Goal: Communication & Community: Answer question/provide support

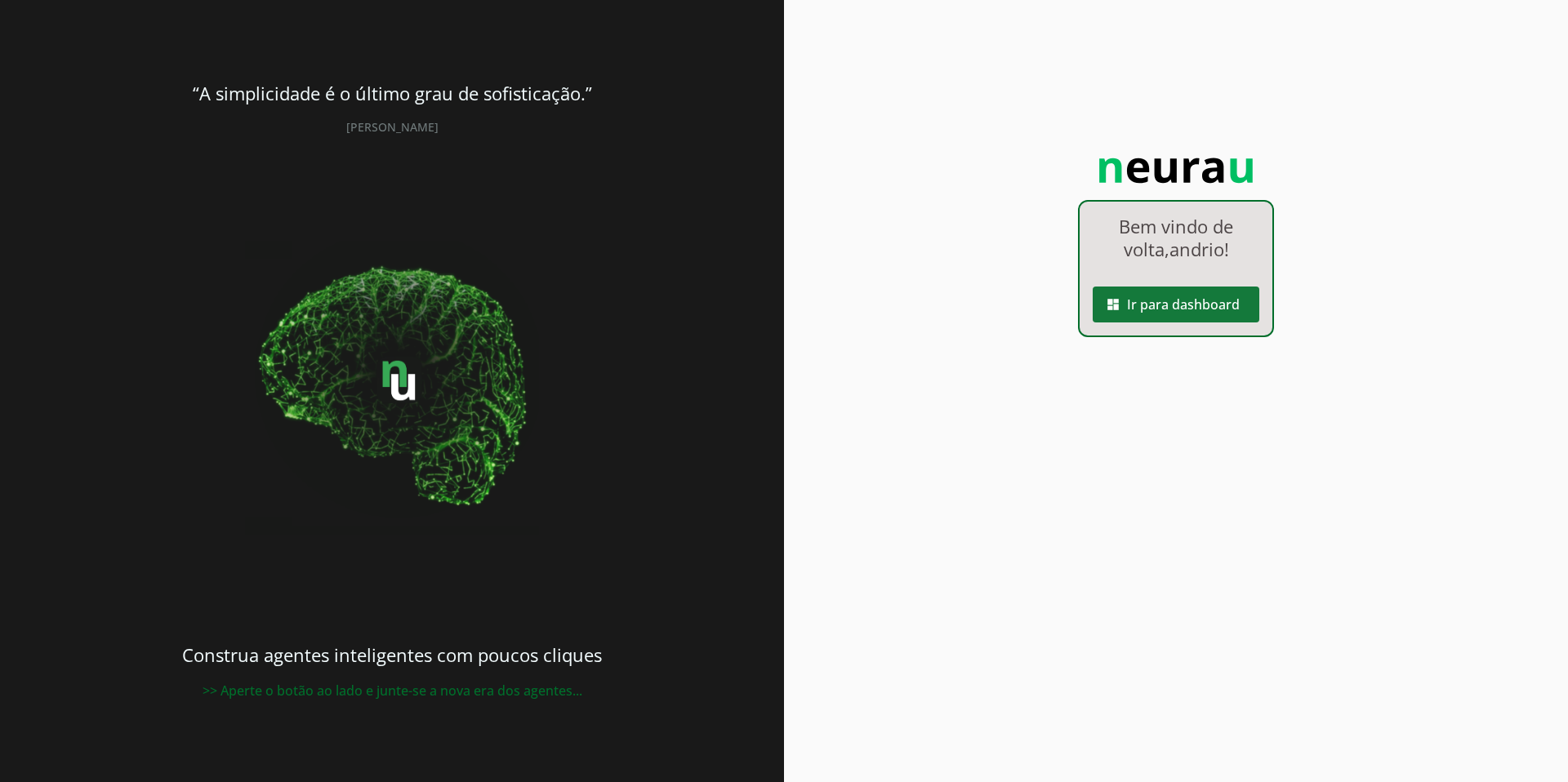
click at [1163, 304] on span at bounding box center [1176, 304] width 166 height 39
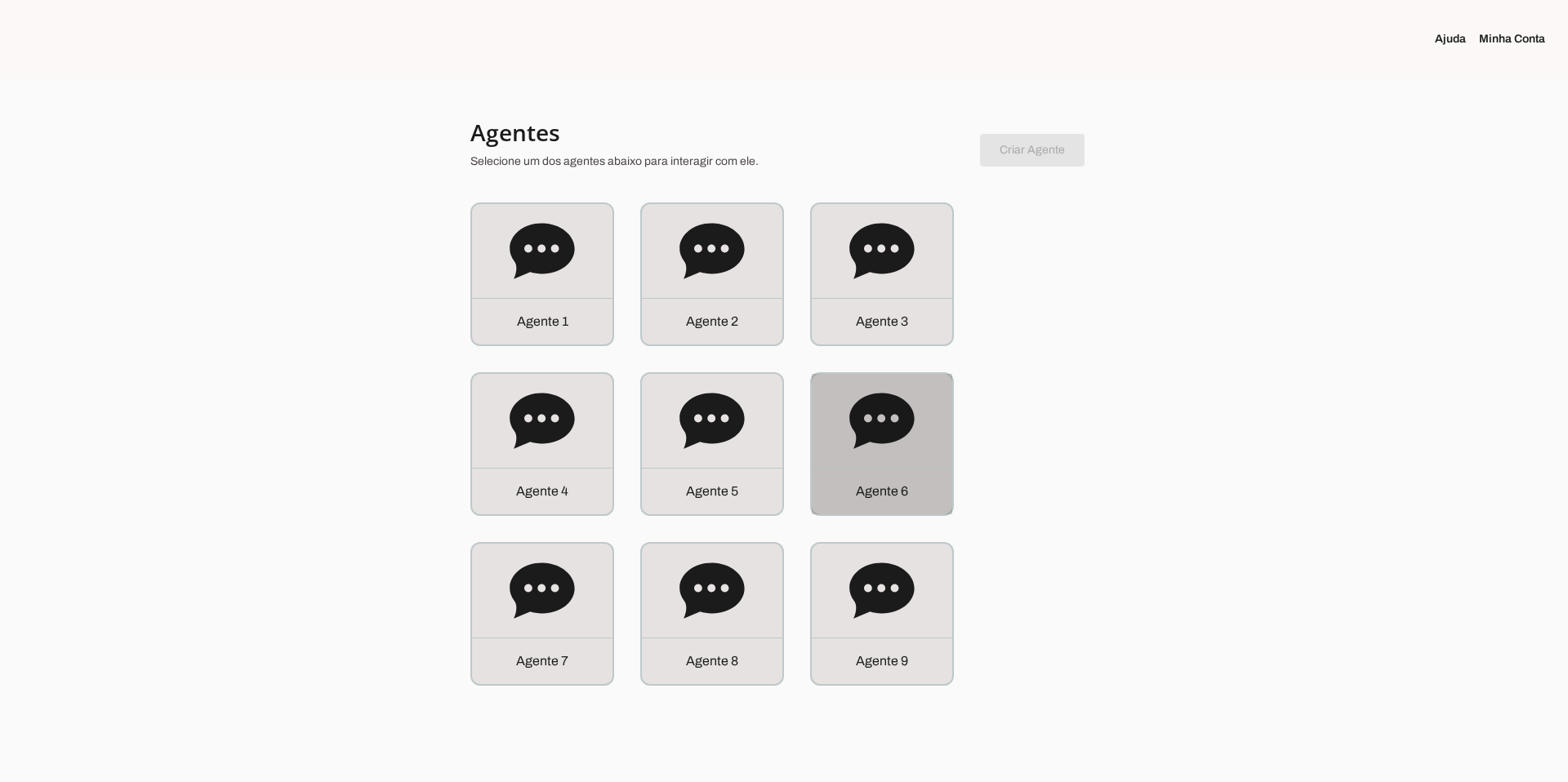
click at [904, 426] on icon at bounding box center [881, 420] width 65 height 56
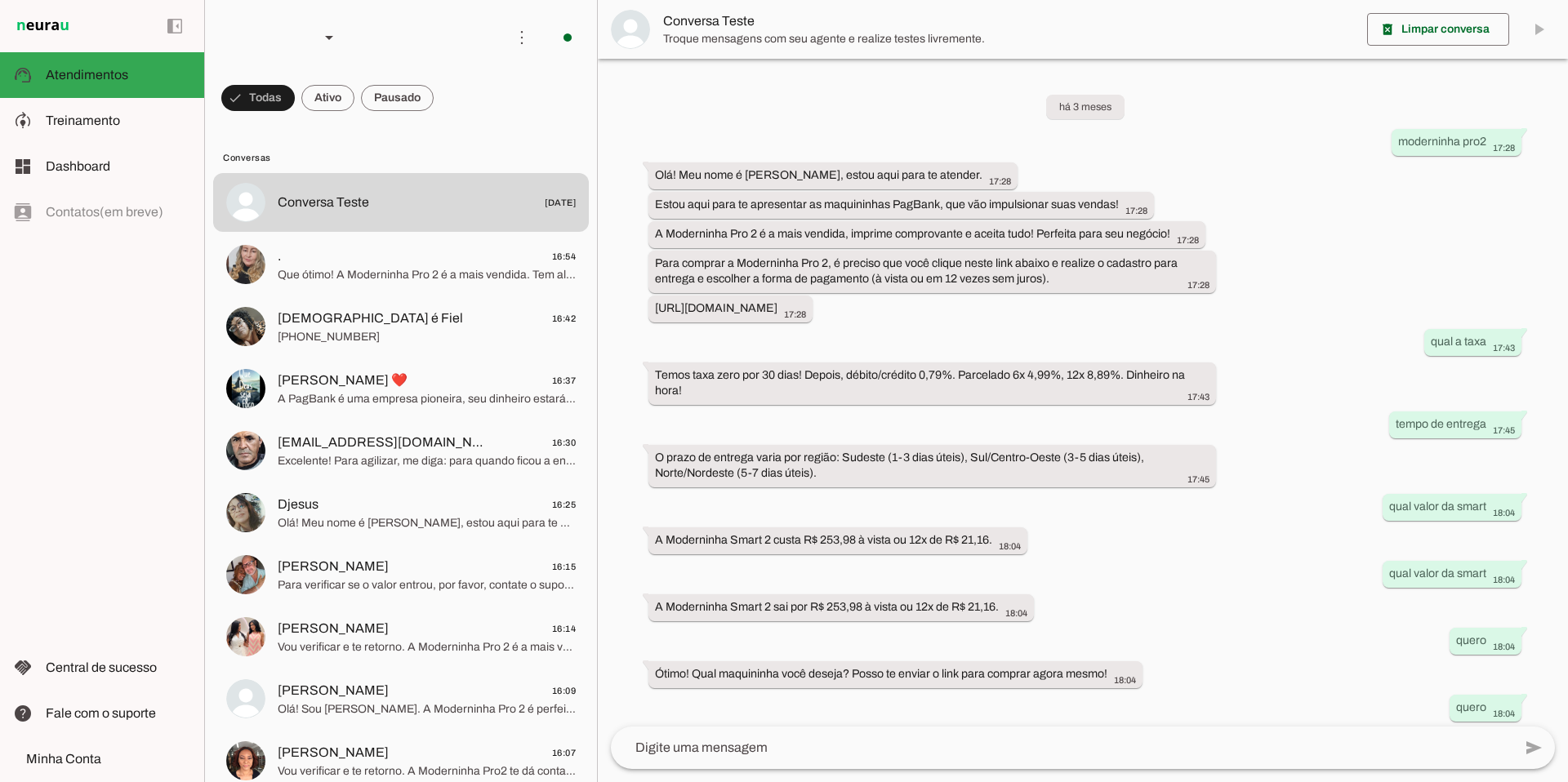
scroll to position [240, 0]
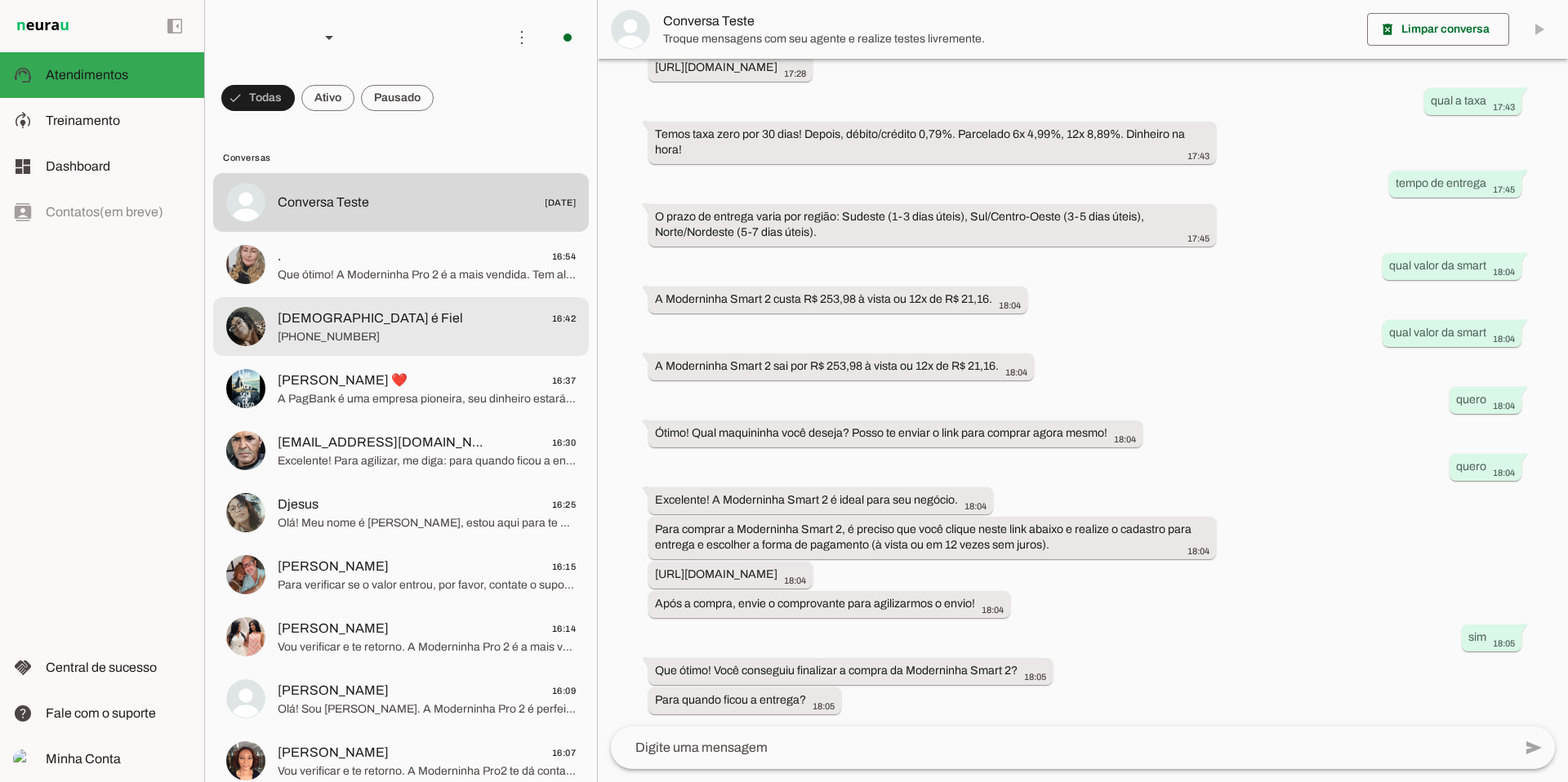
click at [428, 316] on span "[DEMOGRAPHIC_DATA] é Fiel 16:42" at bounding box center [427, 319] width 298 height 21
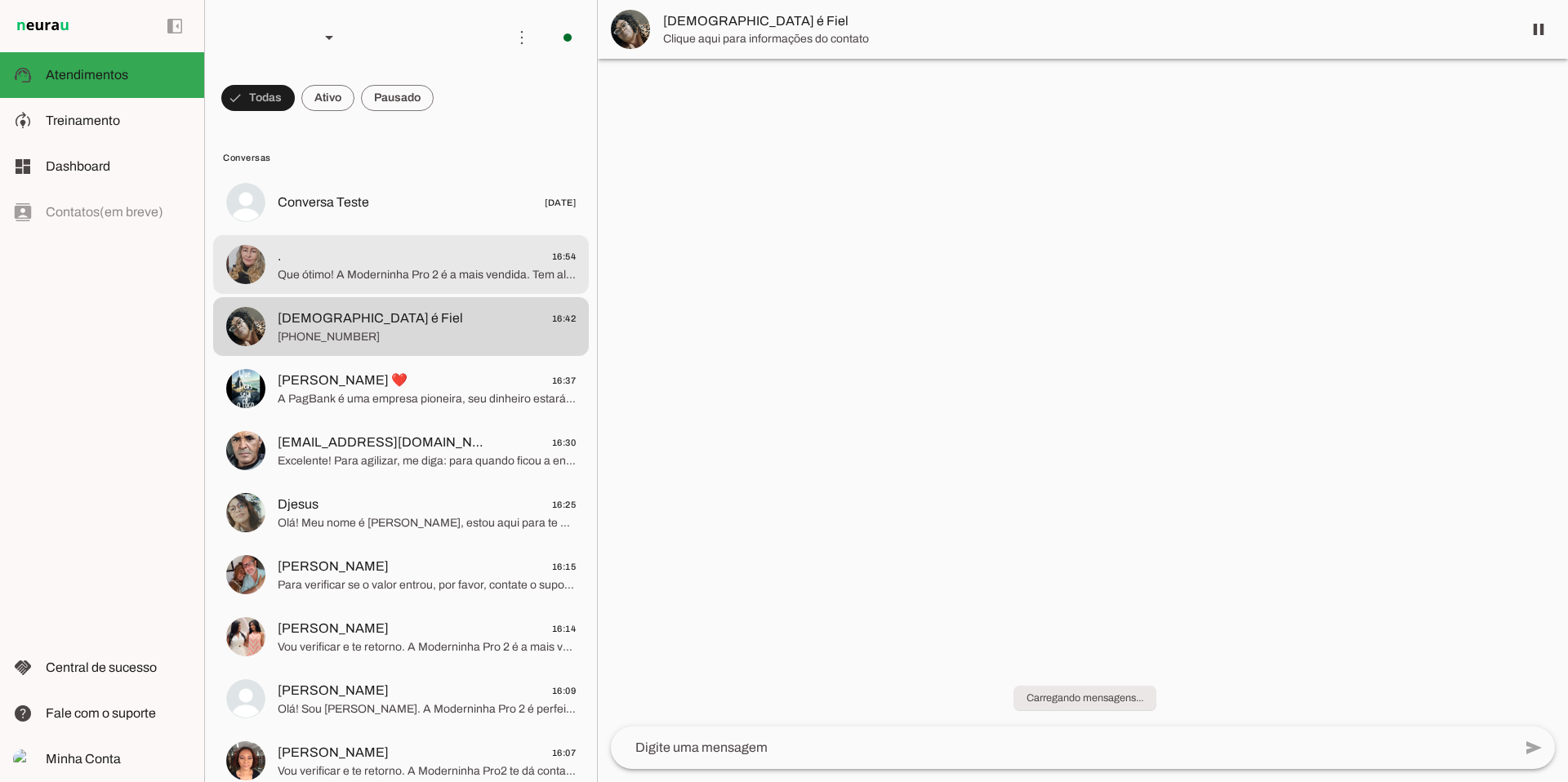
click at [424, 267] on span "Que ótimo! A Moderninha Pro 2 é a mais vendida. Tem alguma dúvida que posso te …" at bounding box center [427, 275] width 298 height 17
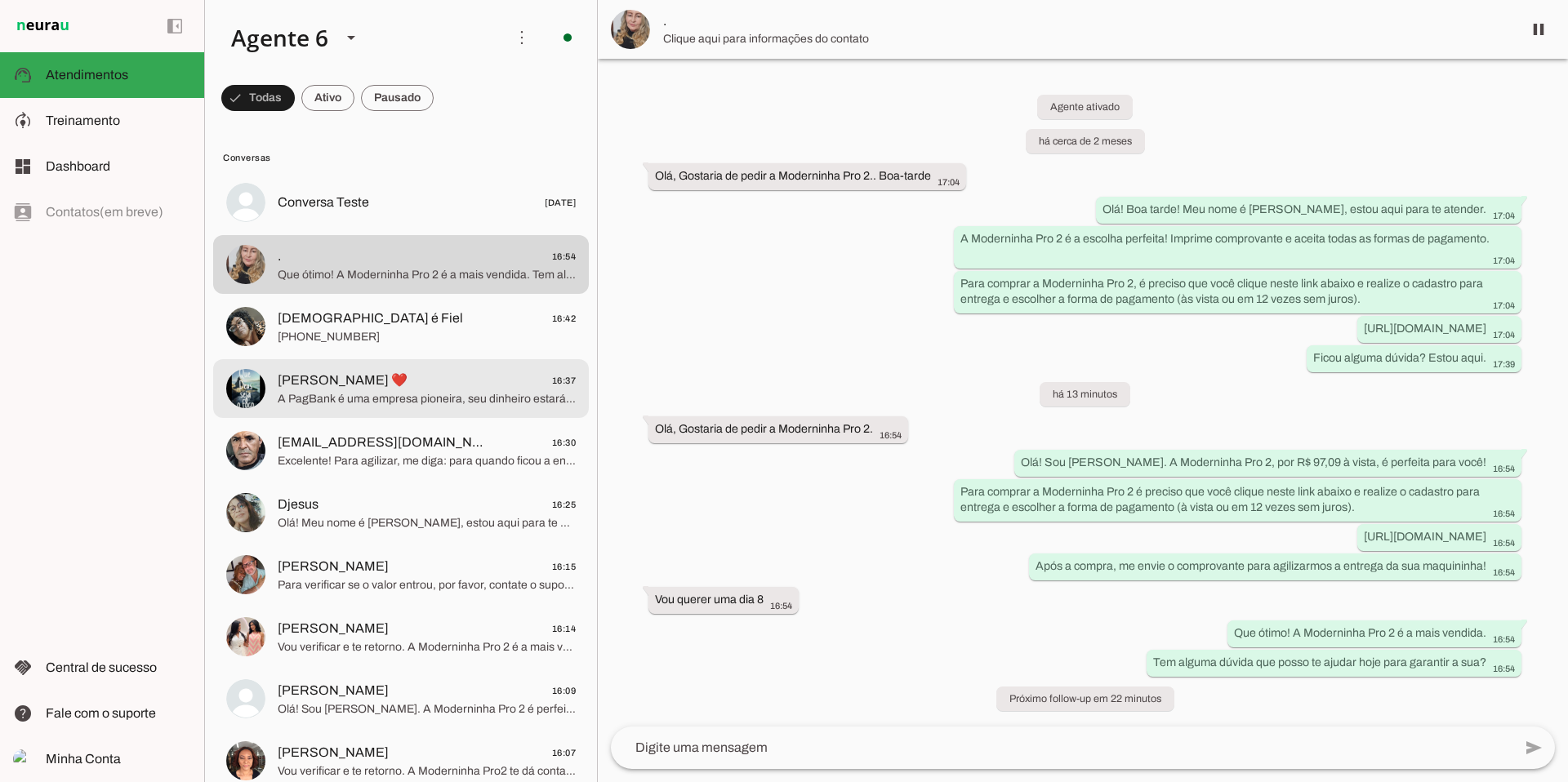
click at [388, 386] on span "[PERSON_NAME] ❤️" at bounding box center [343, 380] width 130 height 20
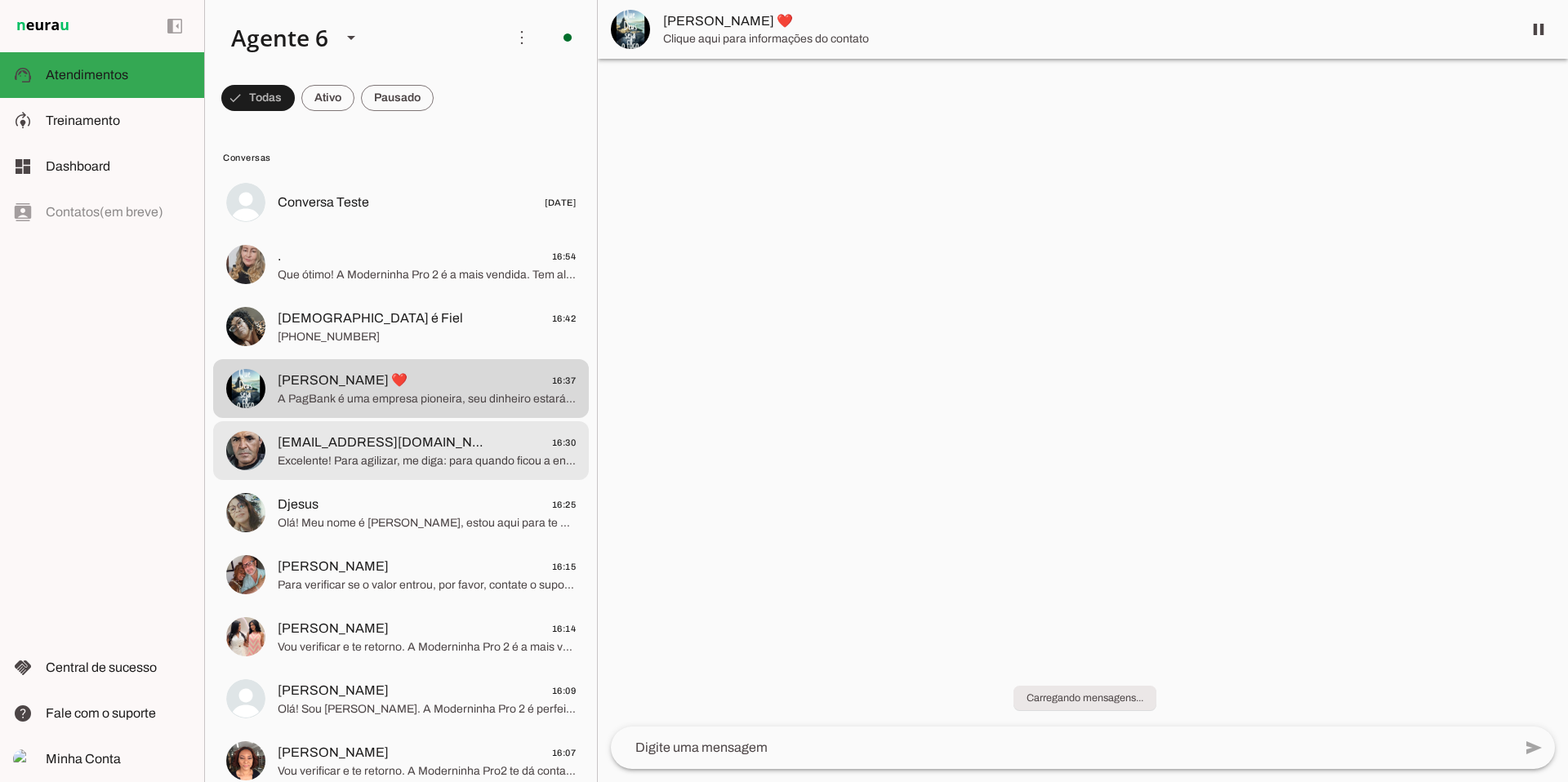
click at [419, 458] on span "Excelente! Para agilizar, me diga: para quando ficou a entrega e pode me enviar…" at bounding box center [427, 462] width 298 height 17
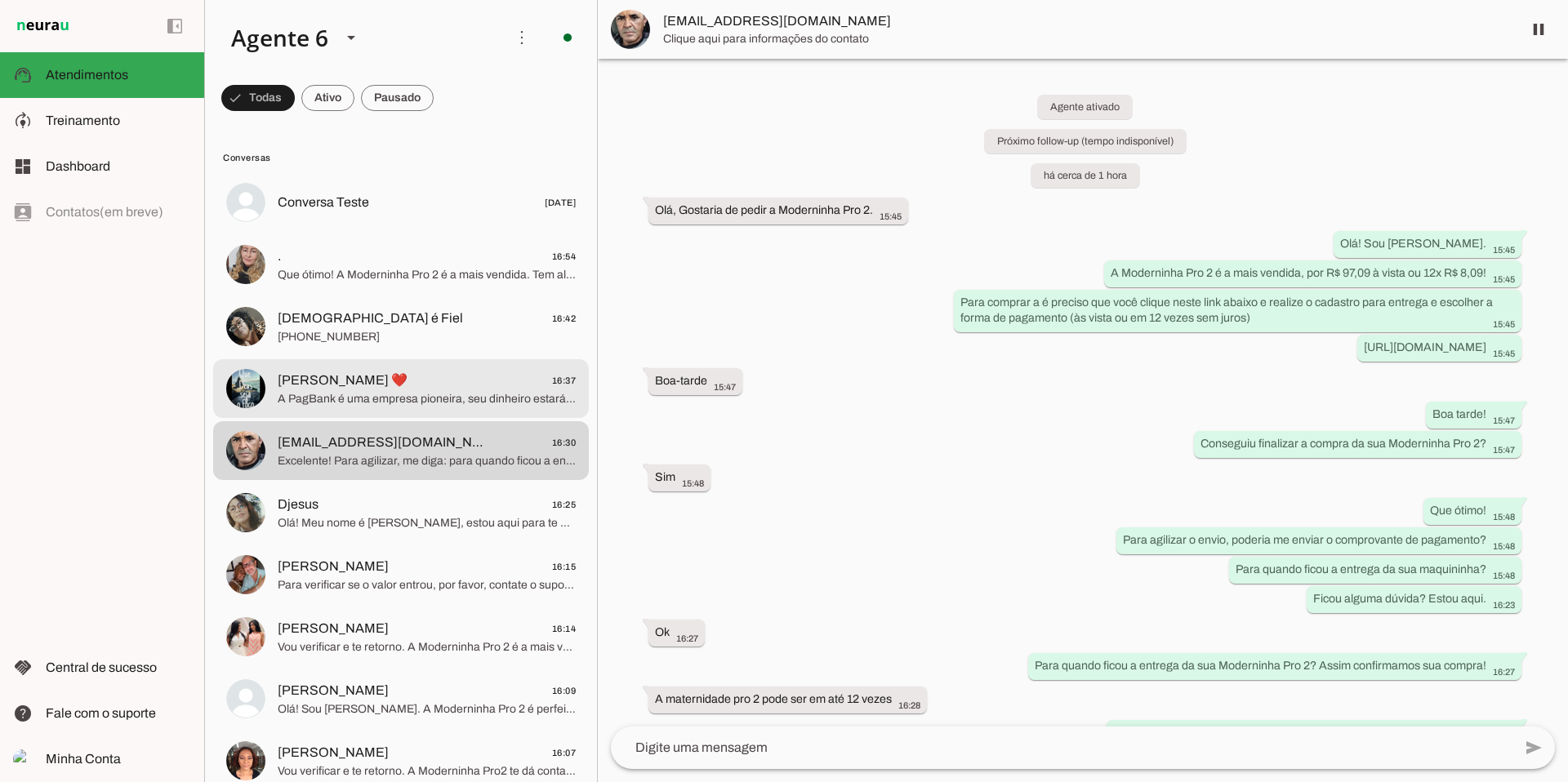
click at [491, 389] on span "[PERSON_NAME] ❤️ 16:37" at bounding box center [427, 380] width 298 height 21
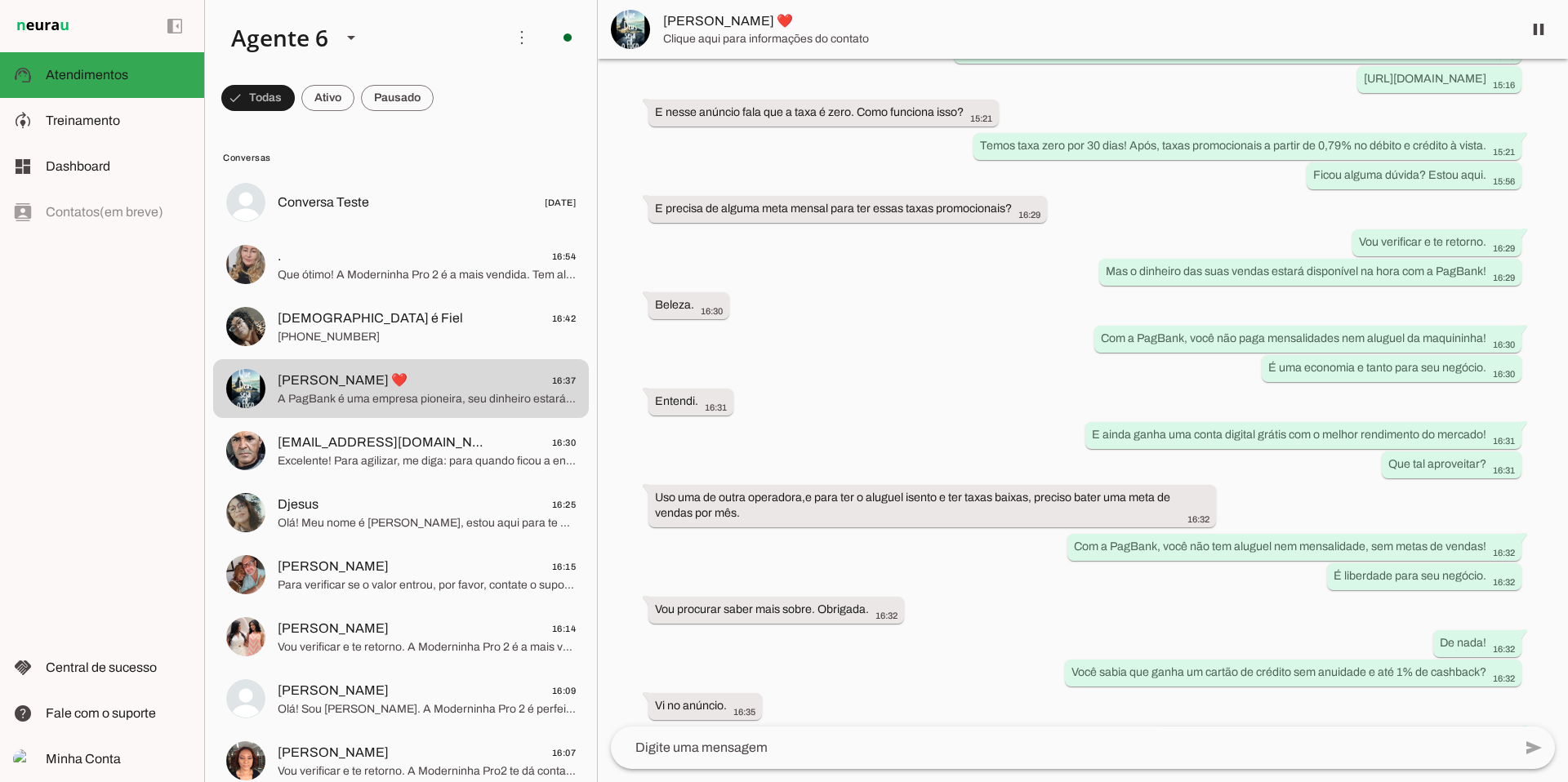
scroll to position [253, 0]
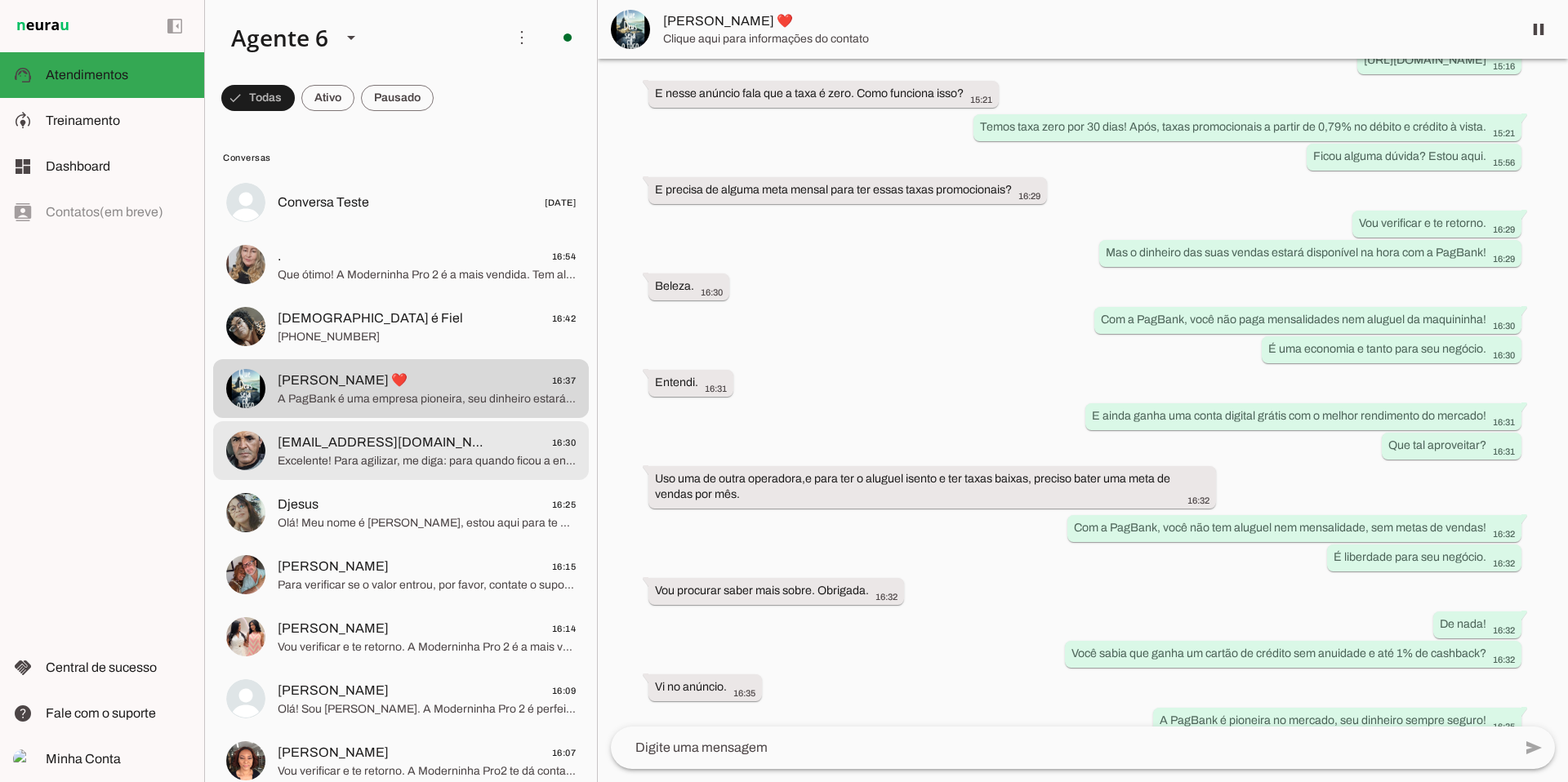
click at [448, 436] on span "[EMAIL_ADDRESS][DOMAIN_NAME] 16:30" at bounding box center [427, 443] width 298 height 21
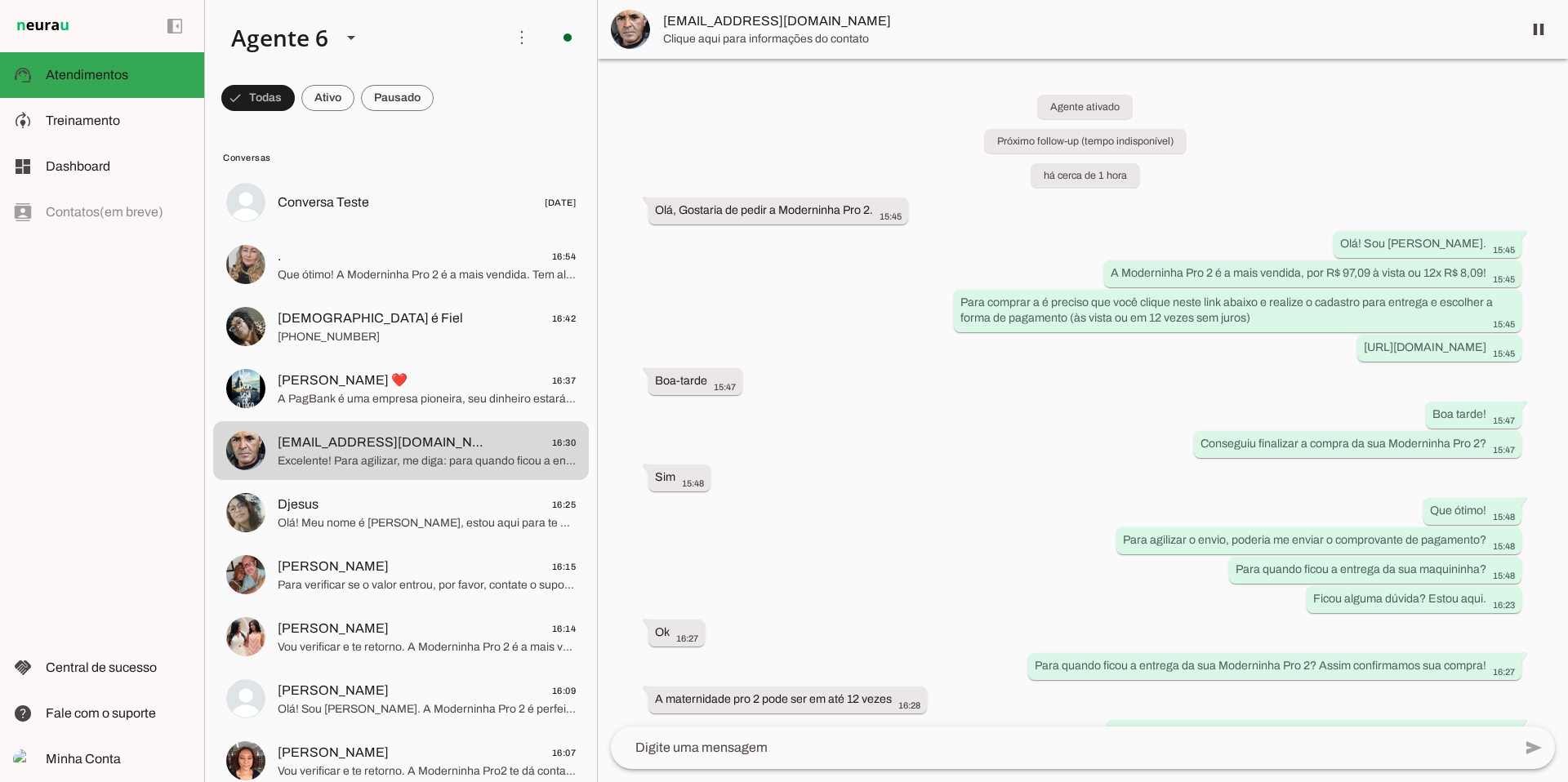
scroll to position [174, 0]
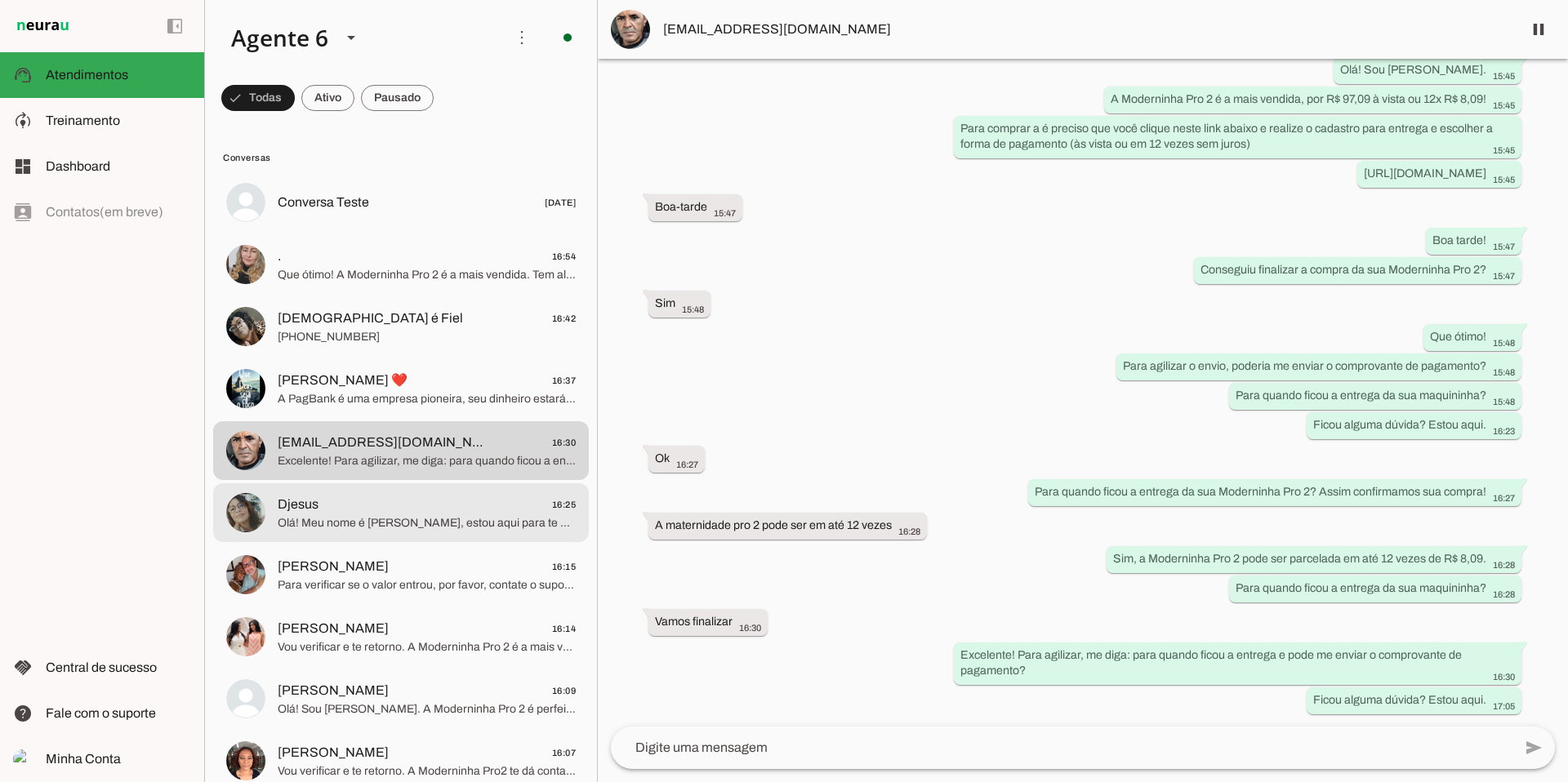
click at [399, 519] on span "Olá! Meu nome é [PERSON_NAME], estou aqui para te atender. A Moderninha Pro 2 é…" at bounding box center [427, 523] width 298 height 17
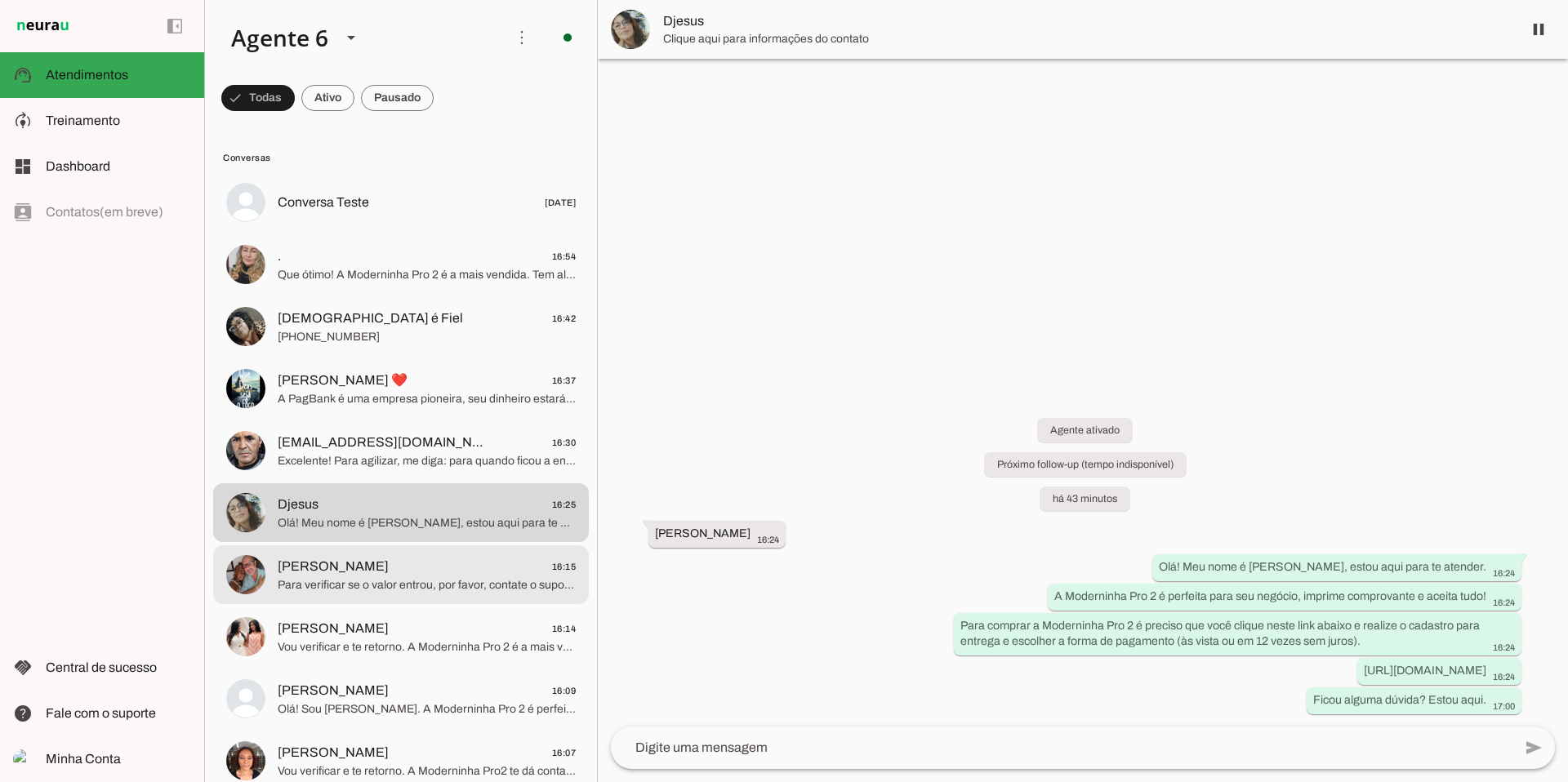
click at [340, 577] on span "Para verificar se o valor entrou, por favor, contate o suporte PagBank. Somos u…" at bounding box center [427, 586] width 298 height 17
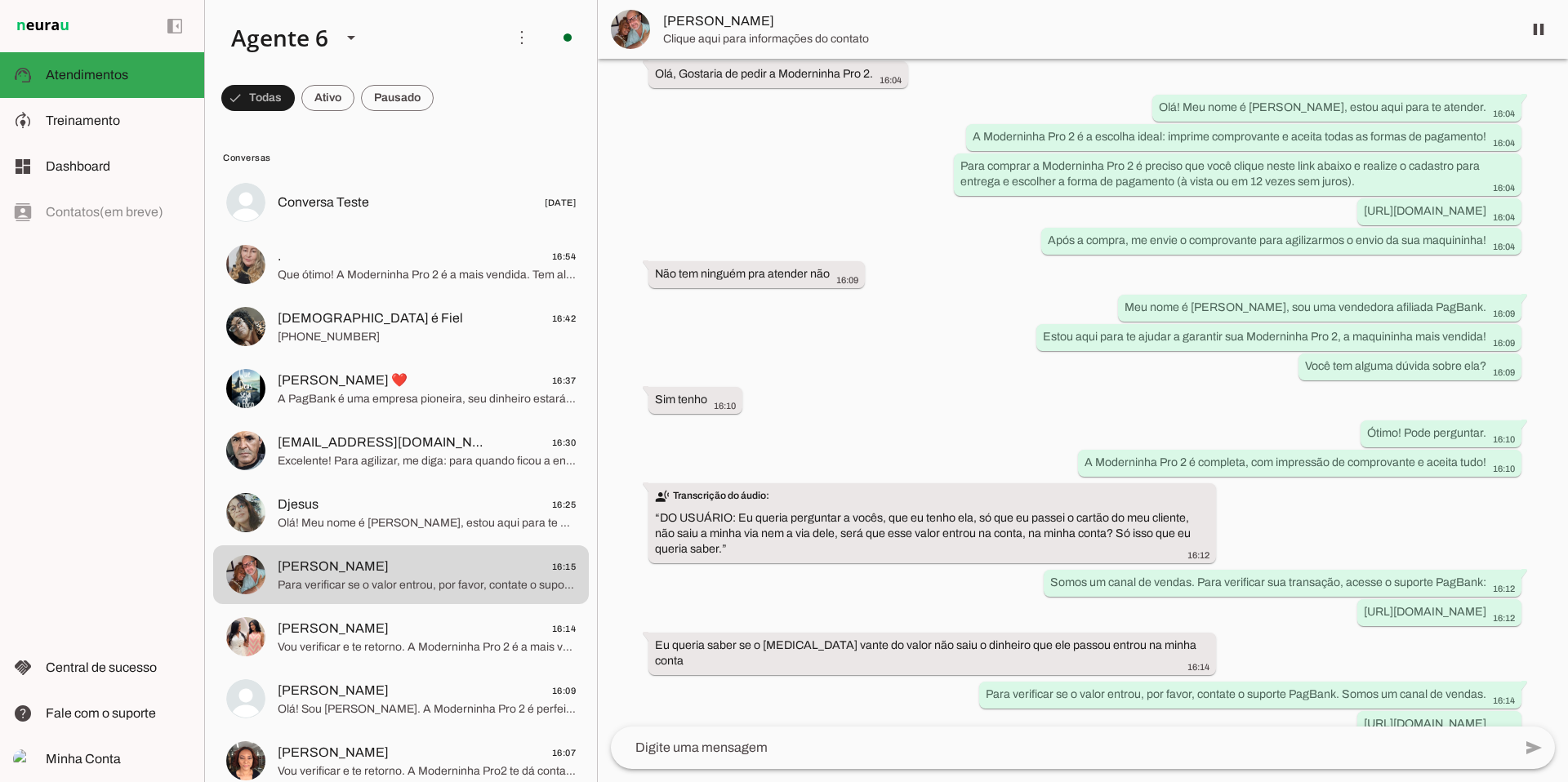
scroll to position [145, 0]
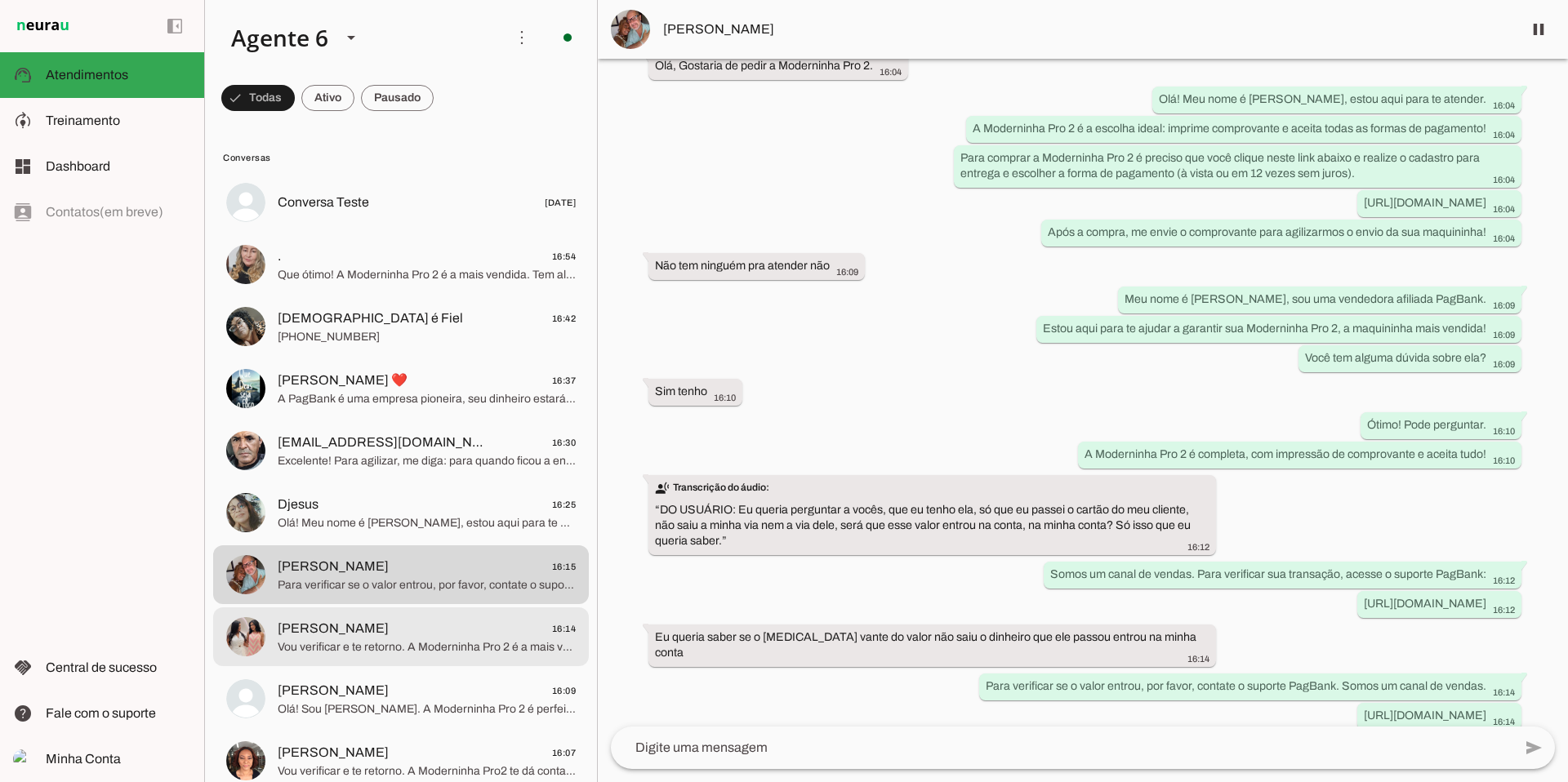
click at [513, 641] on span "Vou verificar e te retorno. A Moderninha Pro 2 é a mais vendida, com vantagens …" at bounding box center [427, 647] width 298 height 17
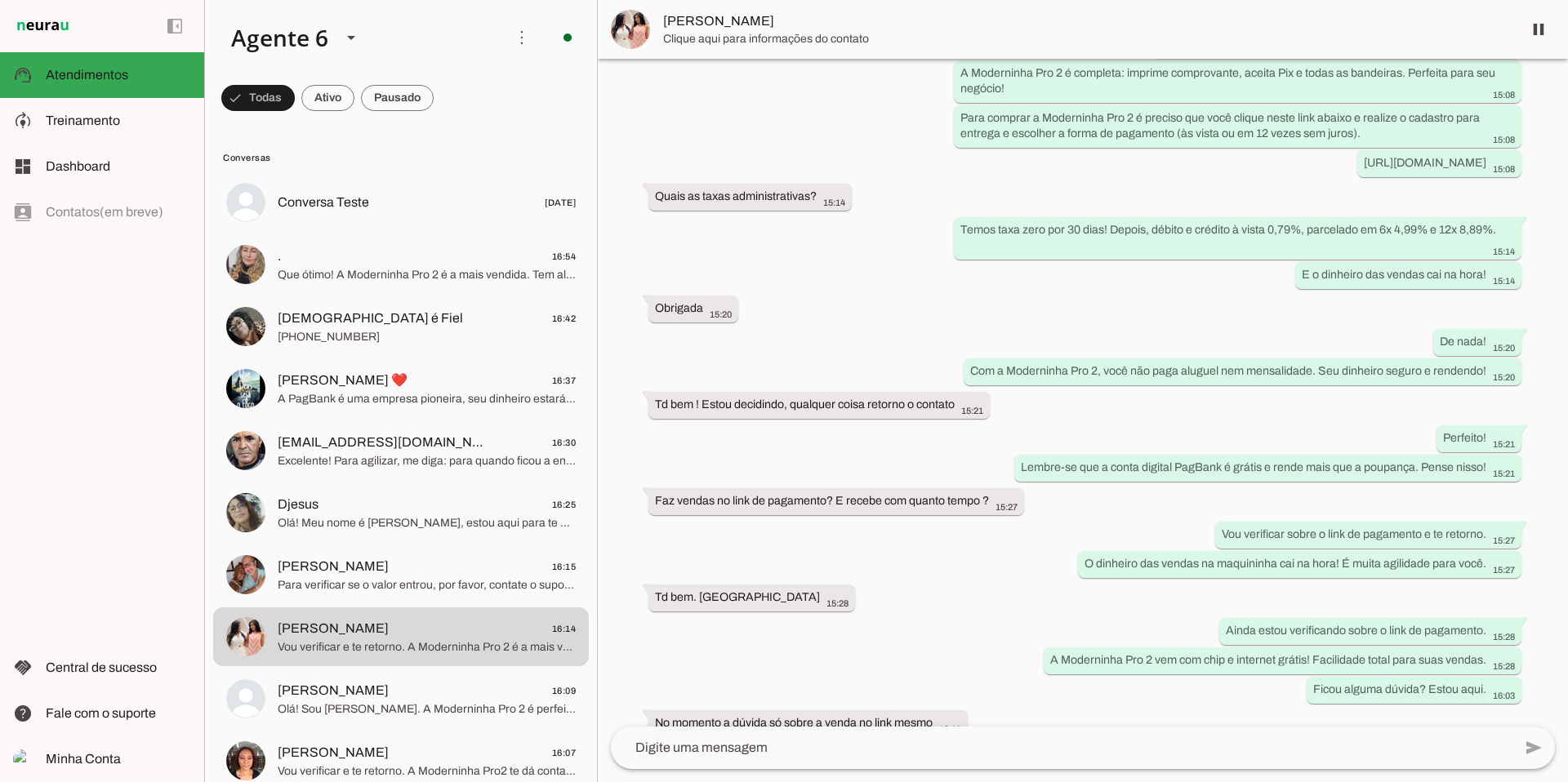
scroll to position [315, 0]
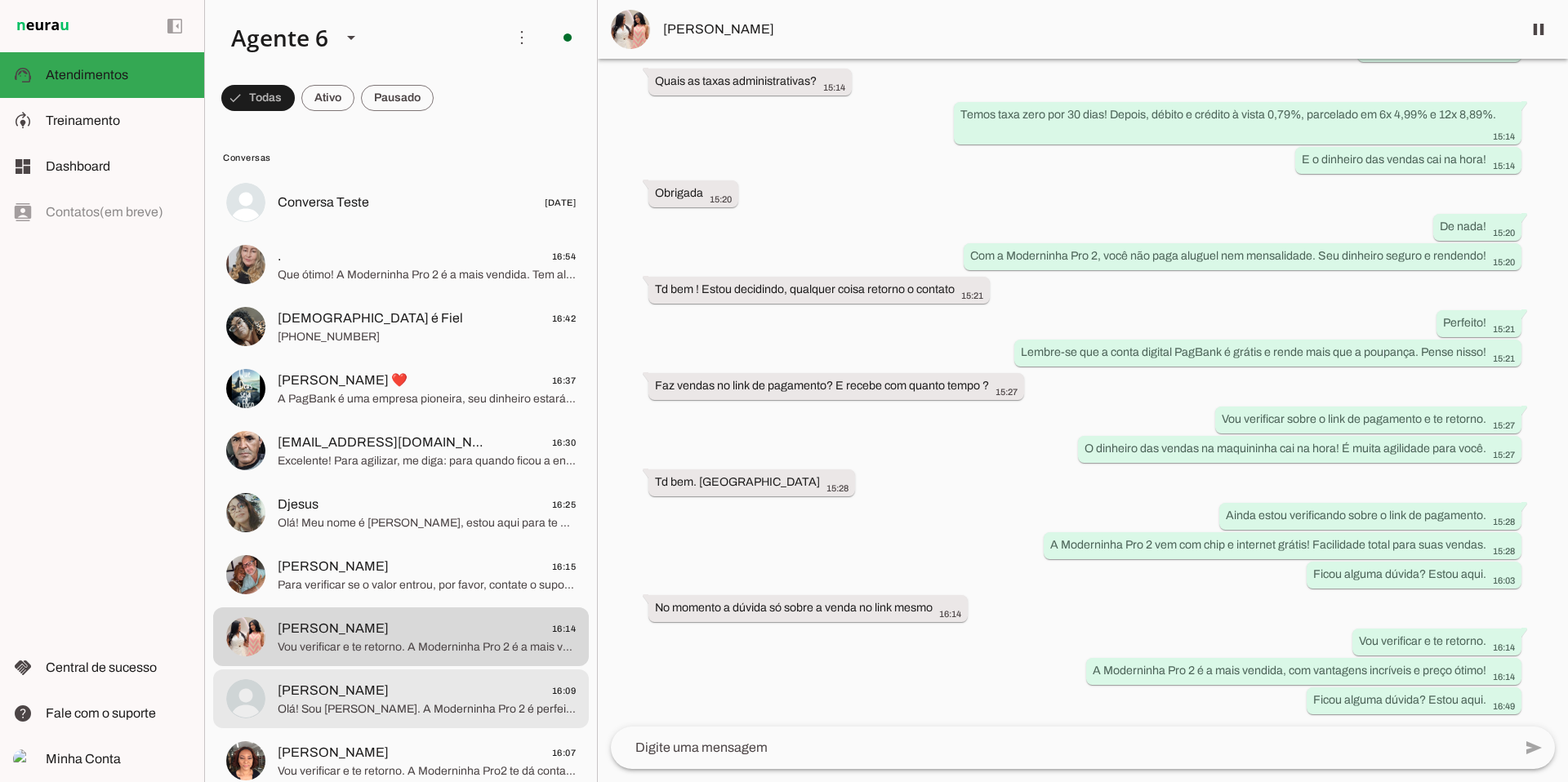
click at [444, 695] on span "[PERSON_NAME] 16:09" at bounding box center [427, 690] width 298 height 21
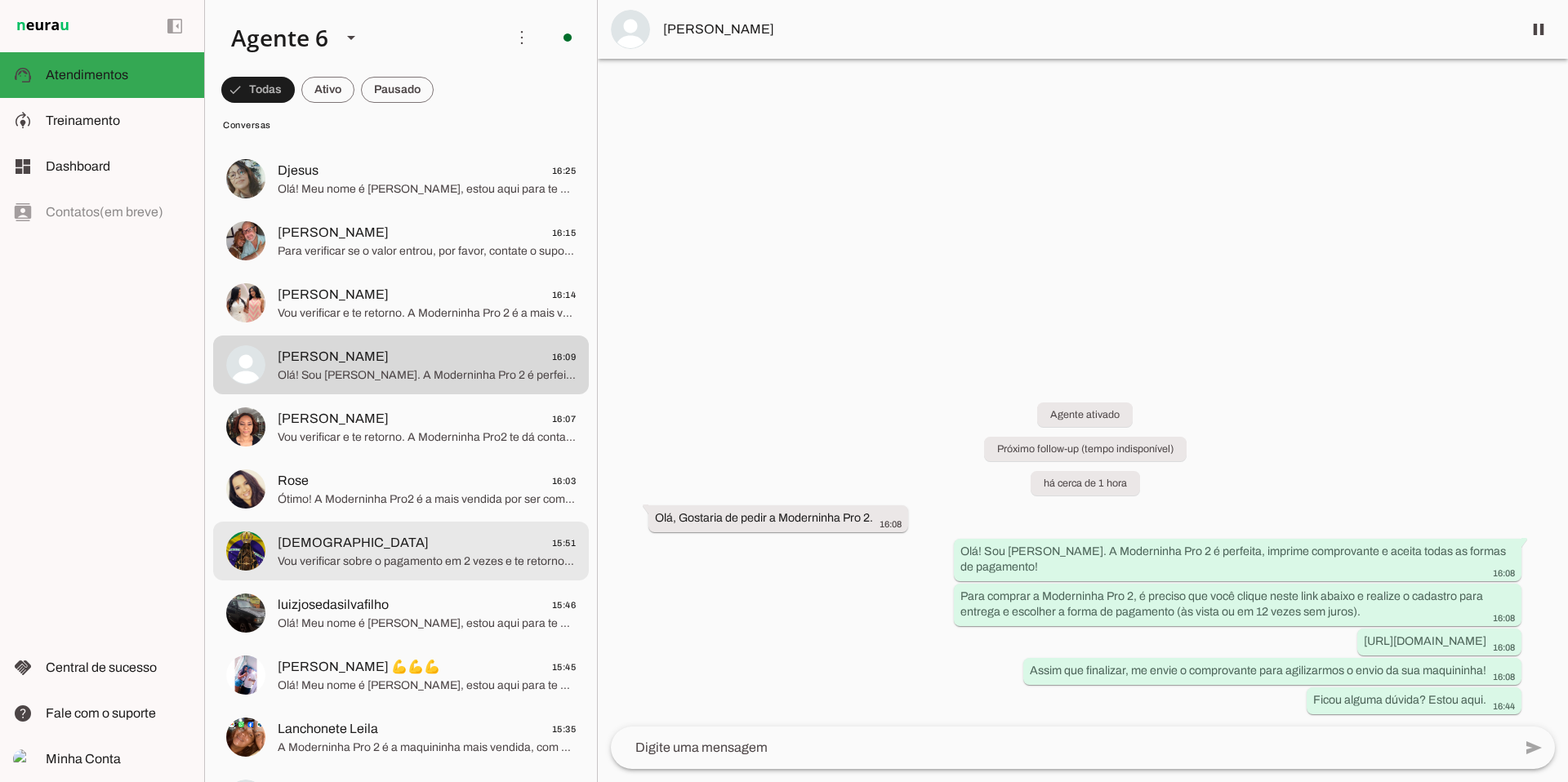
scroll to position [336, 0]
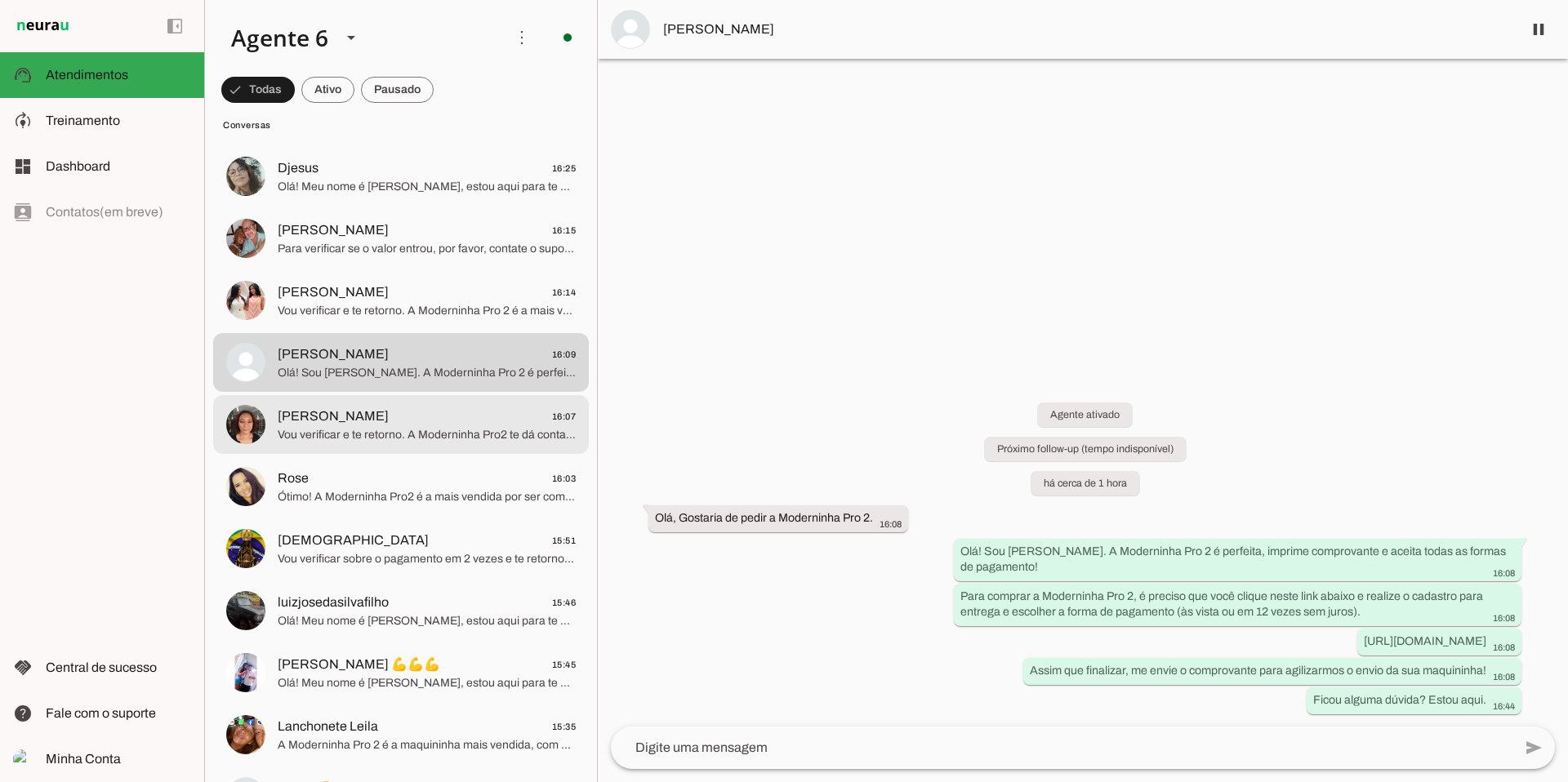
click at [422, 433] on span "Vou verificar e te retorno. A Moderninha Pro2 te dá conta digital grátis e cart…" at bounding box center [427, 435] width 298 height 17
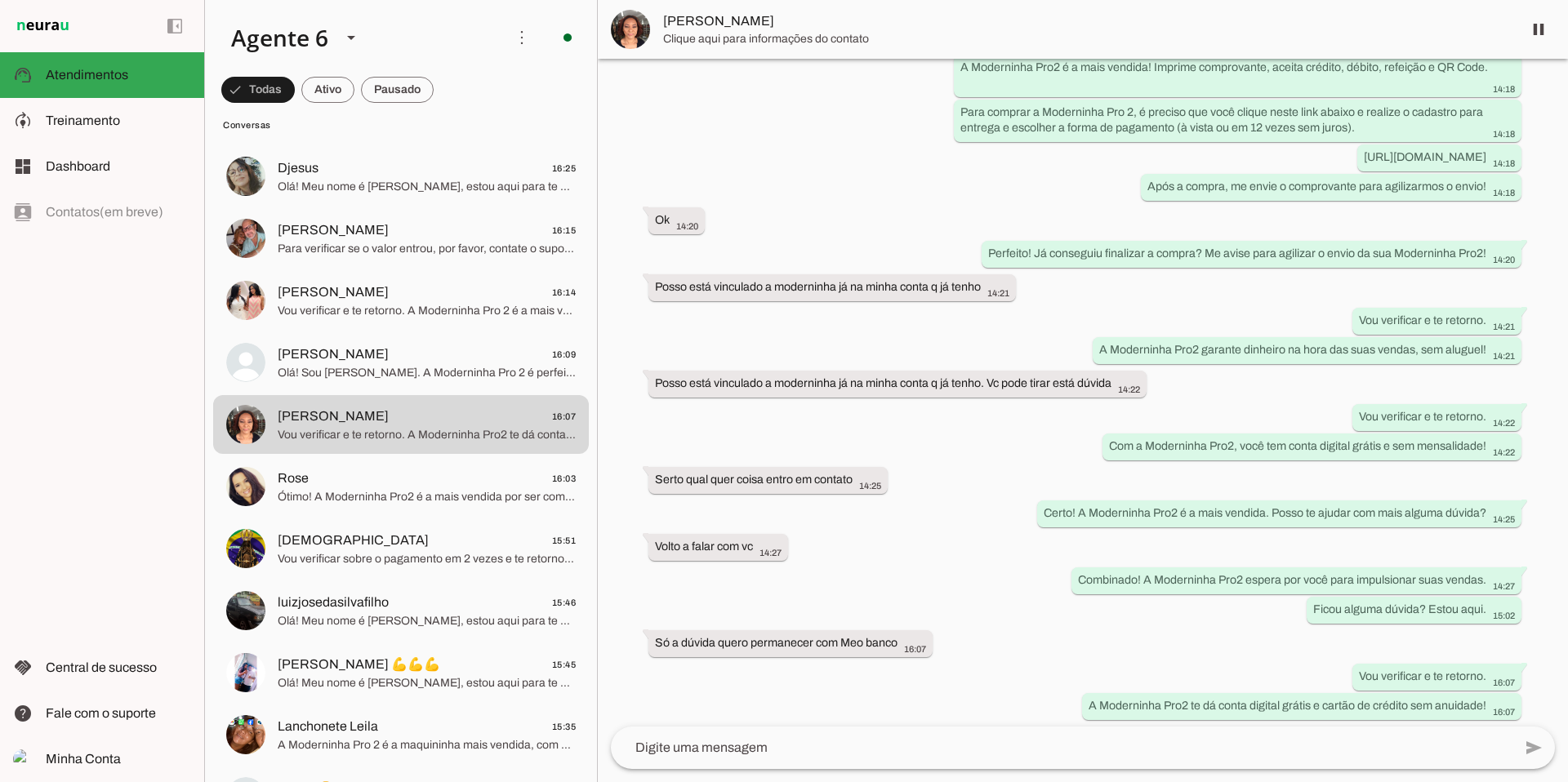
scroll to position [211, 0]
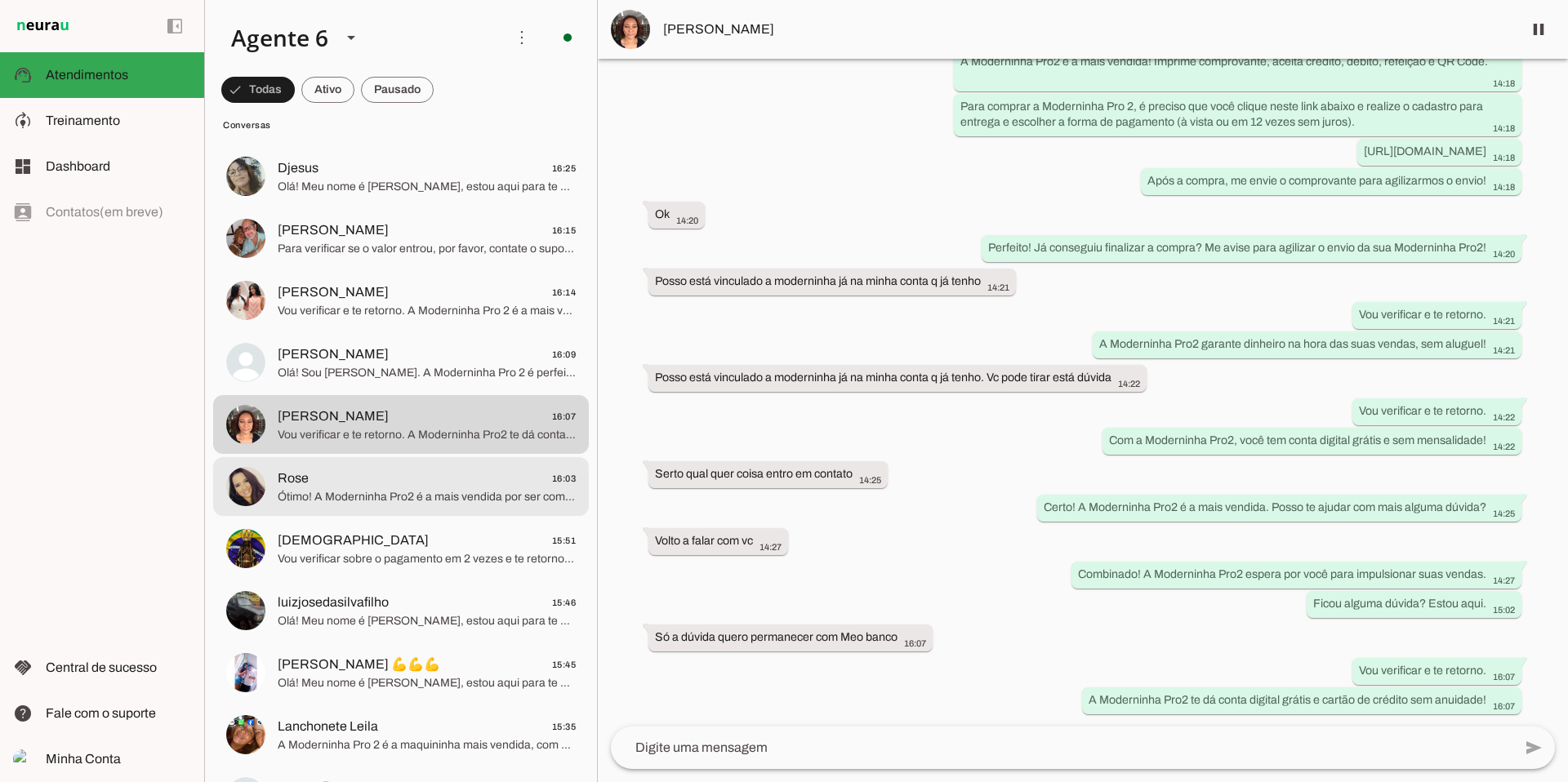
click at [377, 494] on span "Ótimo! A Moderninha Pro2 é a mais vendida por ser completa e ter um preço incrí…" at bounding box center [427, 497] width 298 height 17
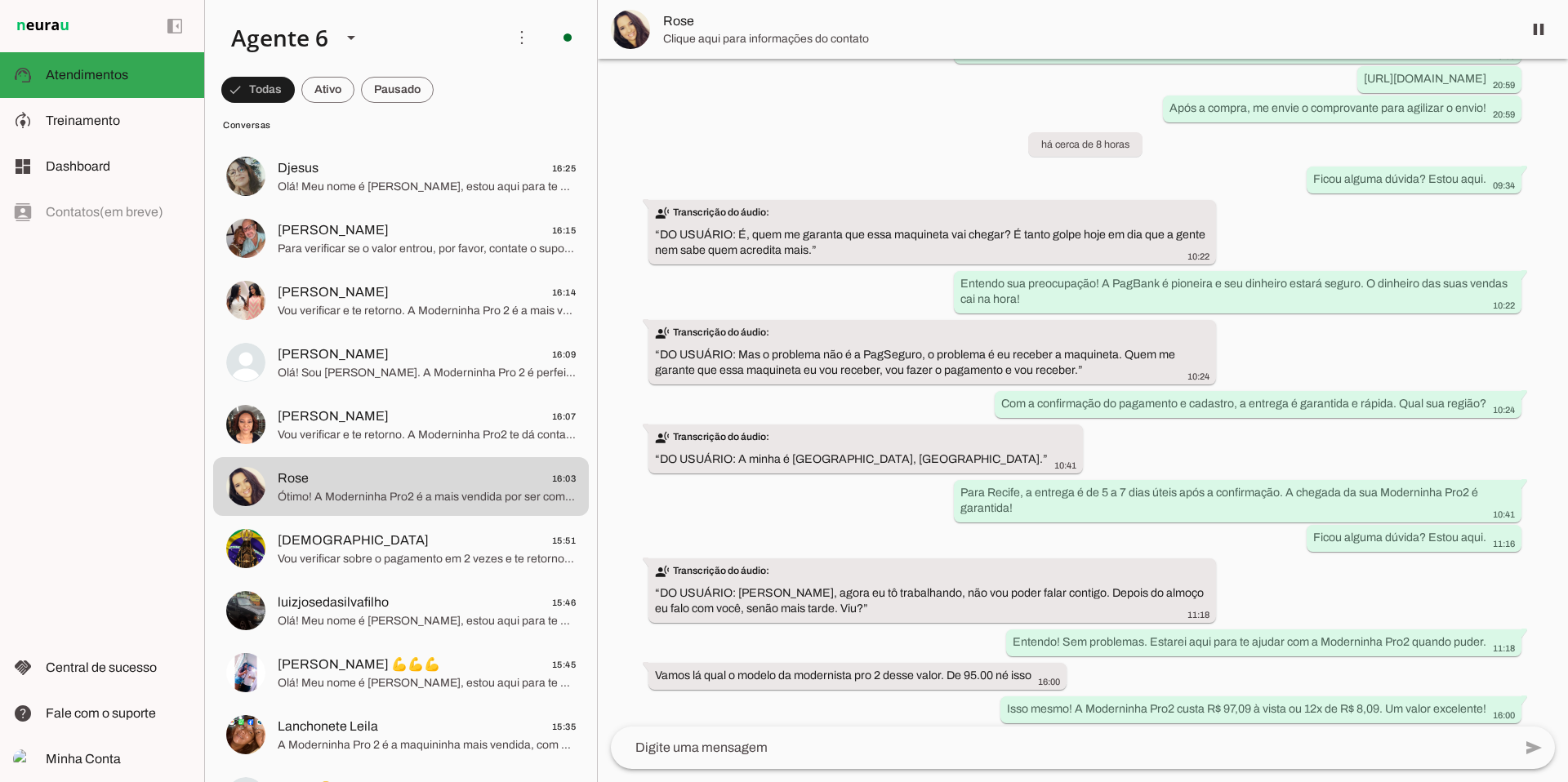
scroll to position [633, 0]
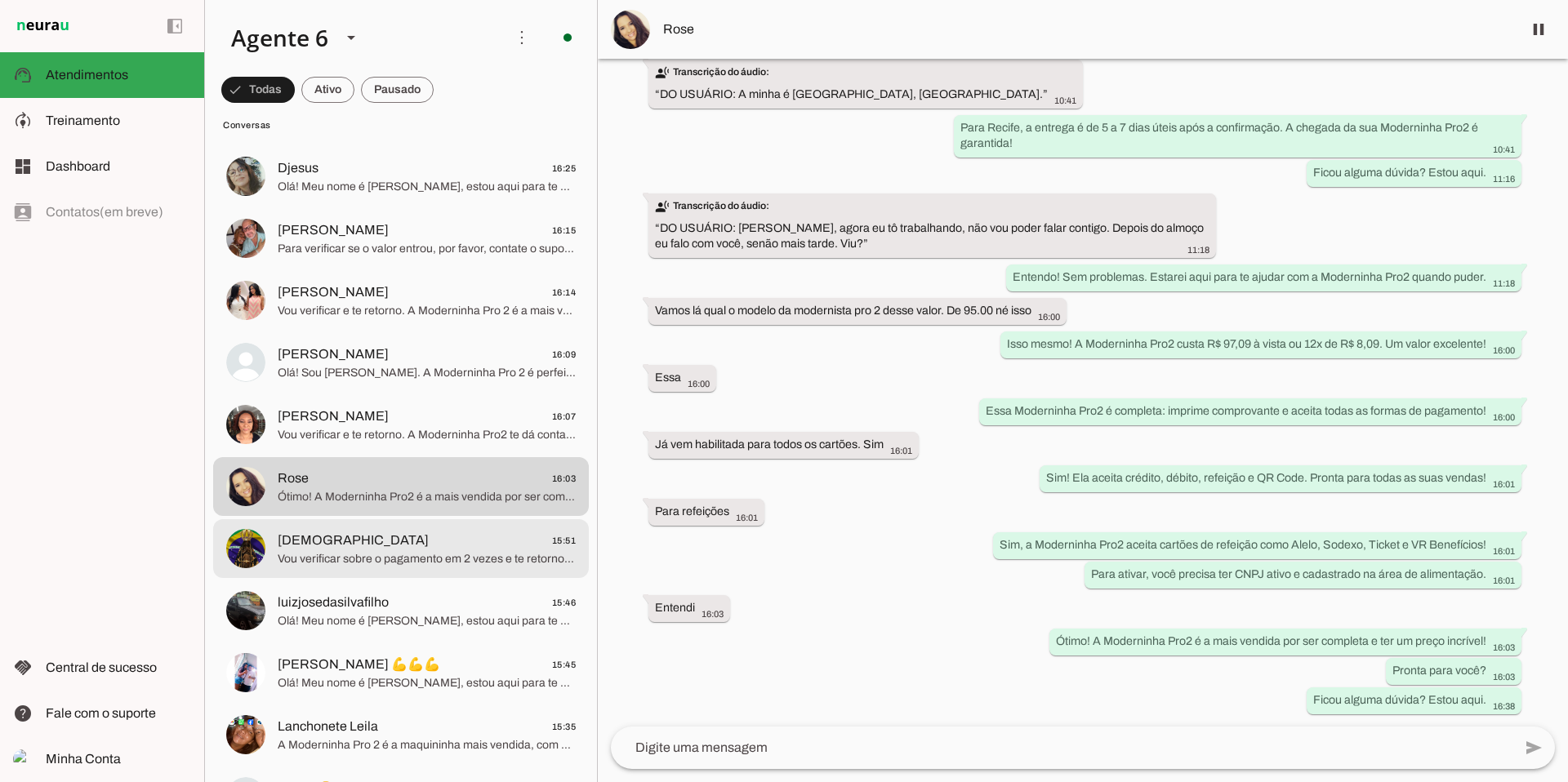
click at [427, 542] on span "[DEMOGRAPHIC_DATA] 15:51" at bounding box center [427, 541] width 298 height 21
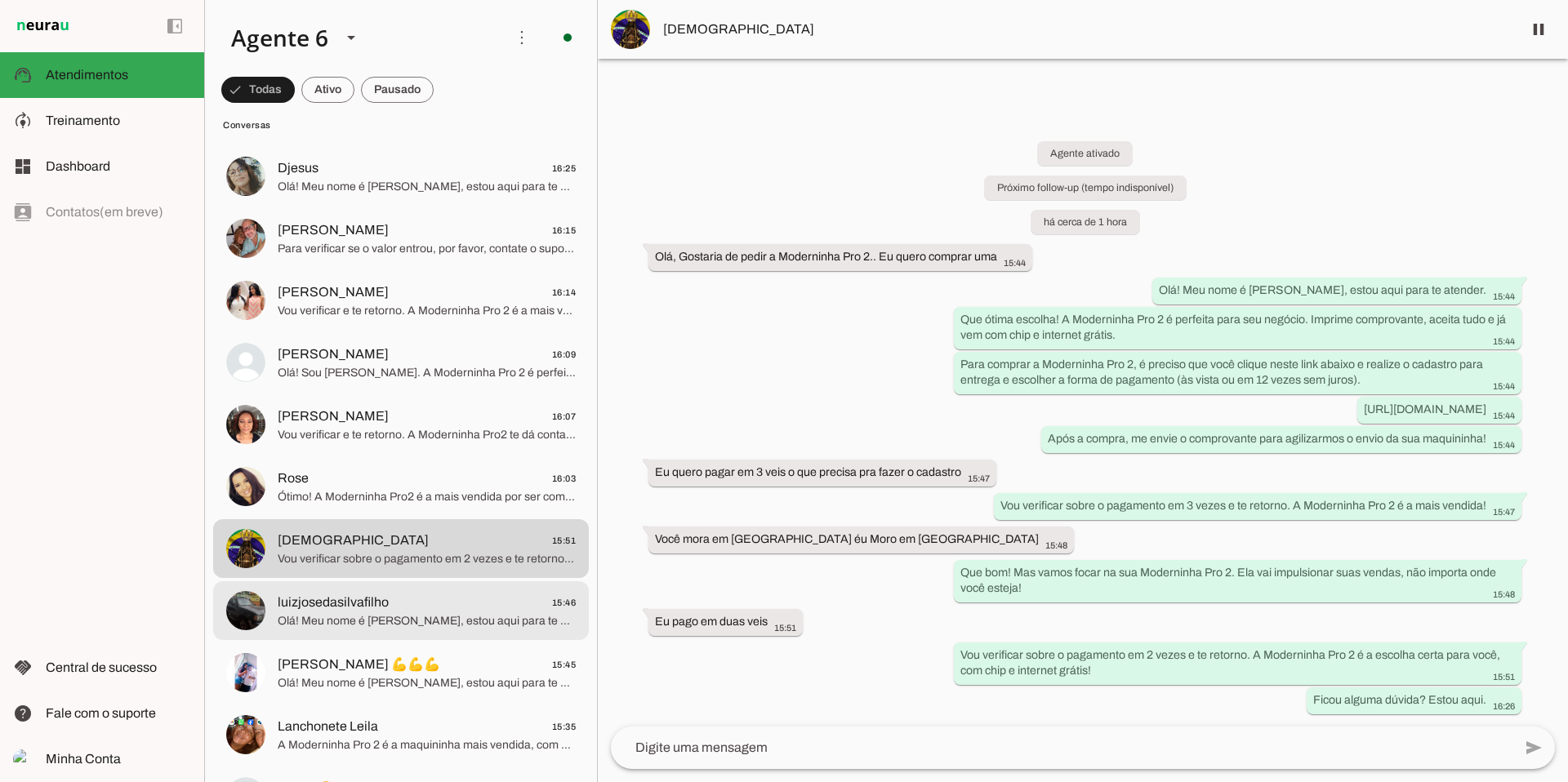
click at [394, 623] on span "Olá! Meu nome é [PERSON_NAME], estou aqui para te atender. Que ótima escolha! A…" at bounding box center [427, 621] width 298 height 17
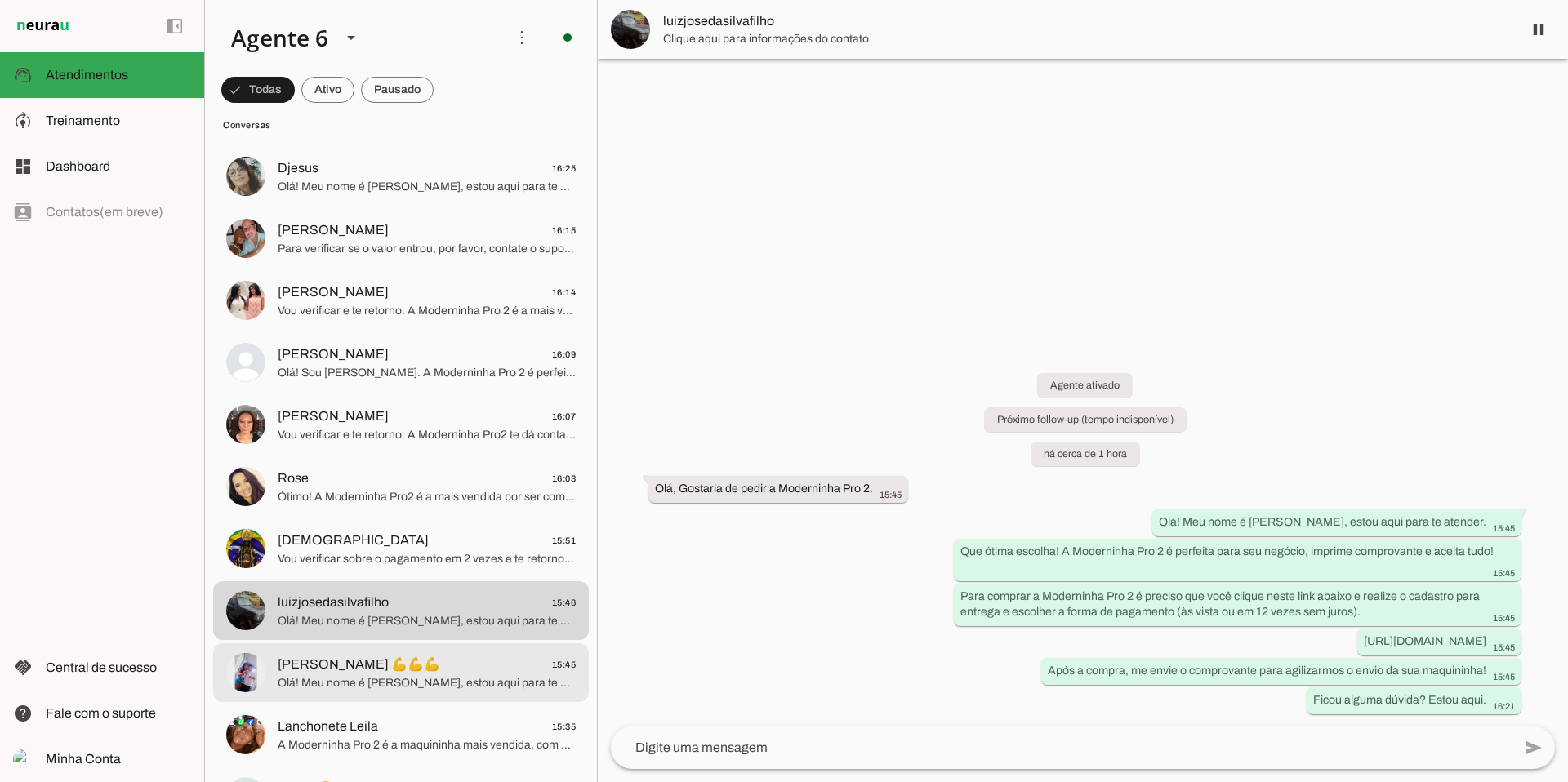
click at [451, 676] on span "Olá! Meu nome é [PERSON_NAME], estou aqui para te atender. A Moderninha Pro 2 é…" at bounding box center [427, 683] width 298 height 17
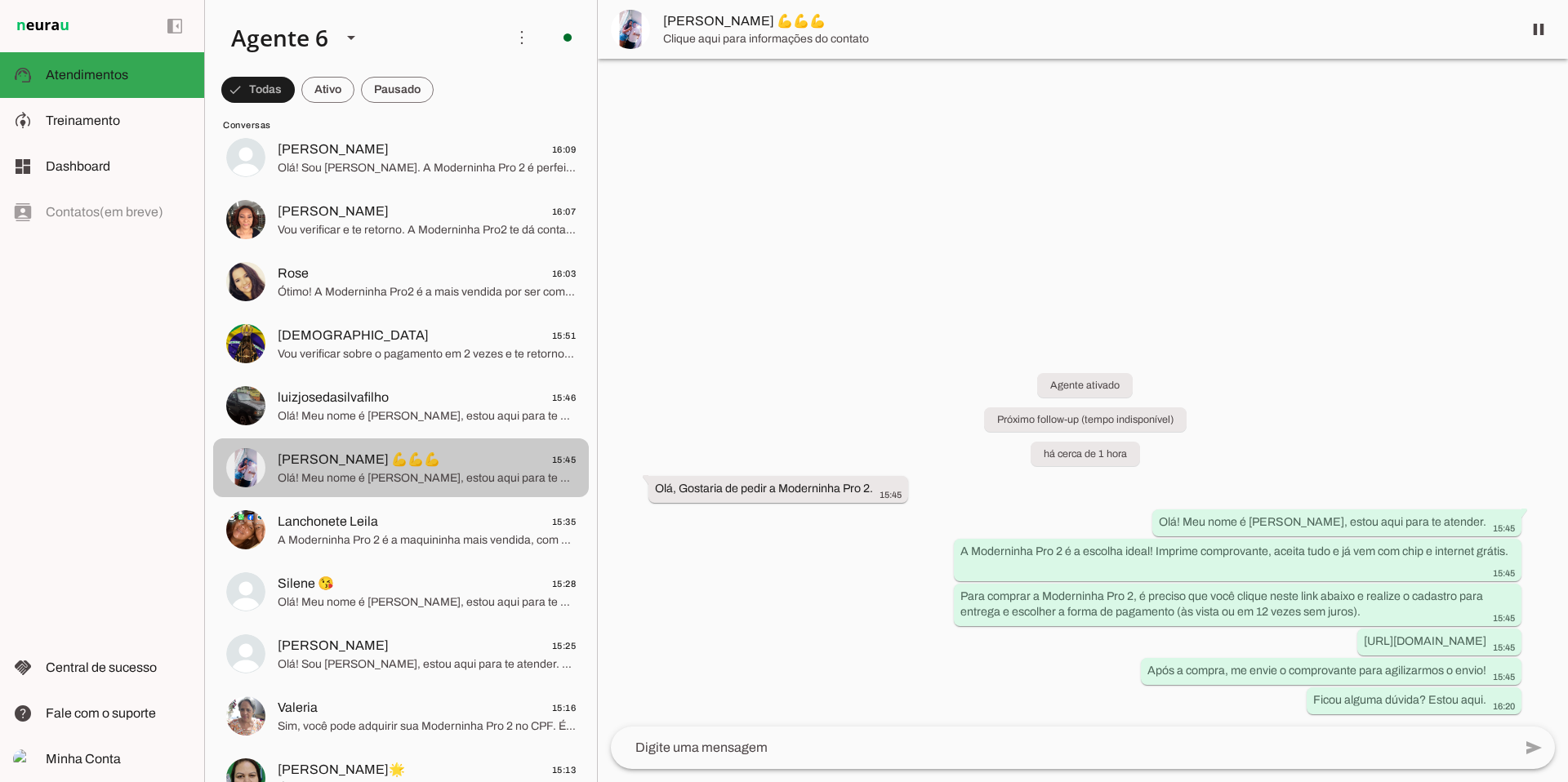
scroll to position [543, 0]
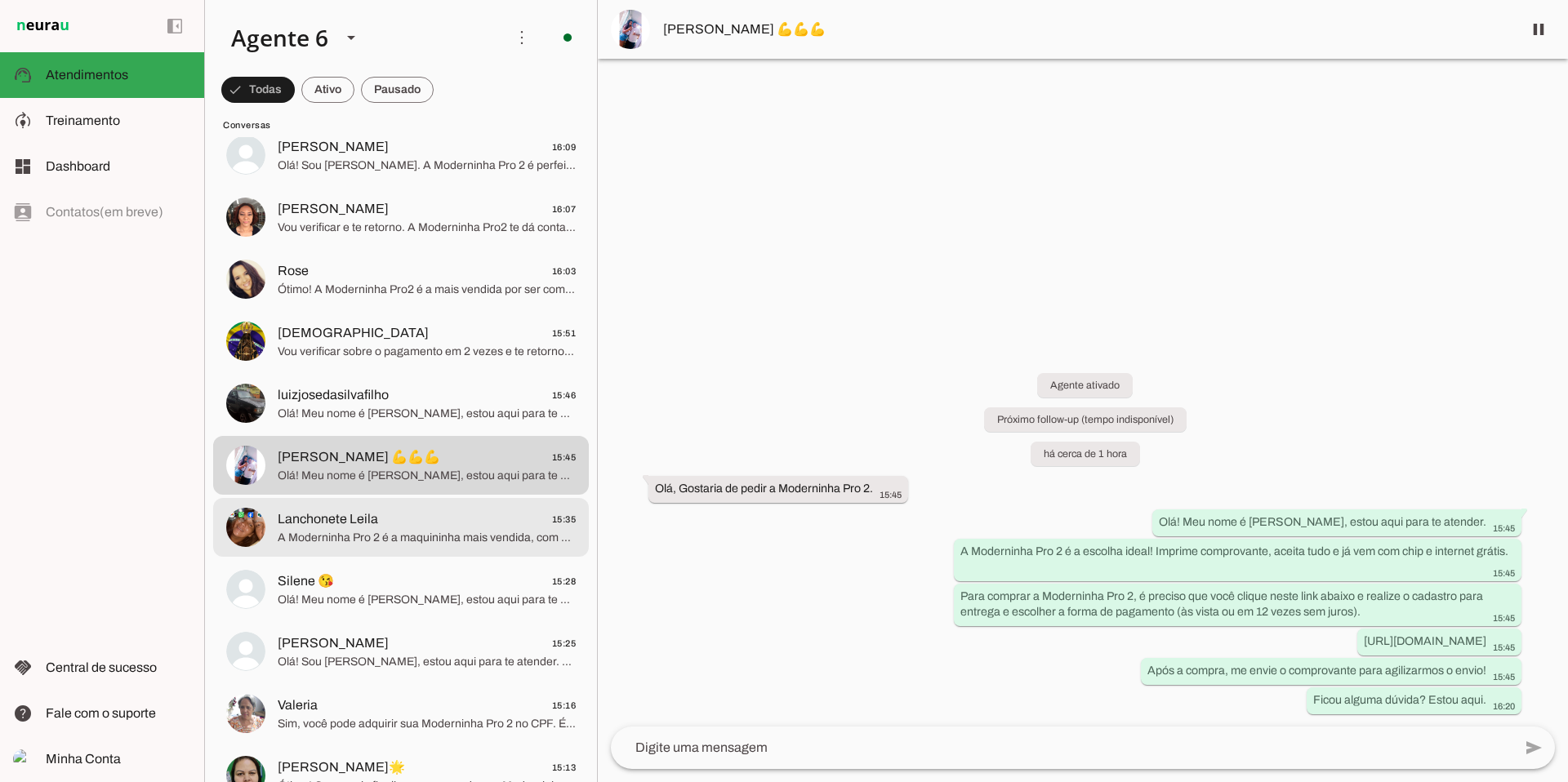
click at [406, 520] on span "Lanchonete Leila 15:35" at bounding box center [427, 519] width 298 height 21
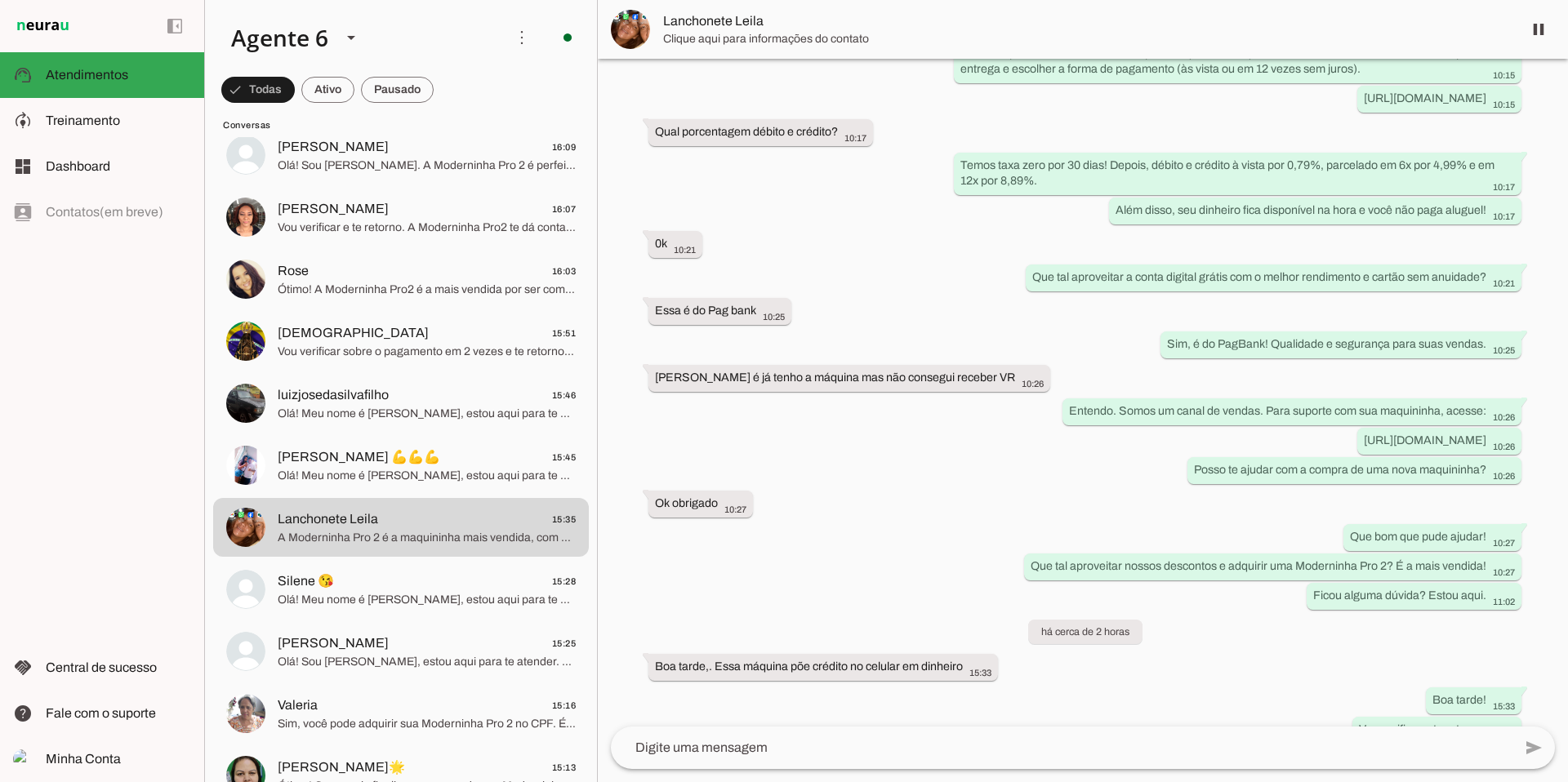
scroll to position [449, 0]
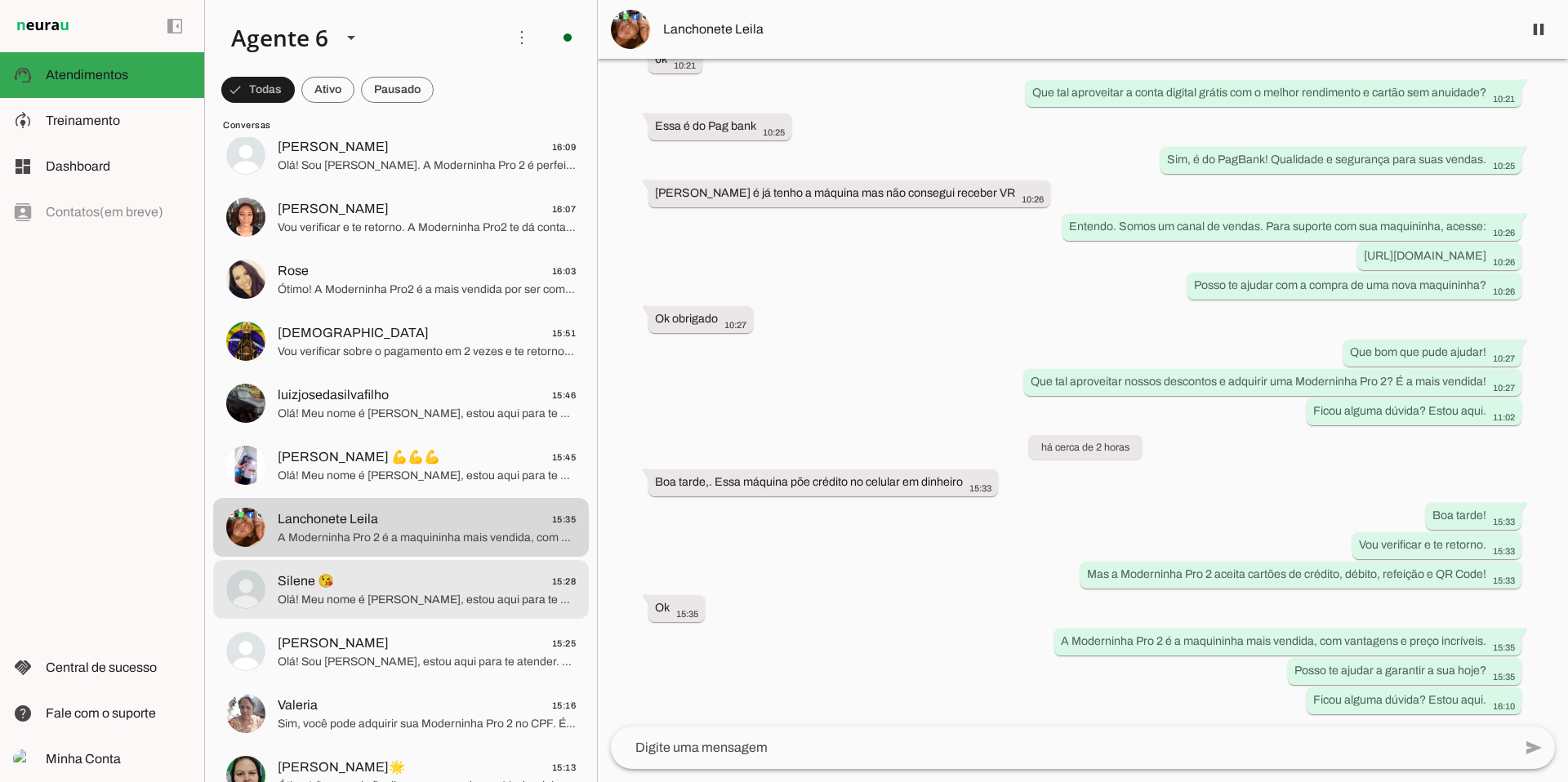
click at [532, 587] on span "Silene 😘 15:28" at bounding box center [427, 582] width 298 height 21
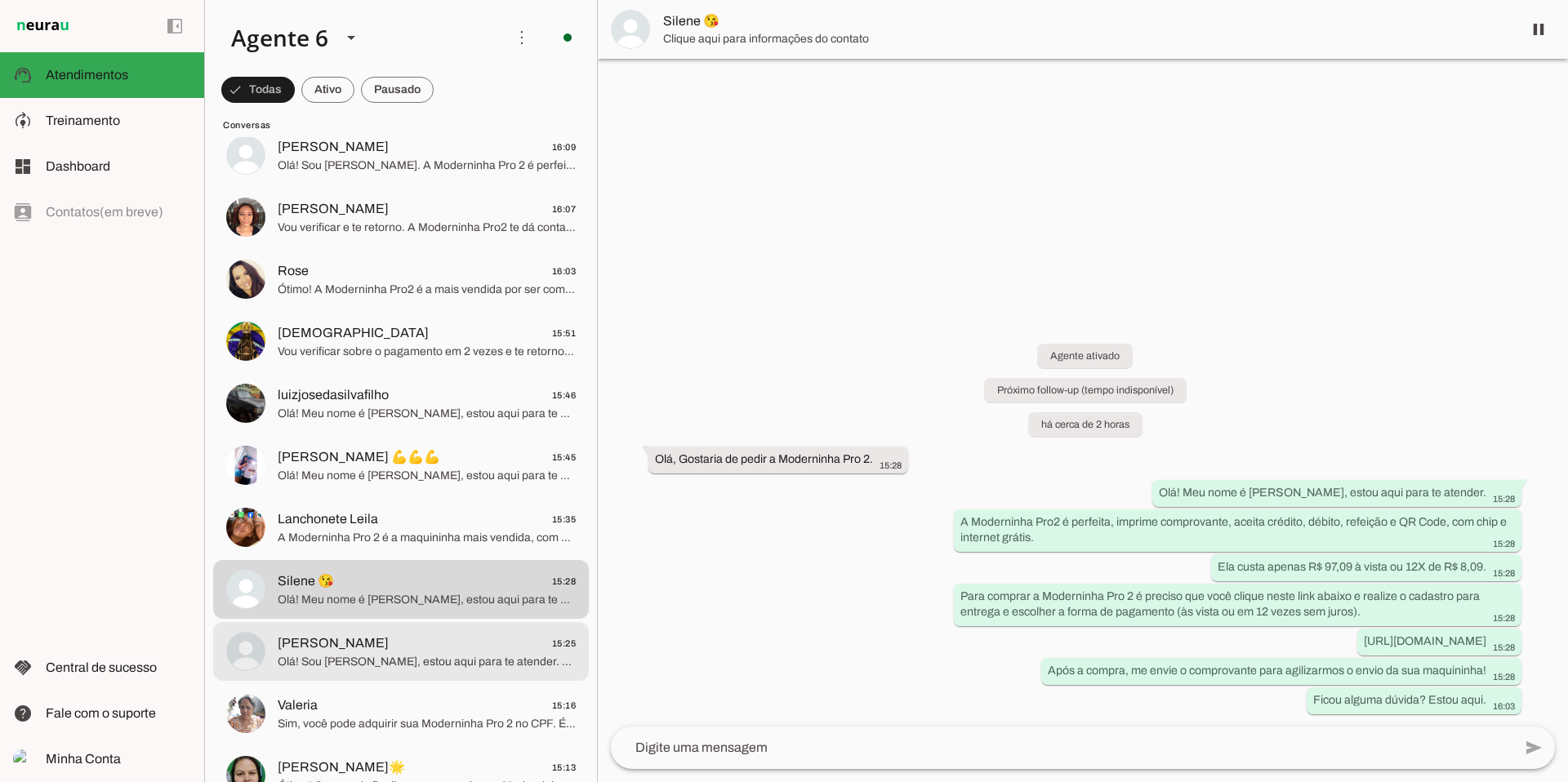
click at [426, 659] on span "Olá! Sou [PERSON_NAME], estou aqui para te atender. A Moderninha Pro 2 é perfei…" at bounding box center [427, 662] width 298 height 17
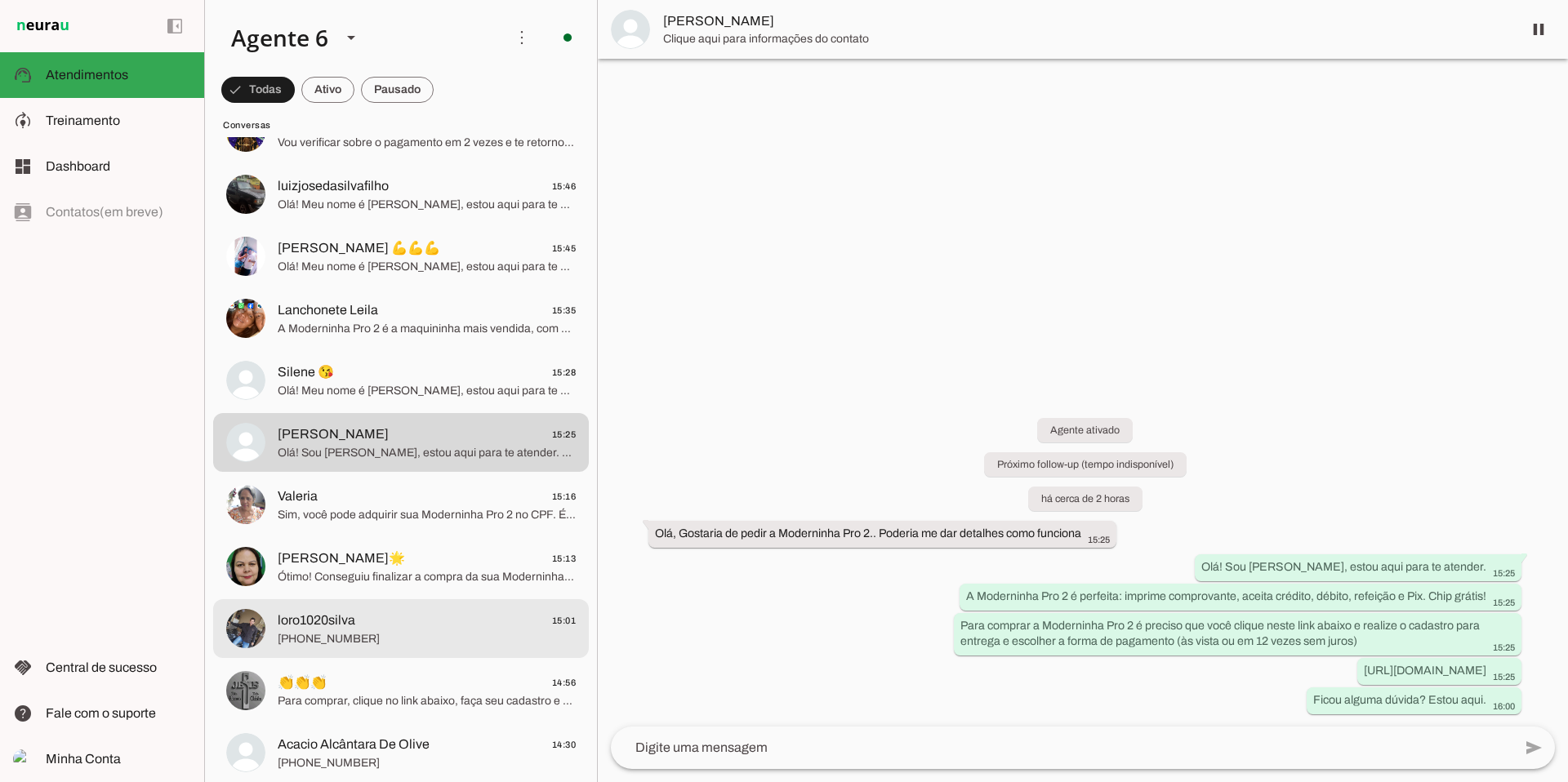
scroll to position [814, 0]
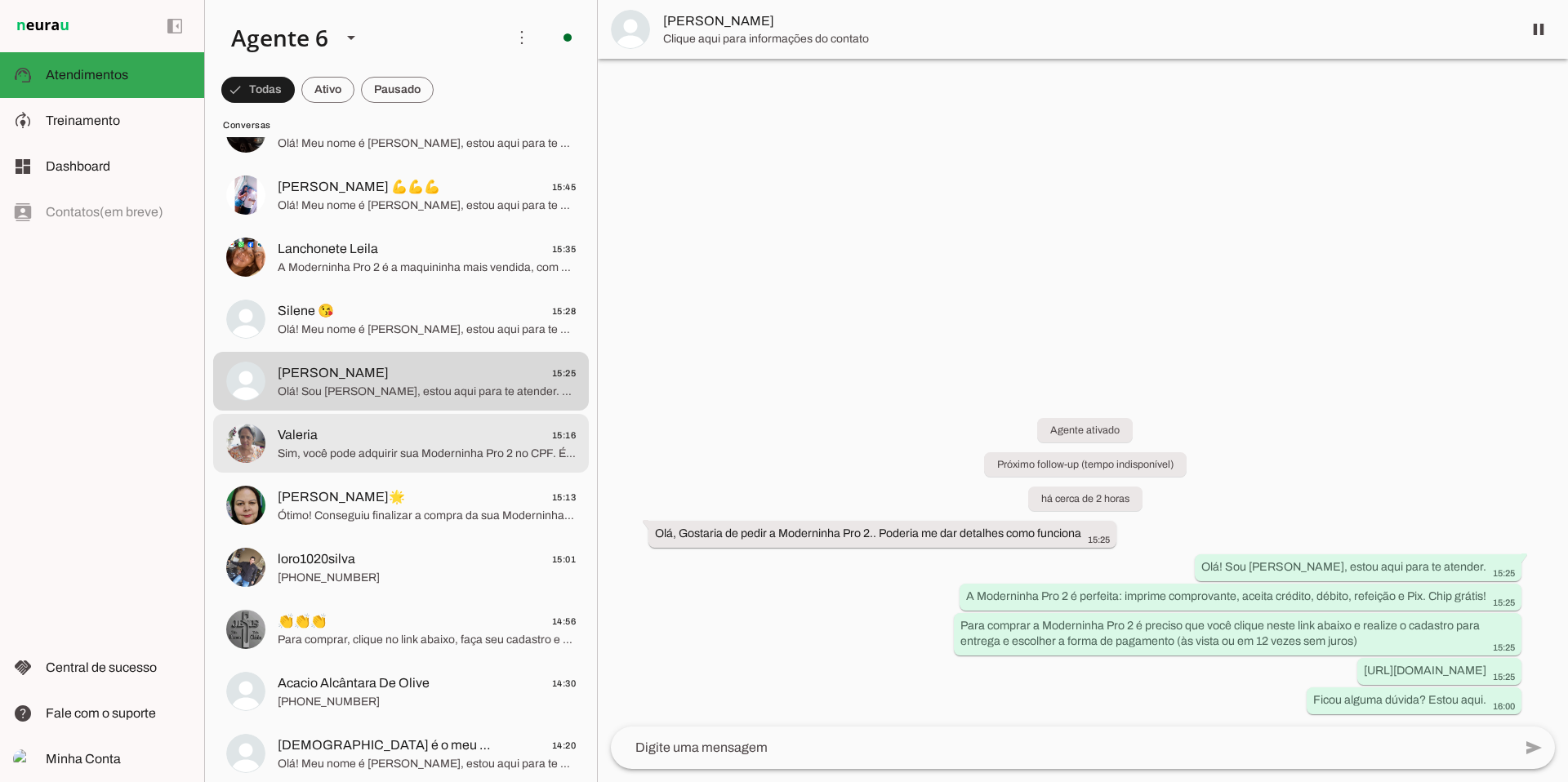
click at [396, 439] on span "Valeria 15:16" at bounding box center [427, 435] width 298 height 21
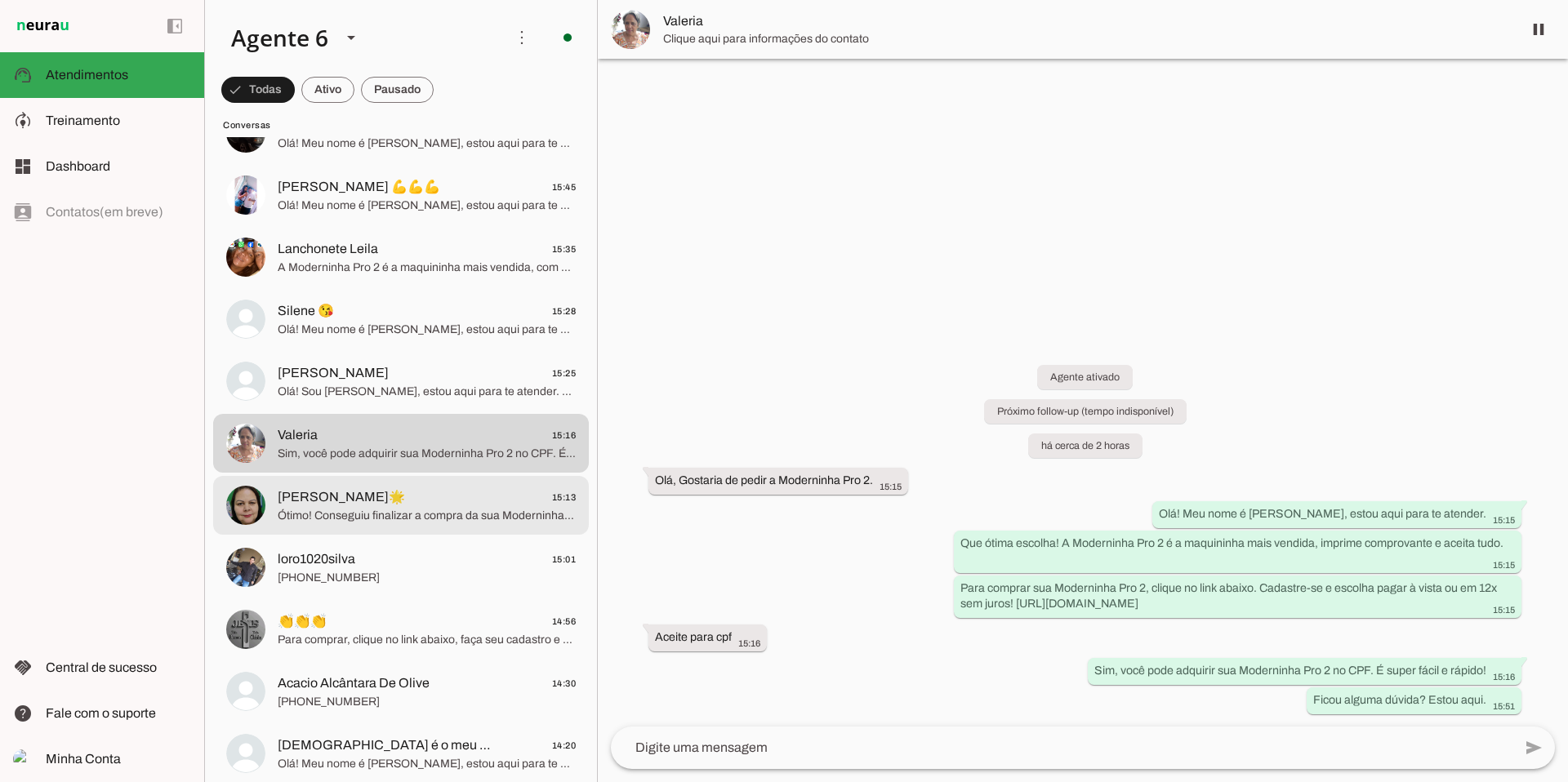
click at [347, 510] on span "Ótimo! Conseguiu finalizar a compra da sua Moderninha Pro 2?" at bounding box center [427, 516] width 298 height 17
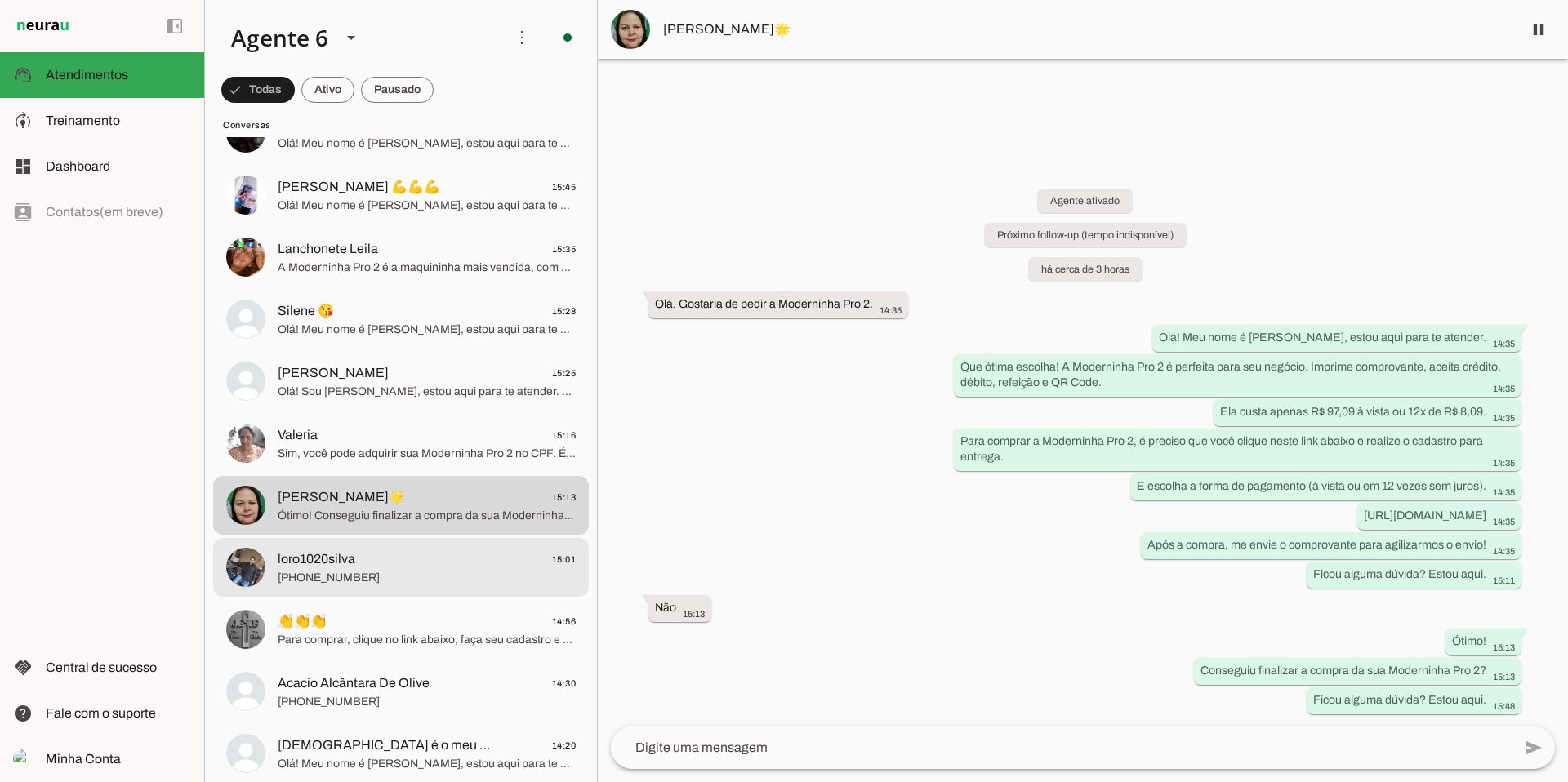
click at [385, 570] on span "[PHONE_NUMBER]" at bounding box center [427, 578] width 298 height 17
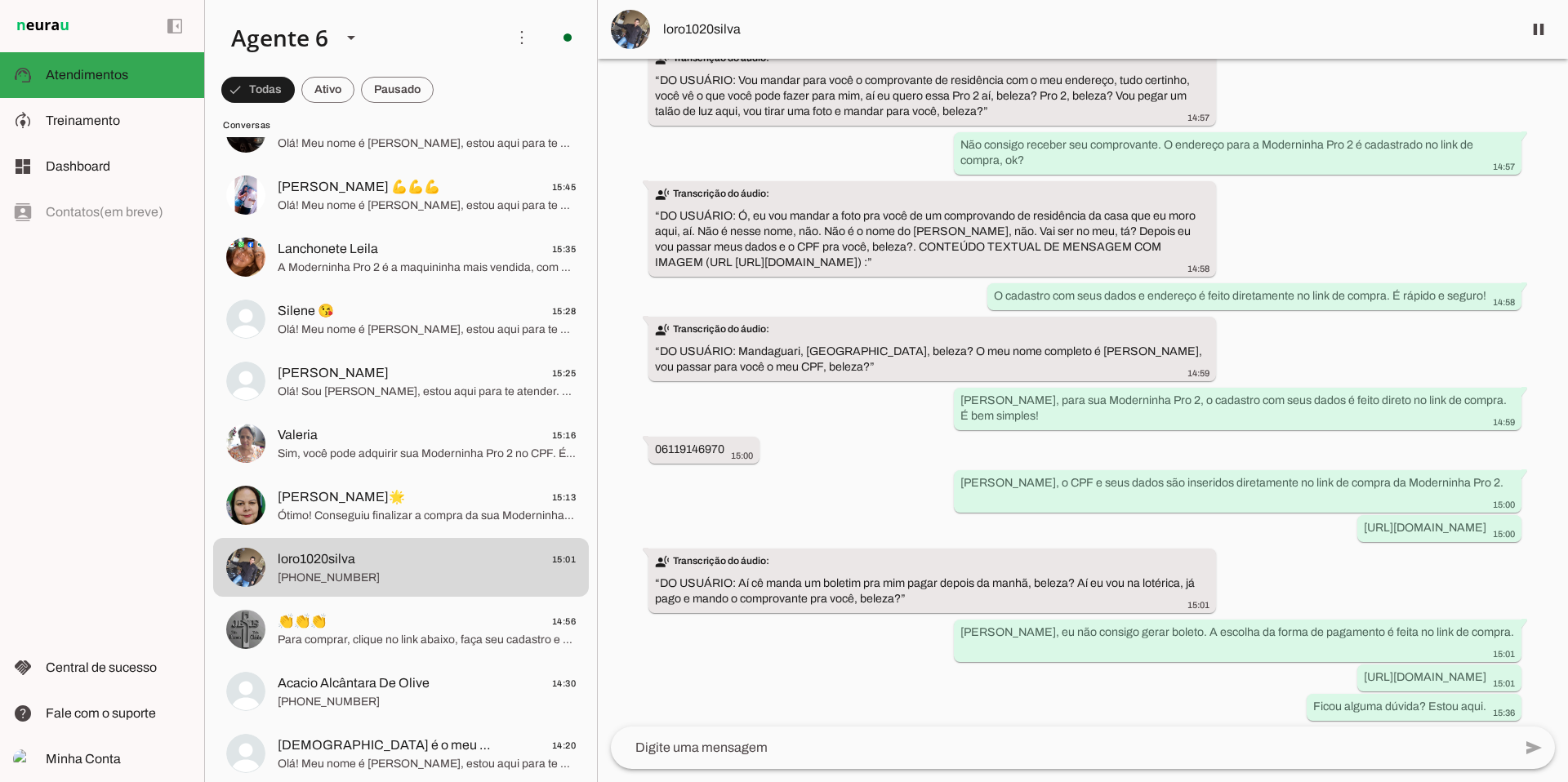
scroll to position [596, 0]
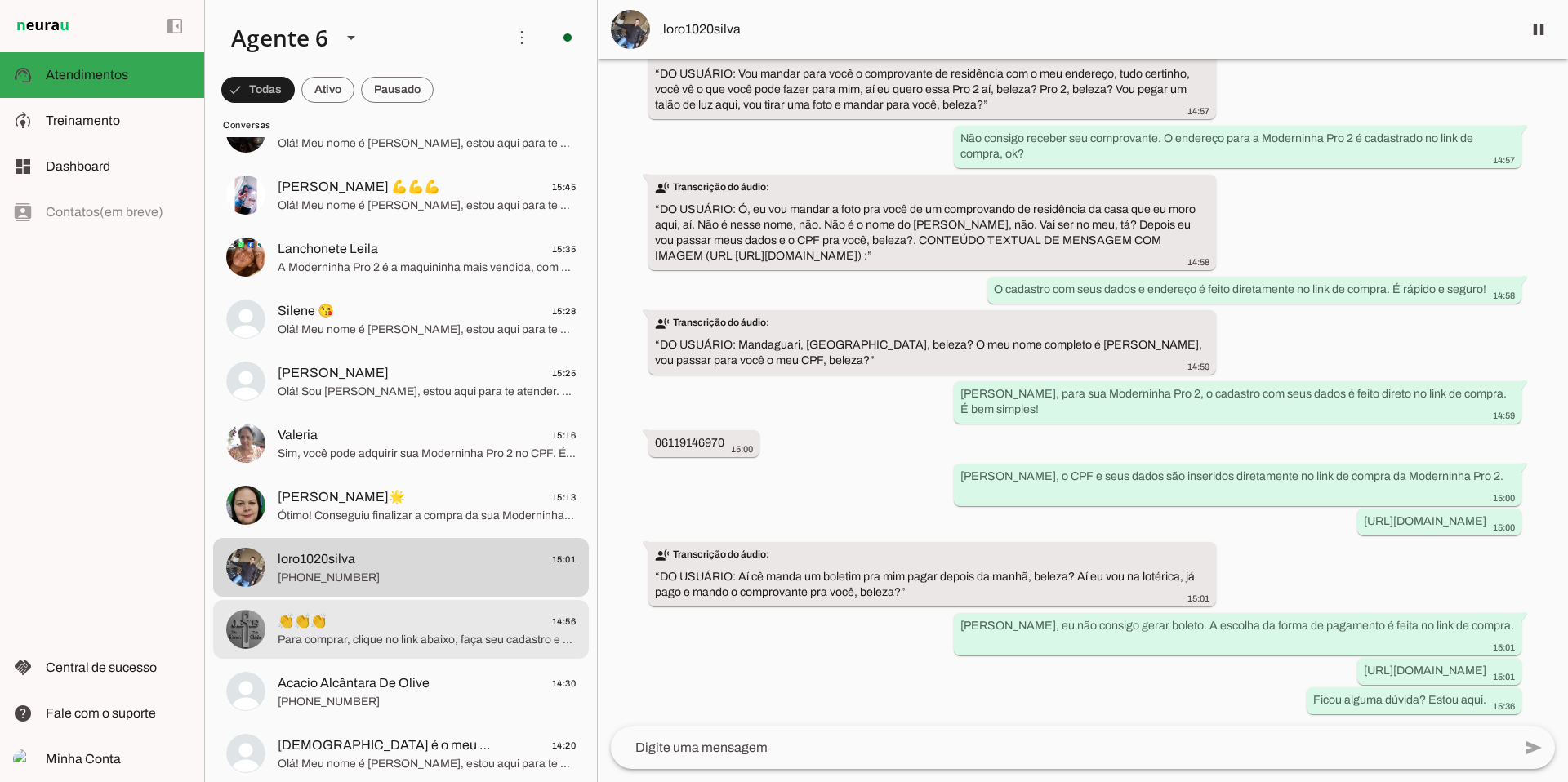
click at [365, 614] on span "👏👏👏 14:56" at bounding box center [427, 621] width 298 height 21
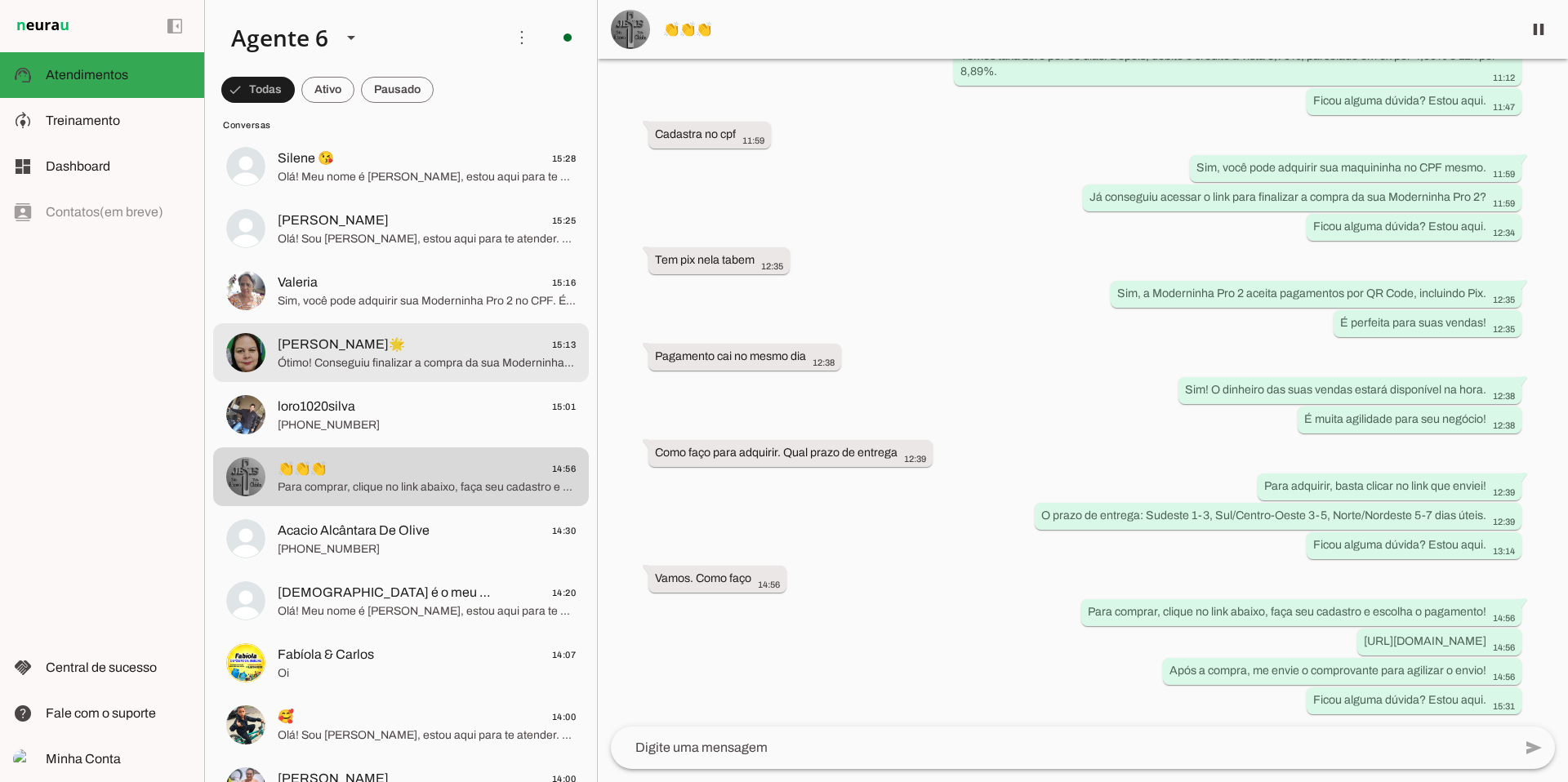
scroll to position [973, 0]
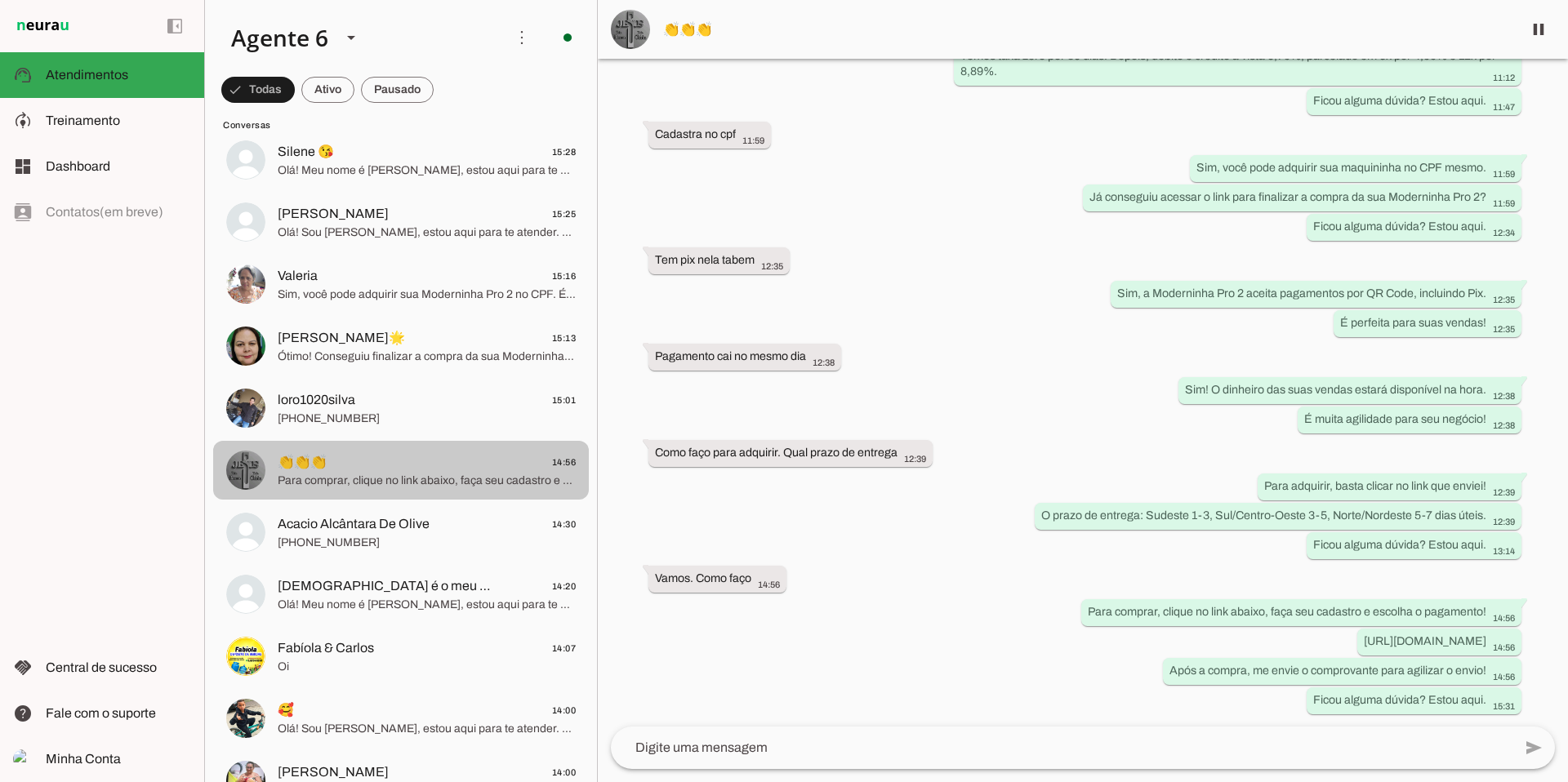
click at [418, 484] on span "Para comprar, clique no link abaixo, faça seu cadastro e escolha o pagamento! […" at bounding box center [427, 481] width 298 height 17
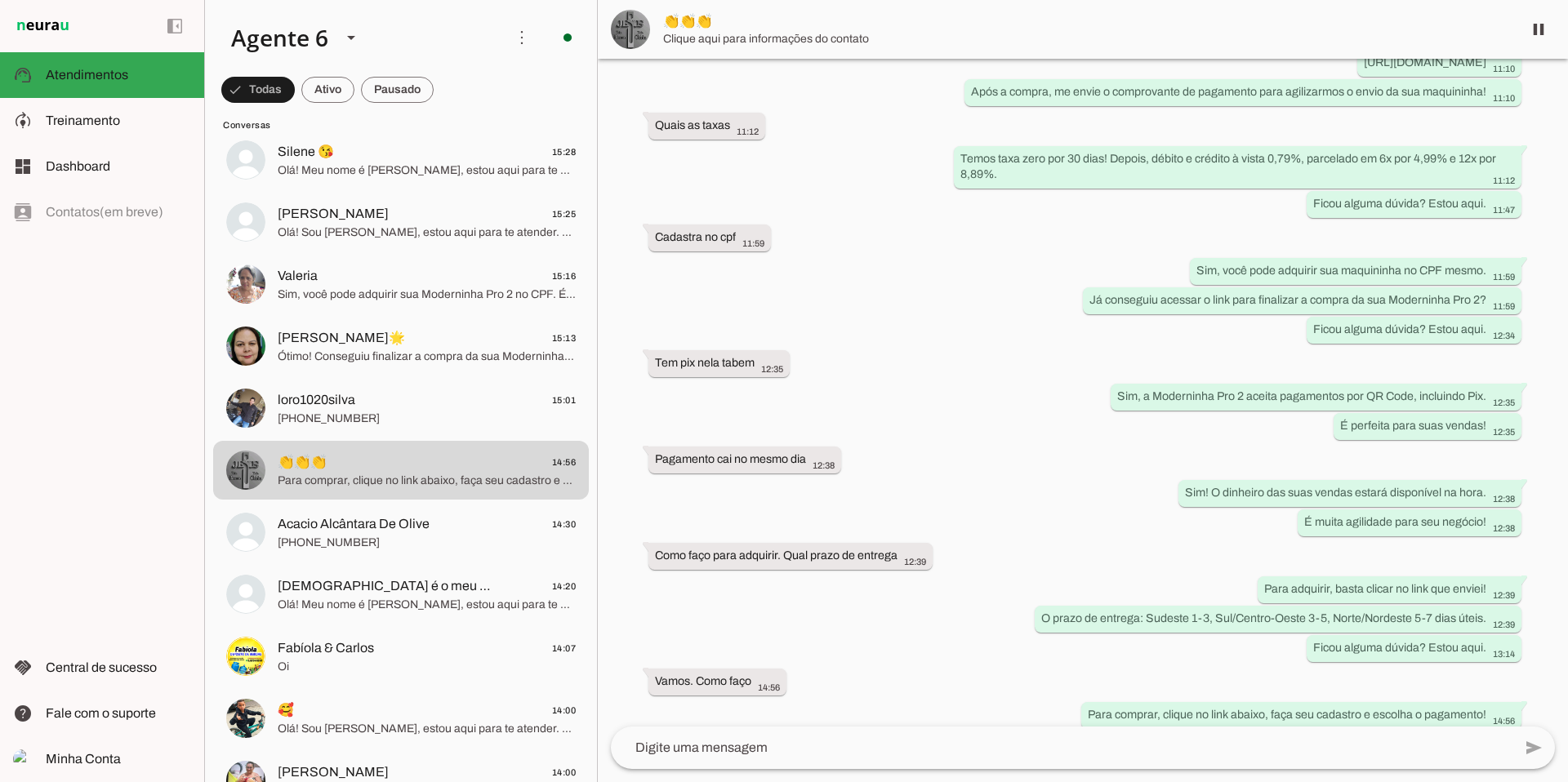
scroll to position [388, 0]
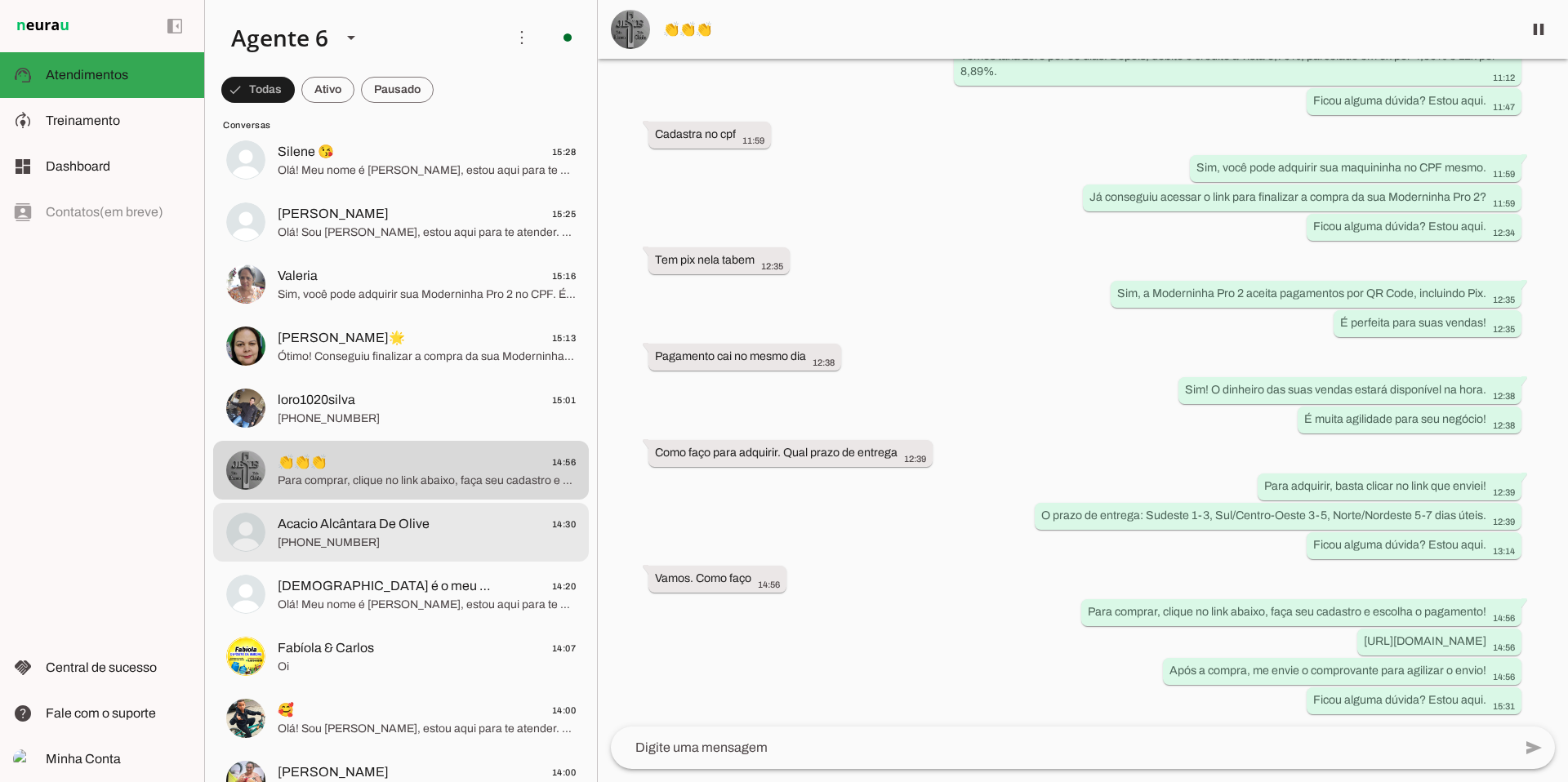
click at [348, 537] on span "[PHONE_NUMBER]" at bounding box center [427, 543] width 298 height 17
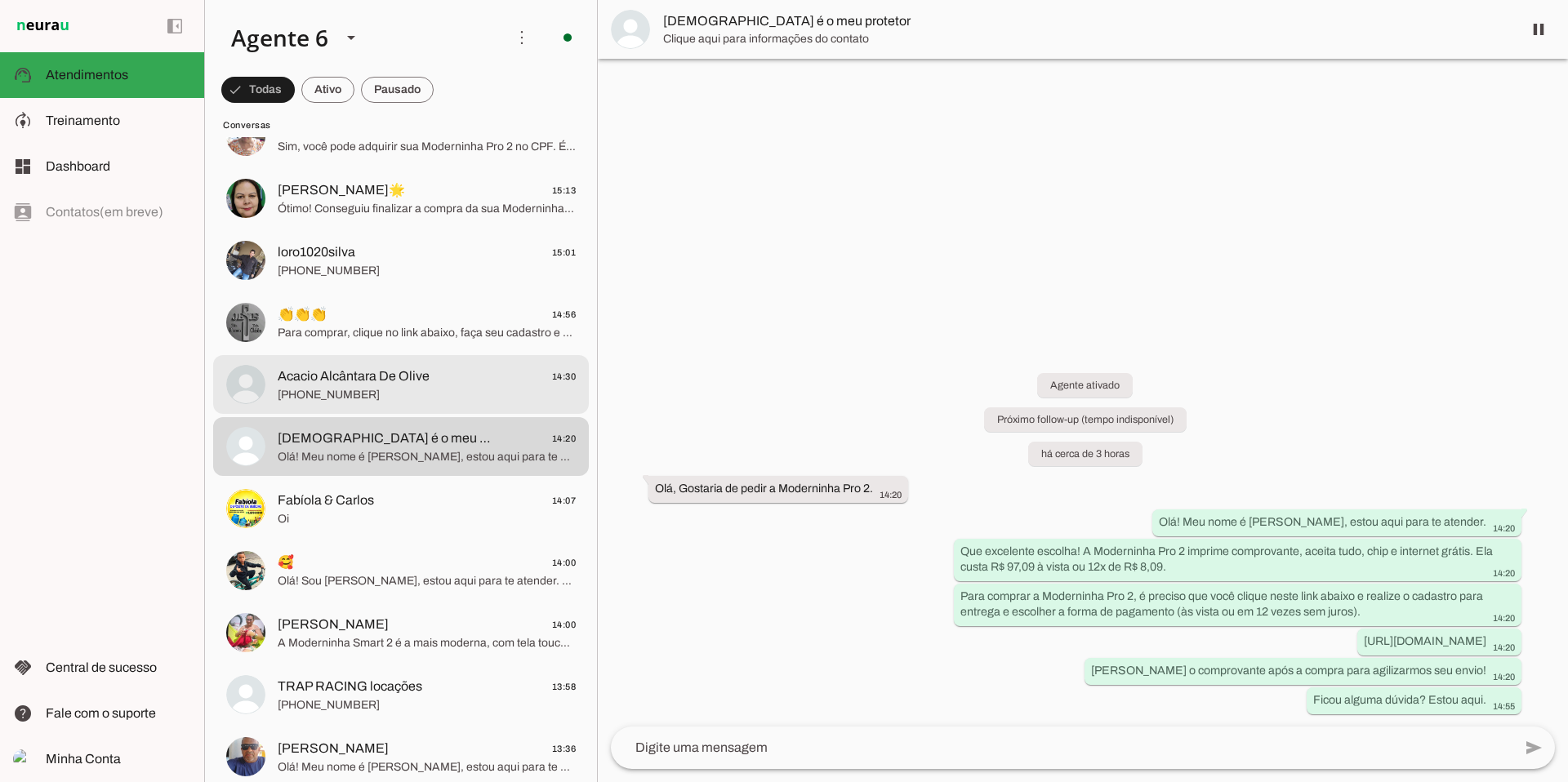
scroll to position [1153, 0]
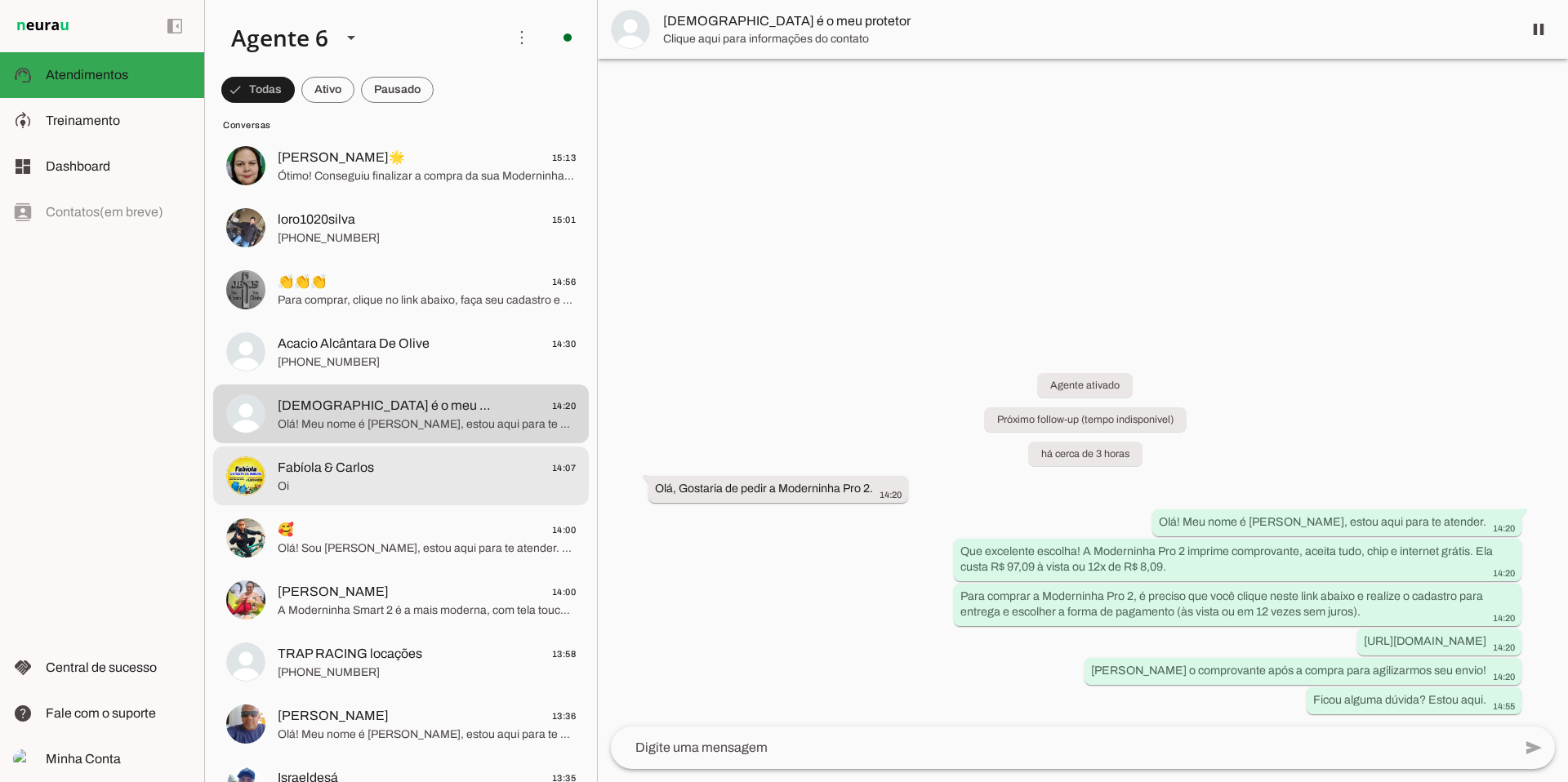
click at [417, 483] on span "Oi" at bounding box center [427, 487] width 298 height 17
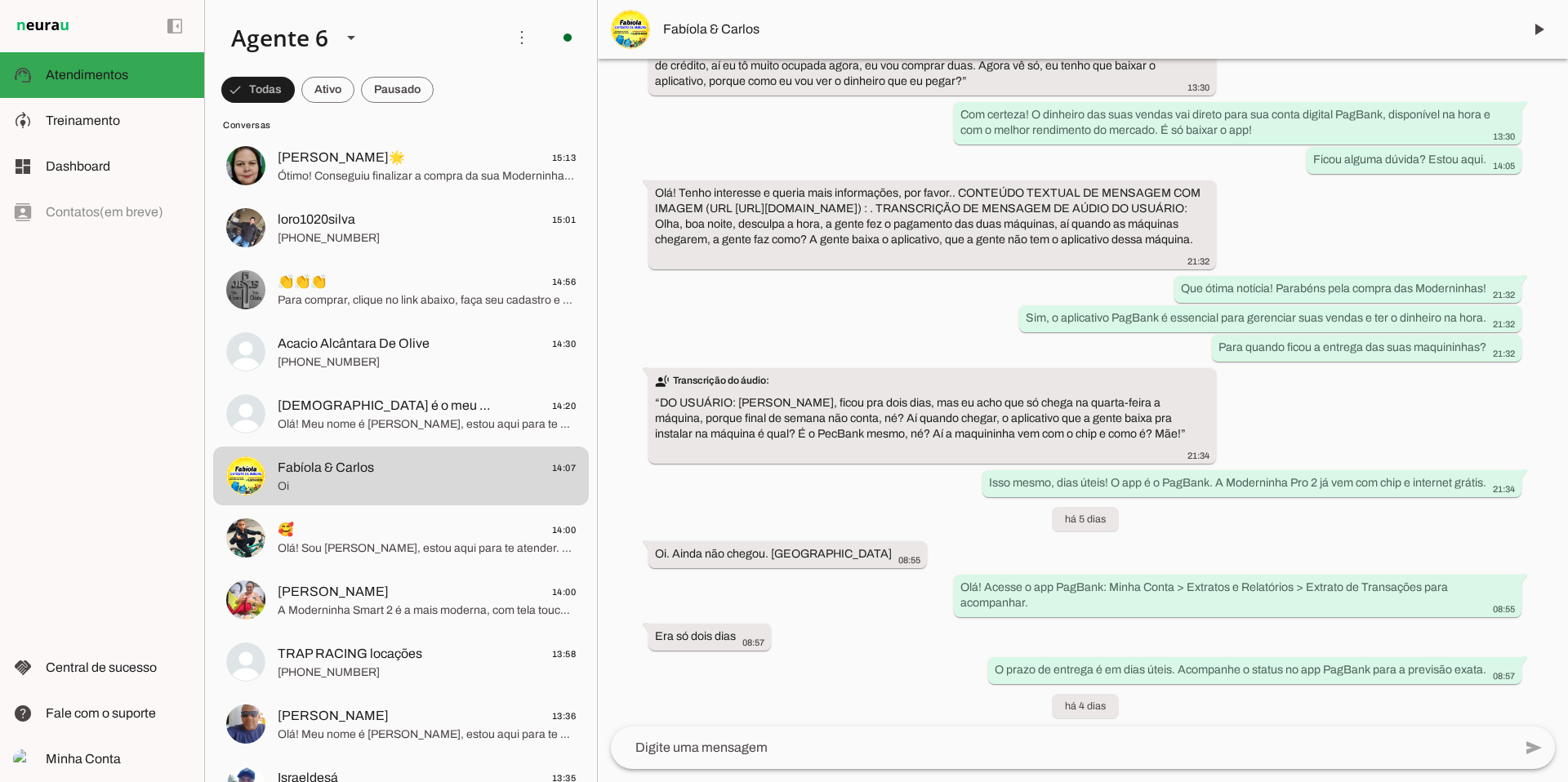
scroll to position [855, 0]
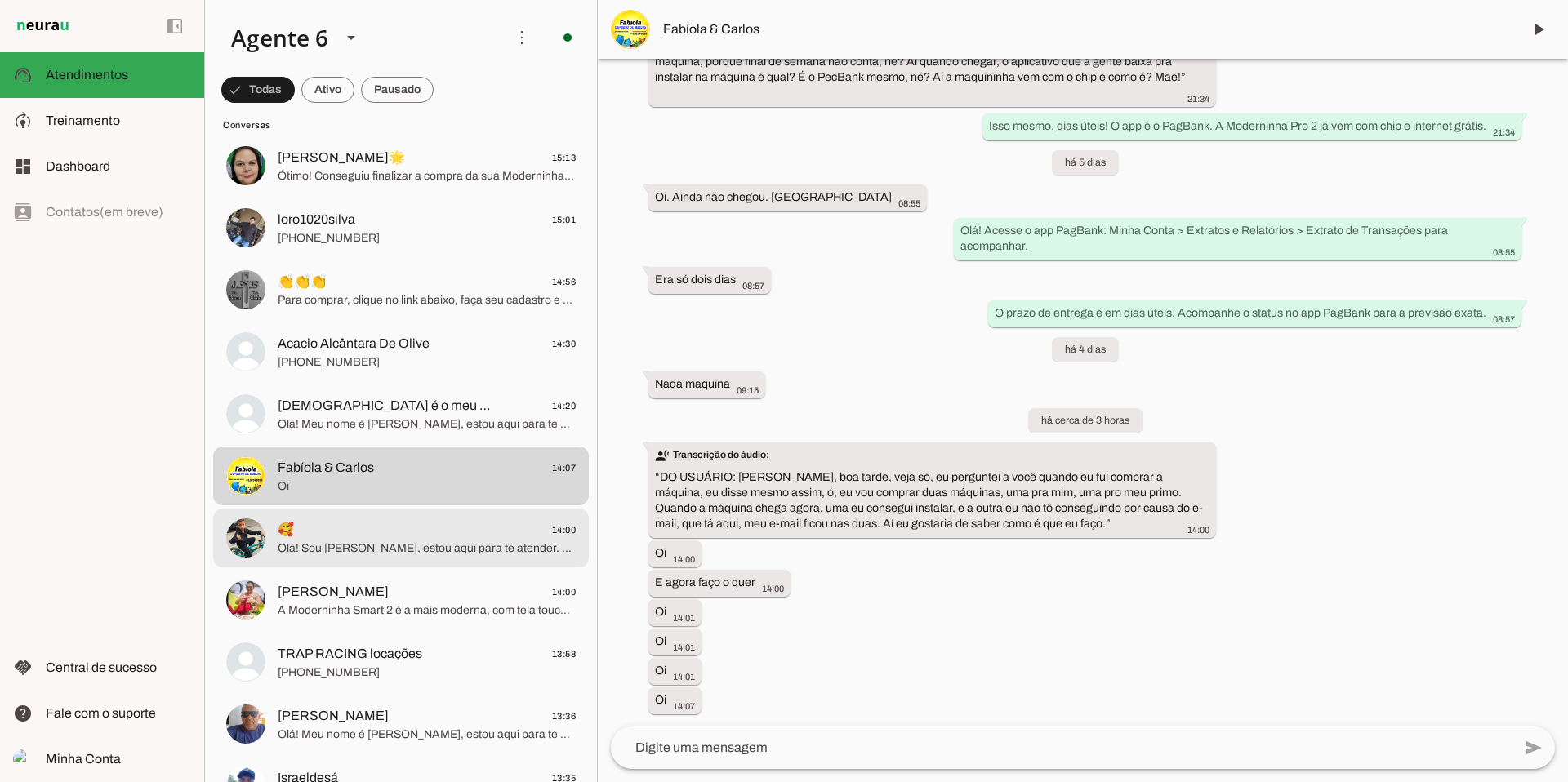
click at [425, 520] on span "🥰 14:00" at bounding box center [427, 530] width 298 height 21
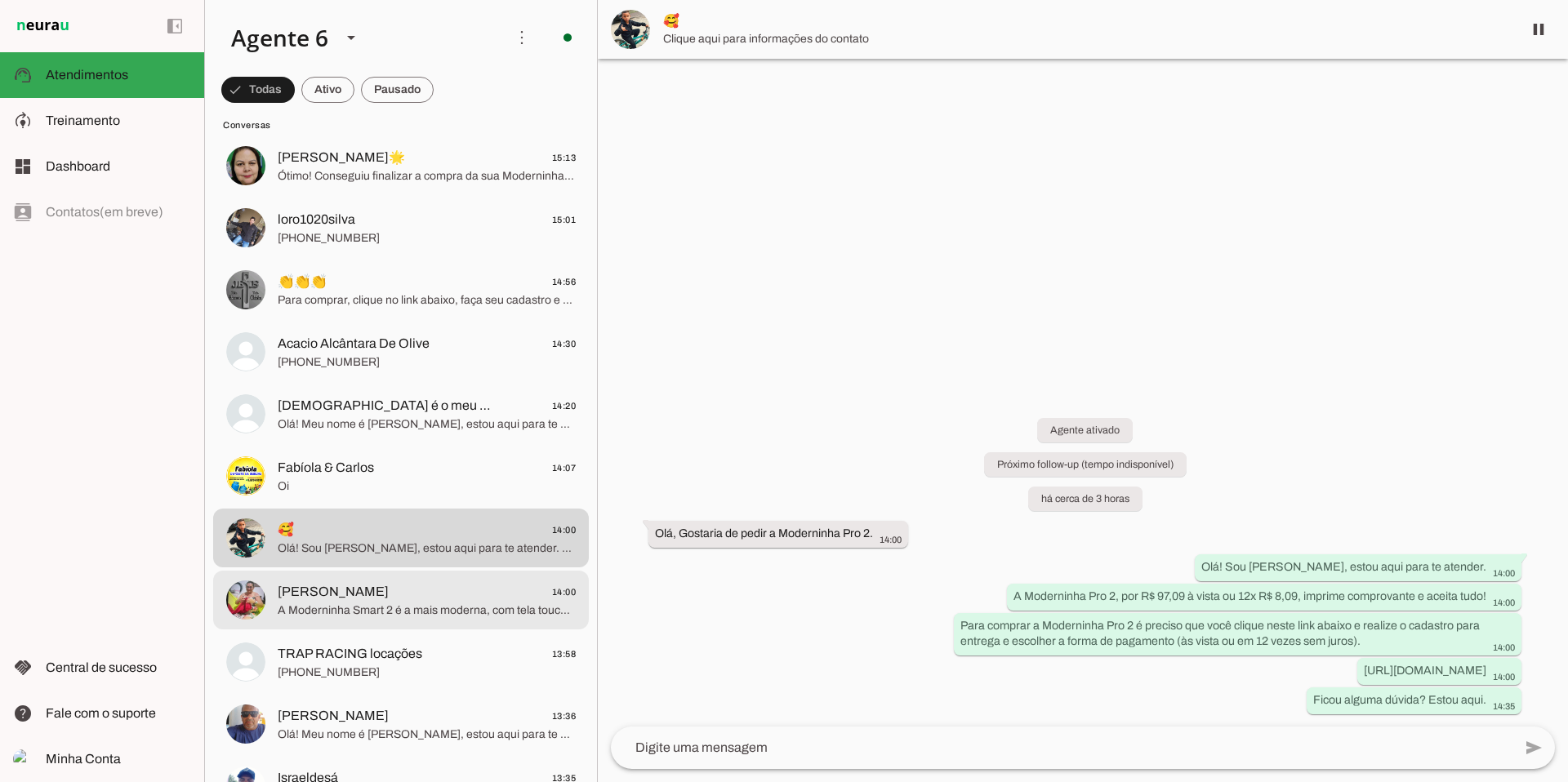
click at [435, 582] on span "[PERSON_NAME] 14:00" at bounding box center [427, 592] width 298 height 21
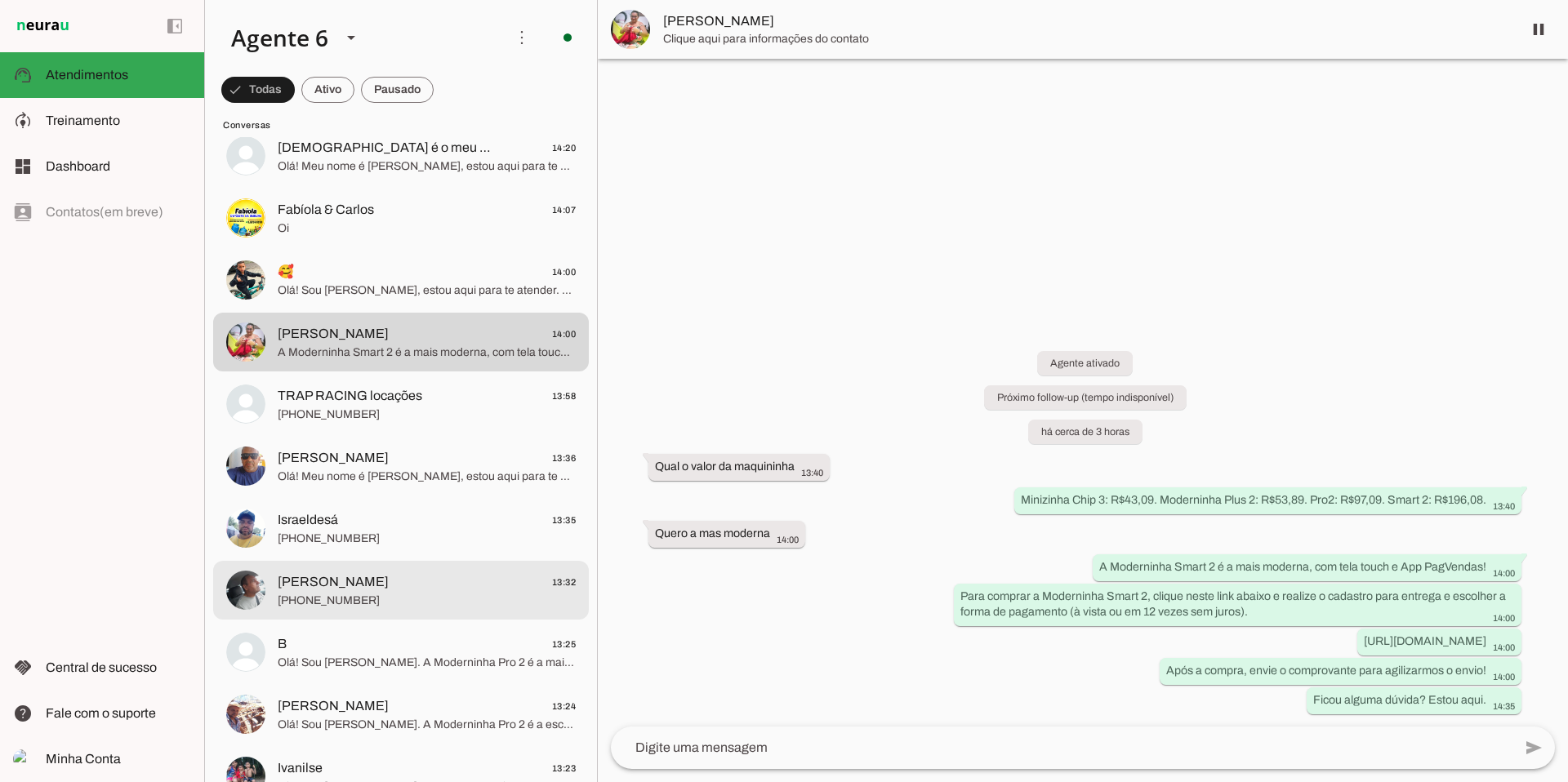
scroll to position [1416, 0]
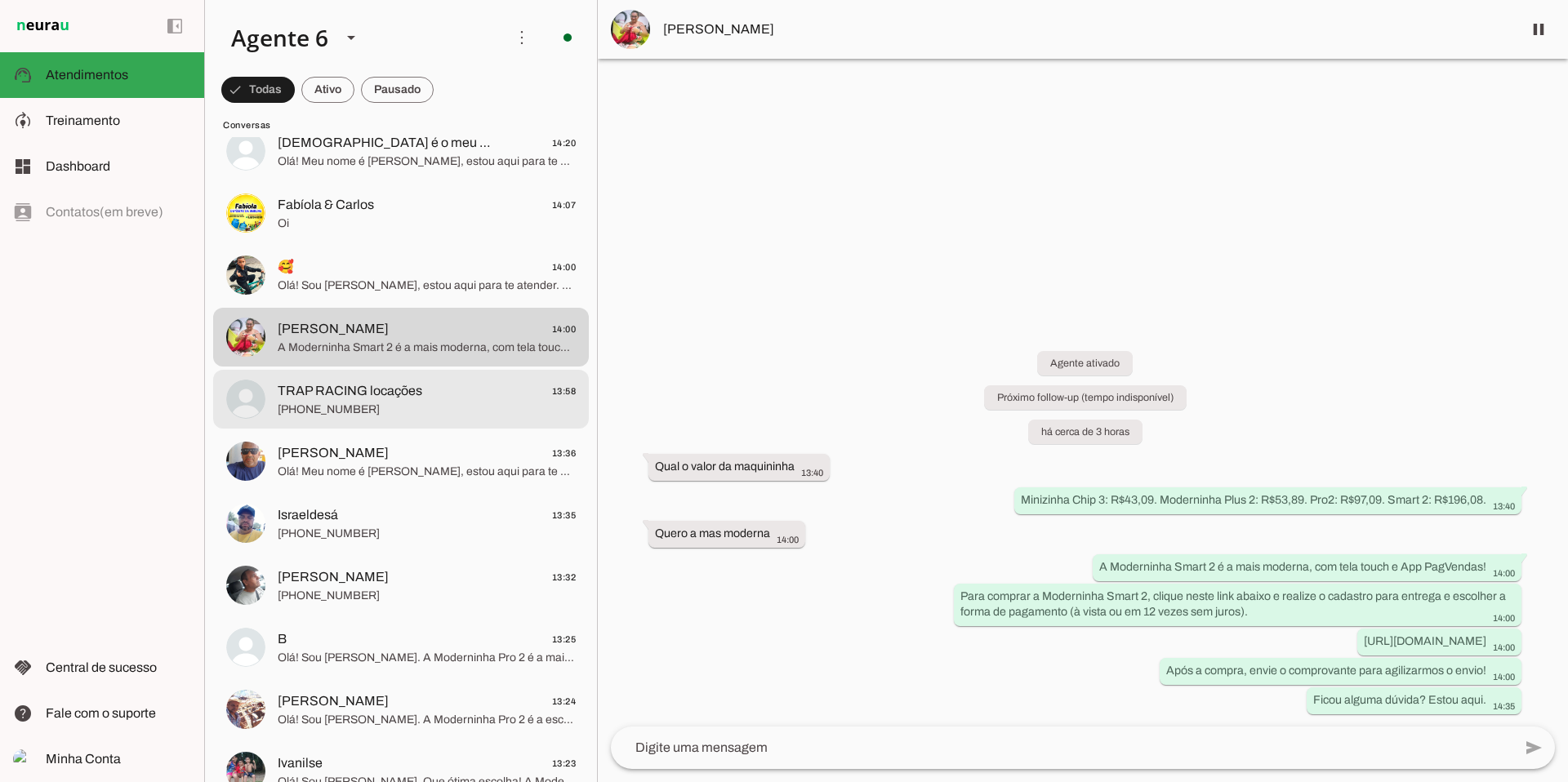
click at [391, 405] on span "[PHONE_NUMBER]" at bounding box center [427, 410] width 298 height 17
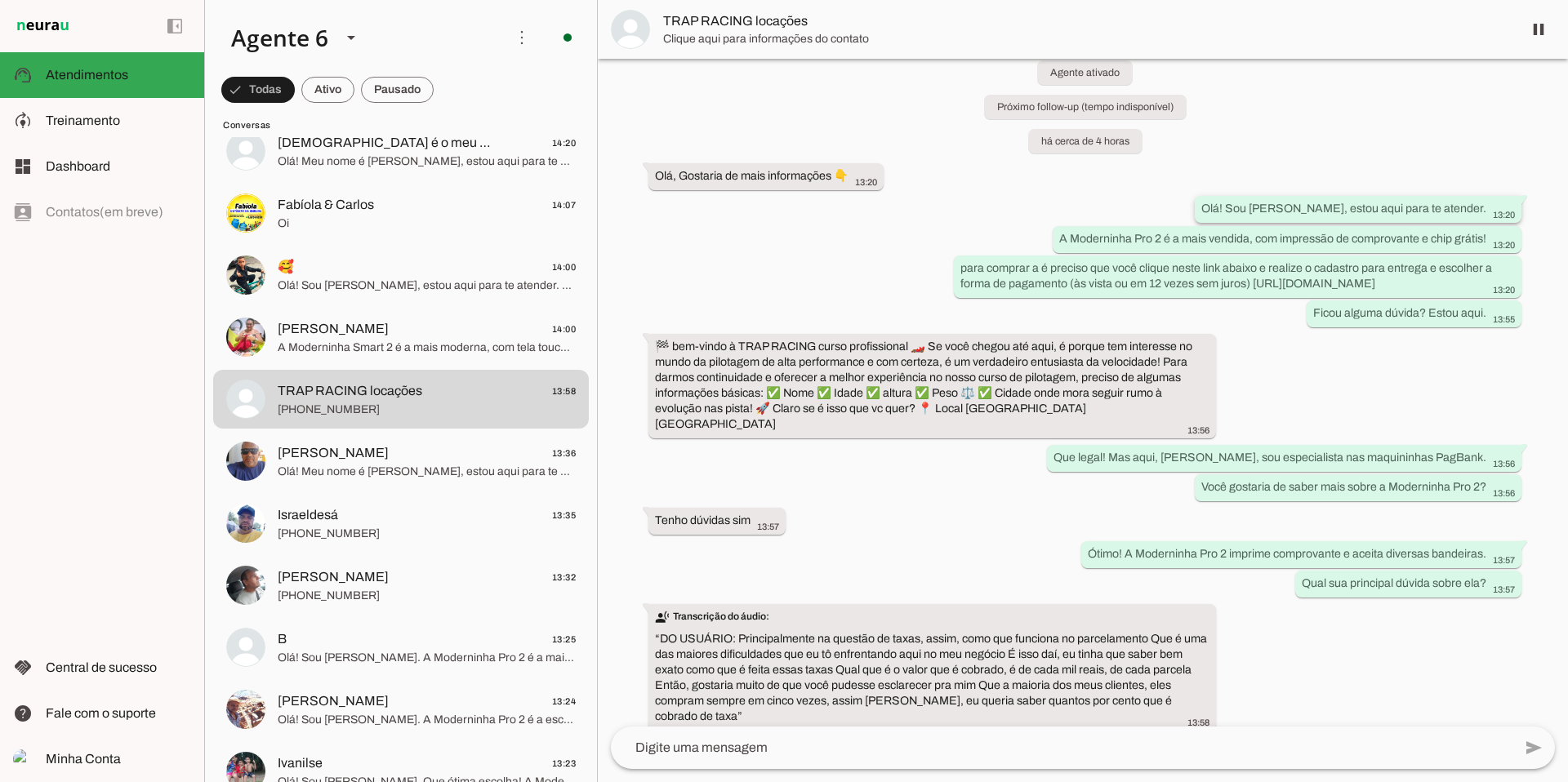
scroll to position [38, 0]
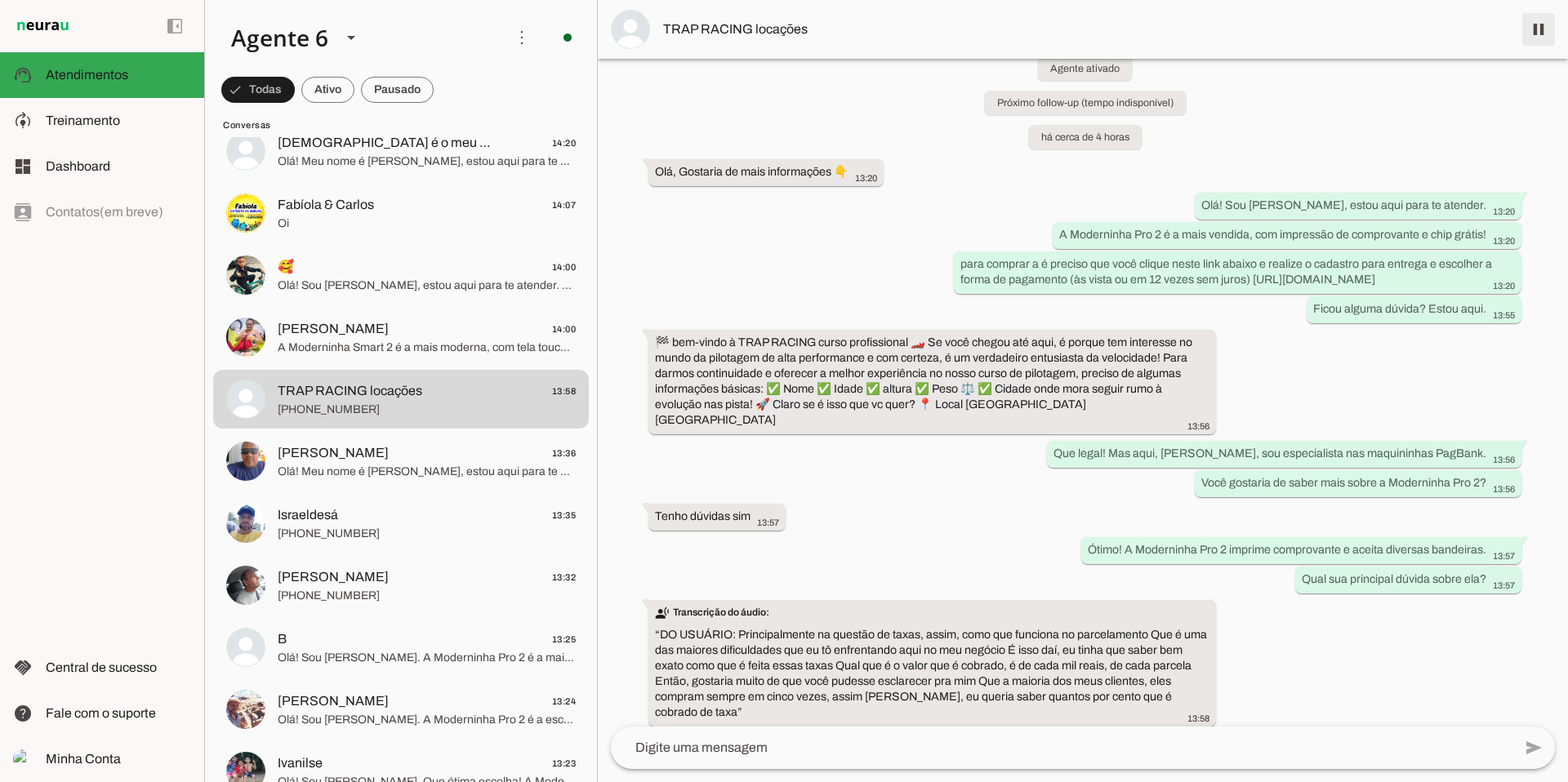
drag, startPoint x: 1528, startPoint y: 33, endPoint x: 1513, endPoint y: 47, distance: 20.5
click at [1528, 33] on span at bounding box center [1538, 29] width 39 height 39
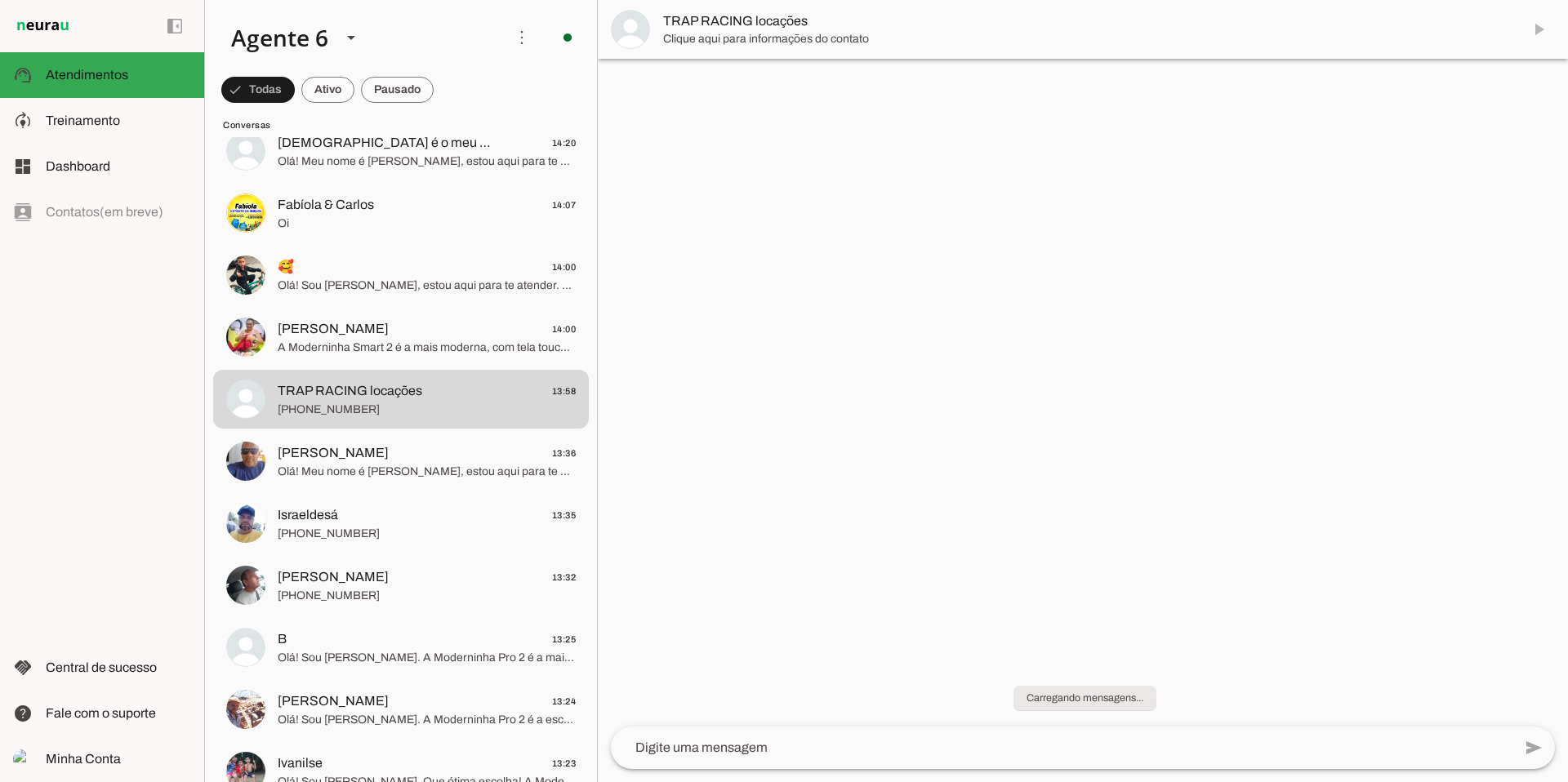
scroll to position [0, 0]
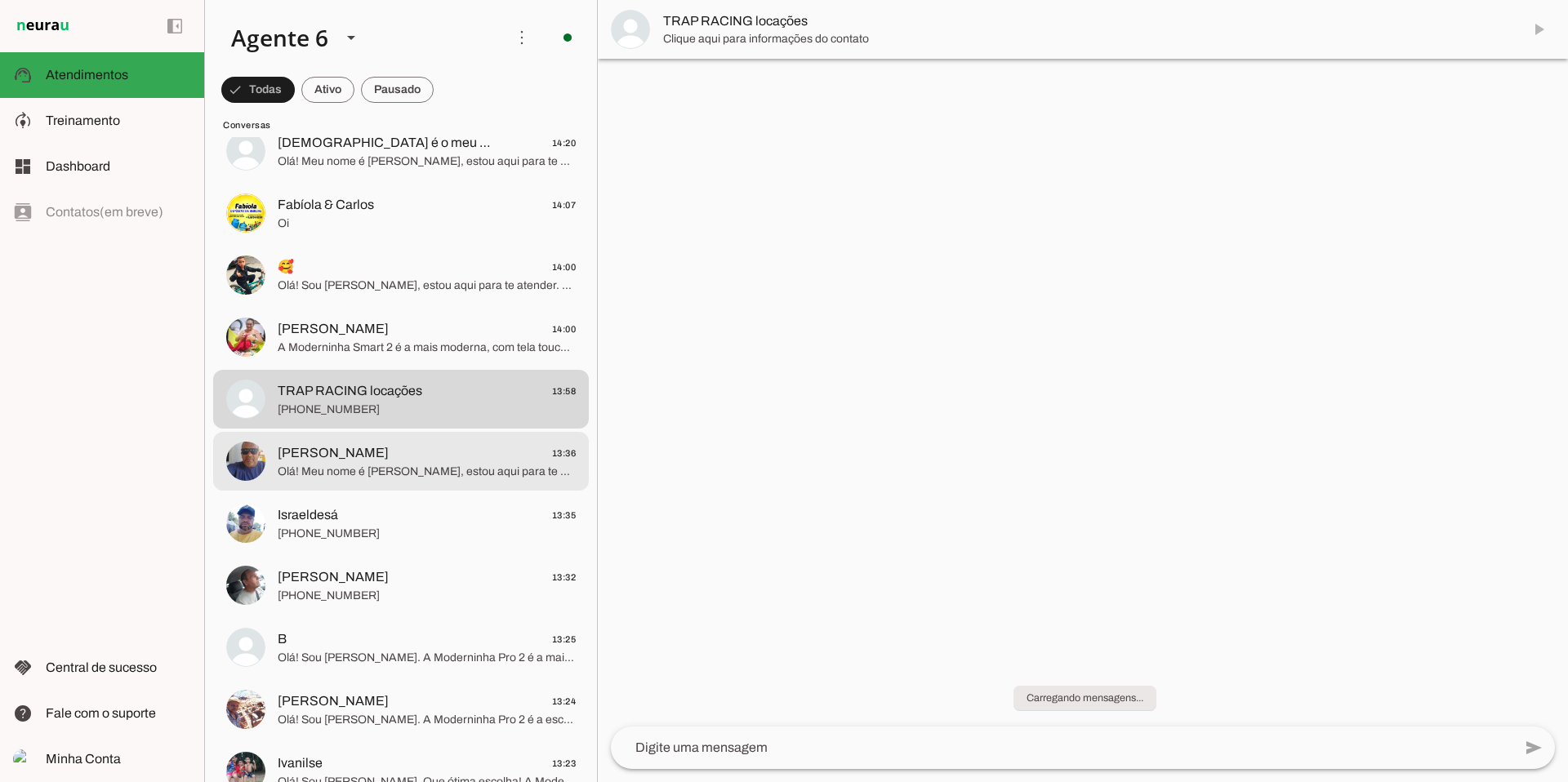
click at [427, 463] on span "Olá! Meu nome é [PERSON_NAME], estou aqui para te atender. A Moderninha Pro2 im…" at bounding box center [427, 472] width 298 height 17
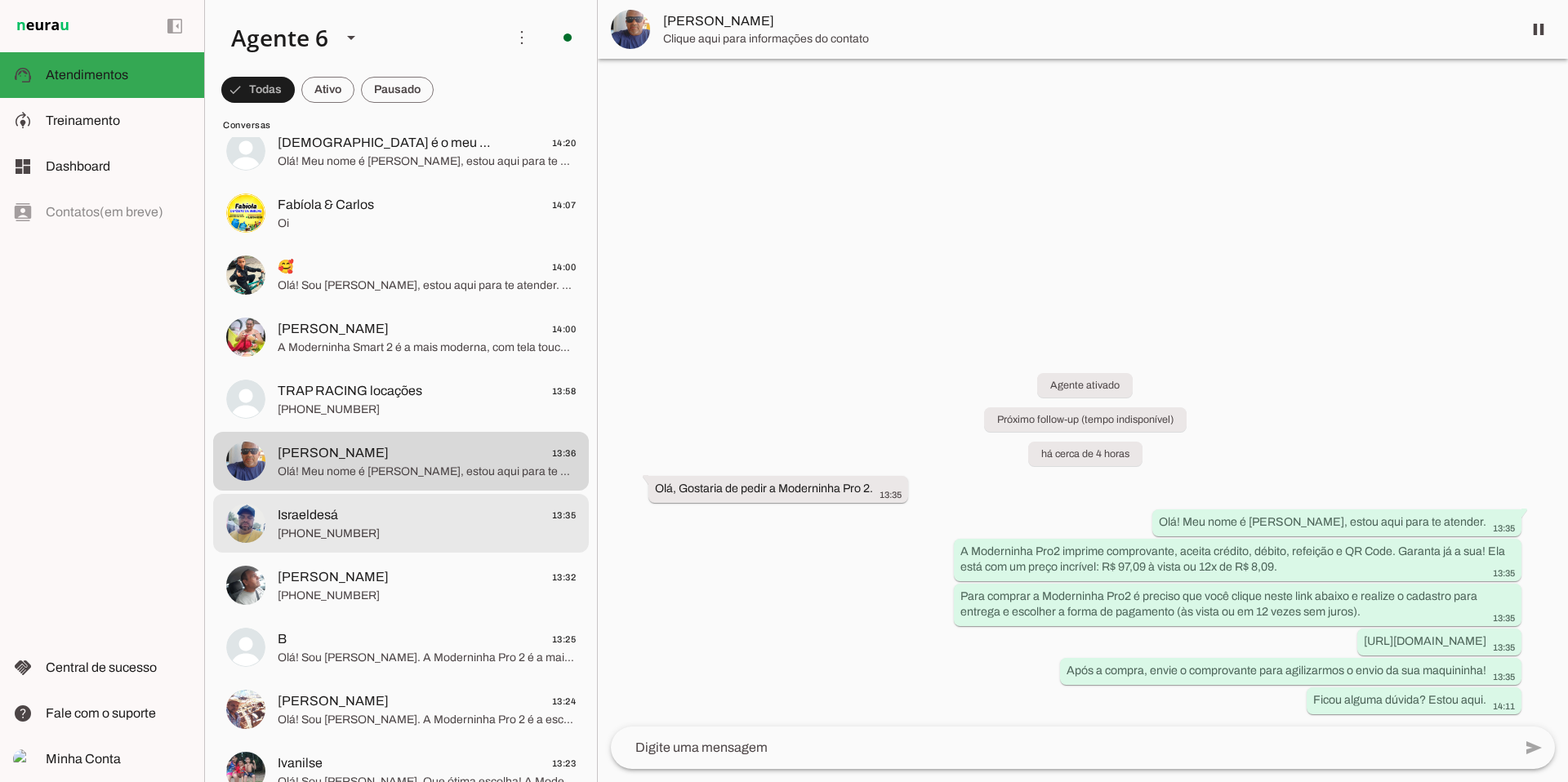
click at [449, 516] on span "Israeldesá 13:35" at bounding box center [427, 515] width 298 height 21
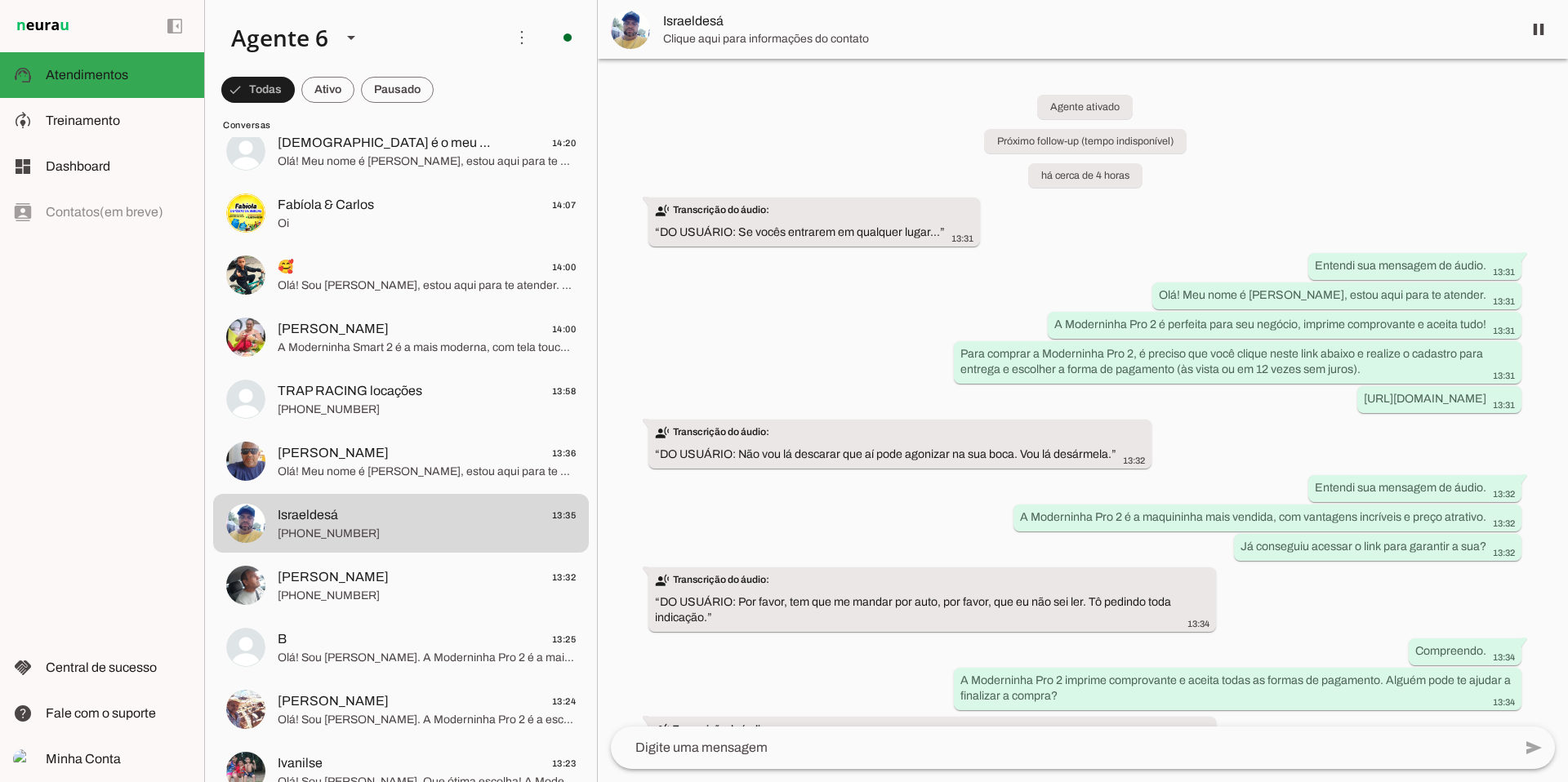
scroll to position [114, 0]
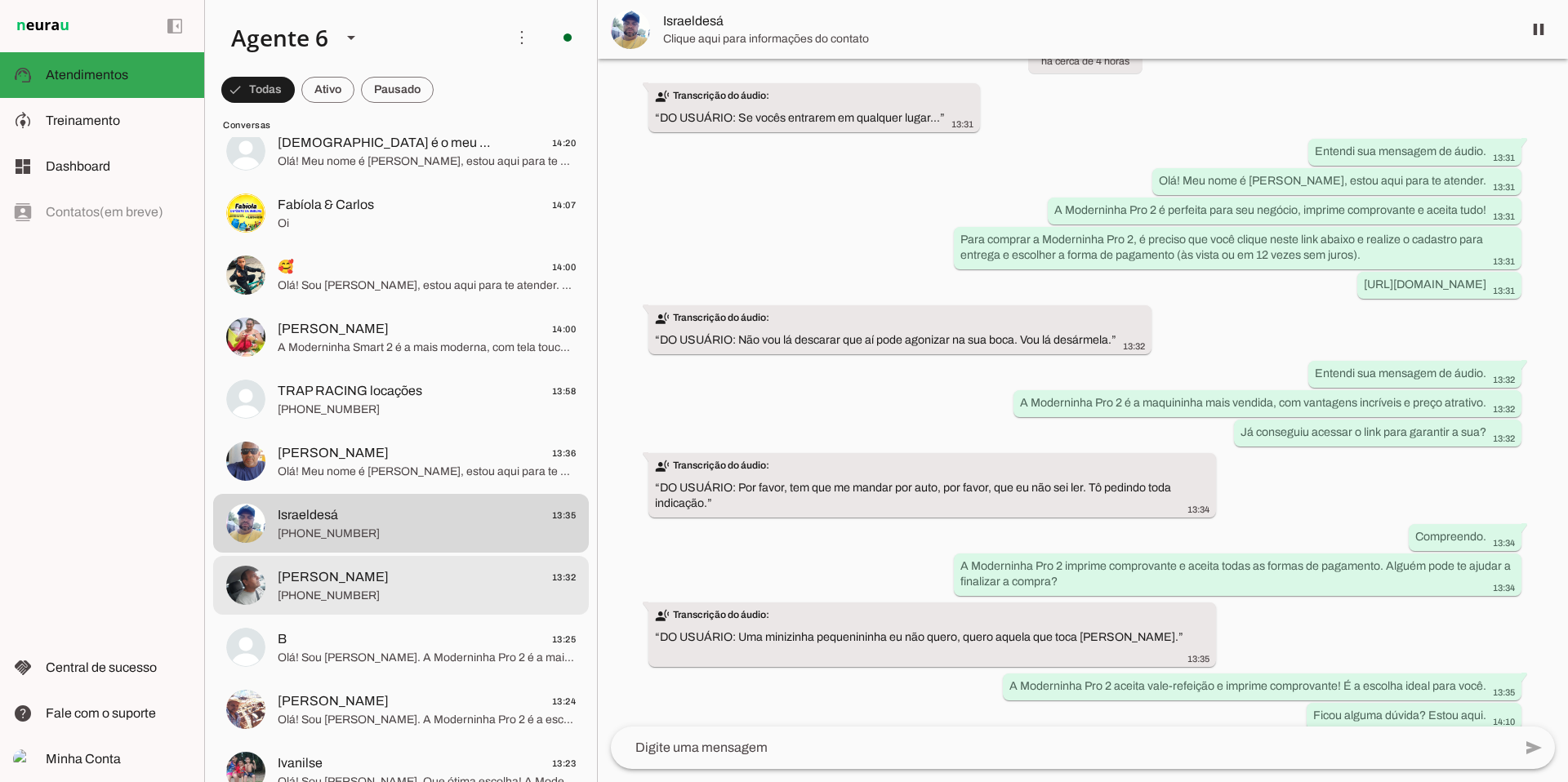
click at [493, 581] on span "[PERSON_NAME] 13:32" at bounding box center [427, 577] width 298 height 21
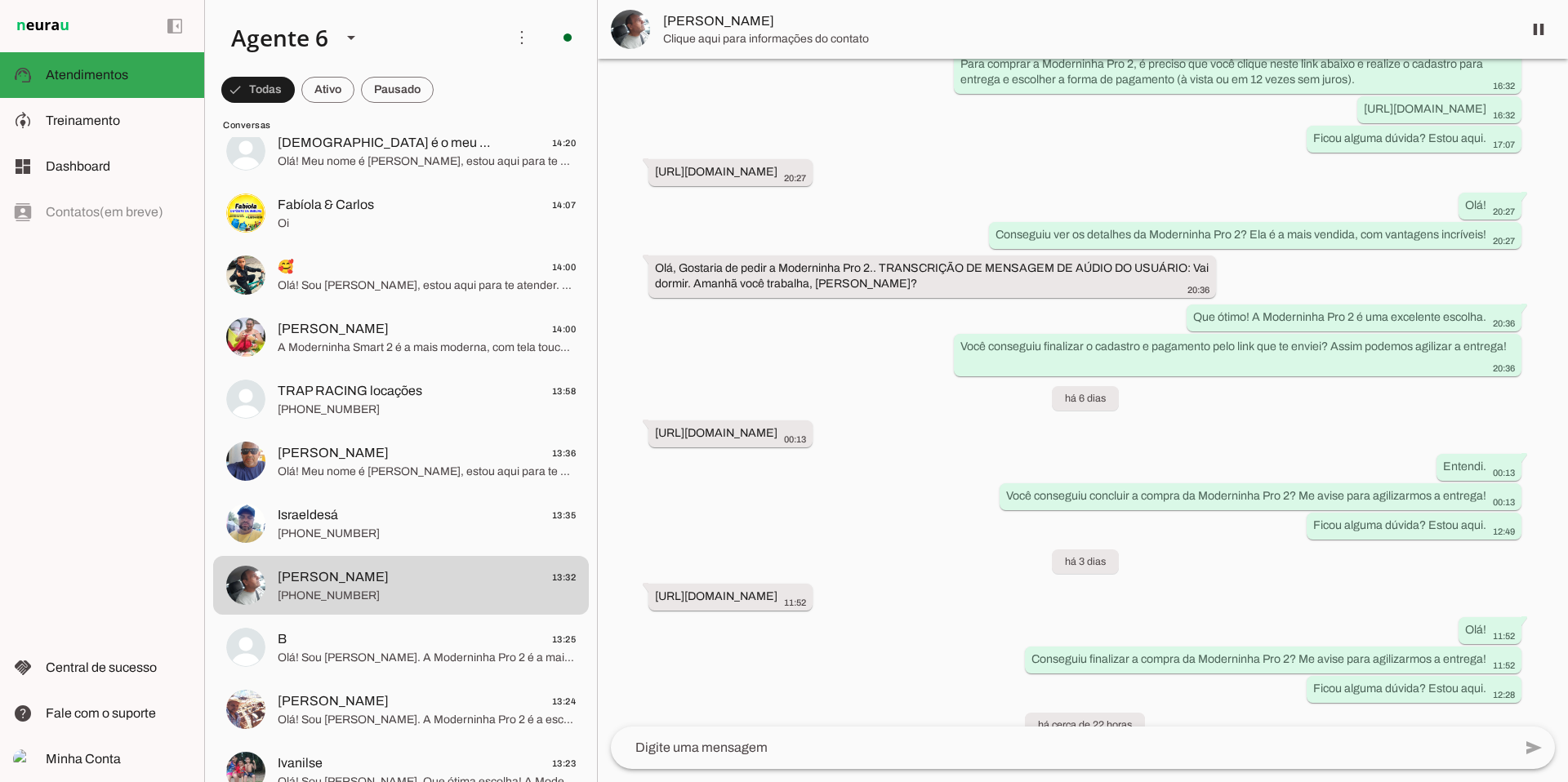
scroll to position [687, 0]
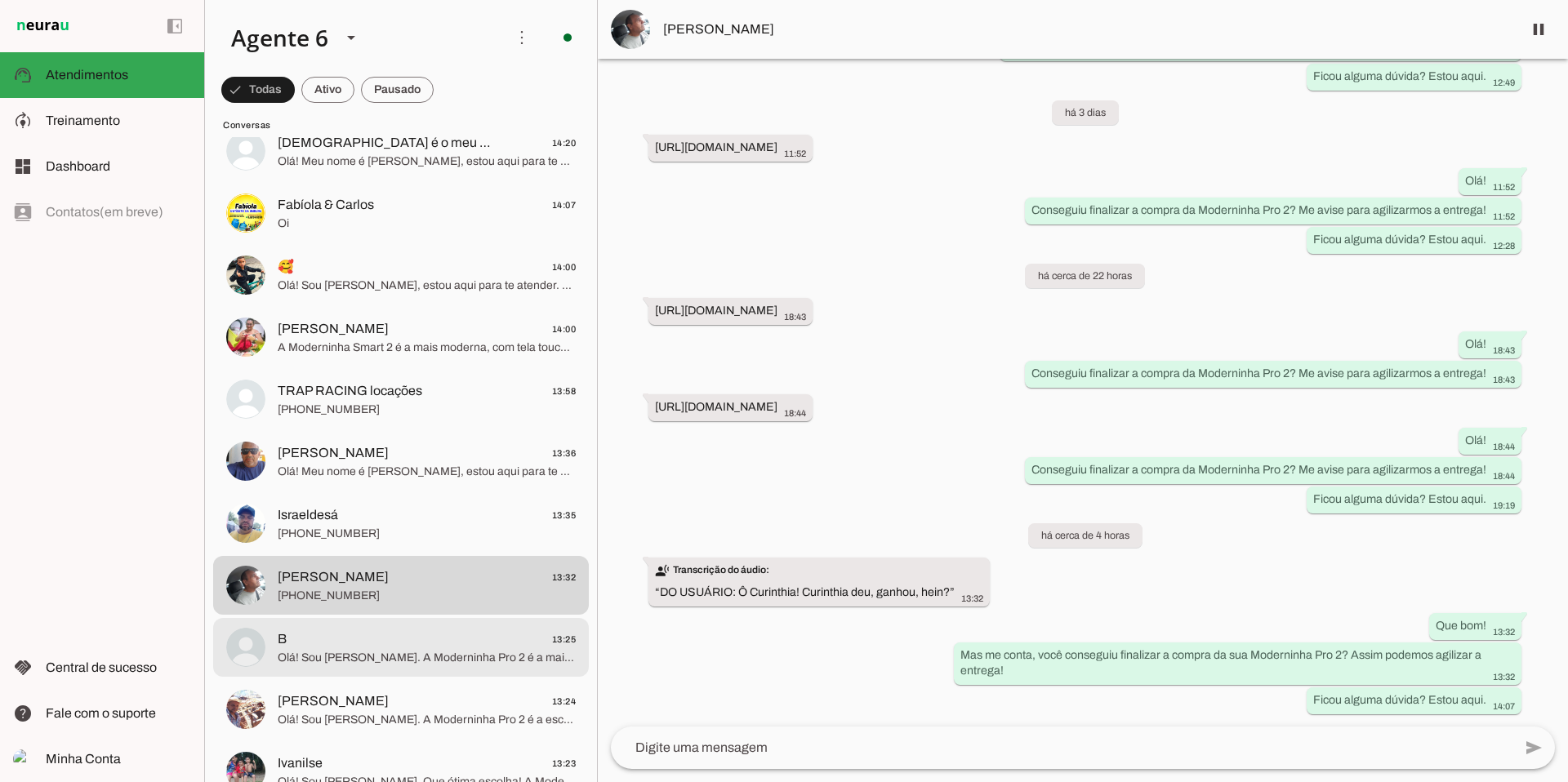
click at [494, 665] on span "Olá! Sou [PERSON_NAME]. A Moderninha Pro 2 é a mais vendida: imprime comprovant…" at bounding box center [427, 658] width 298 height 17
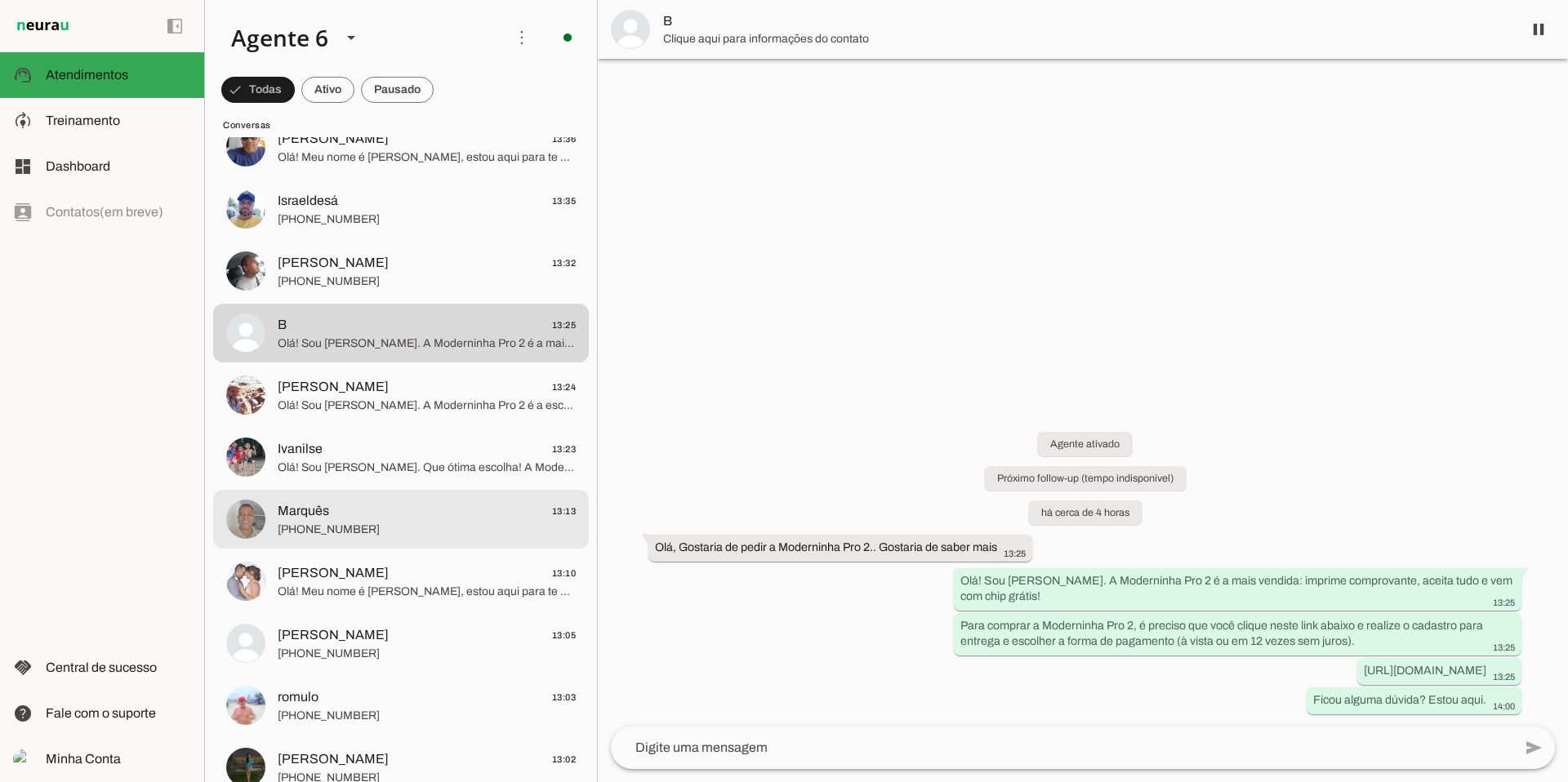
scroll to position [1742, 0]
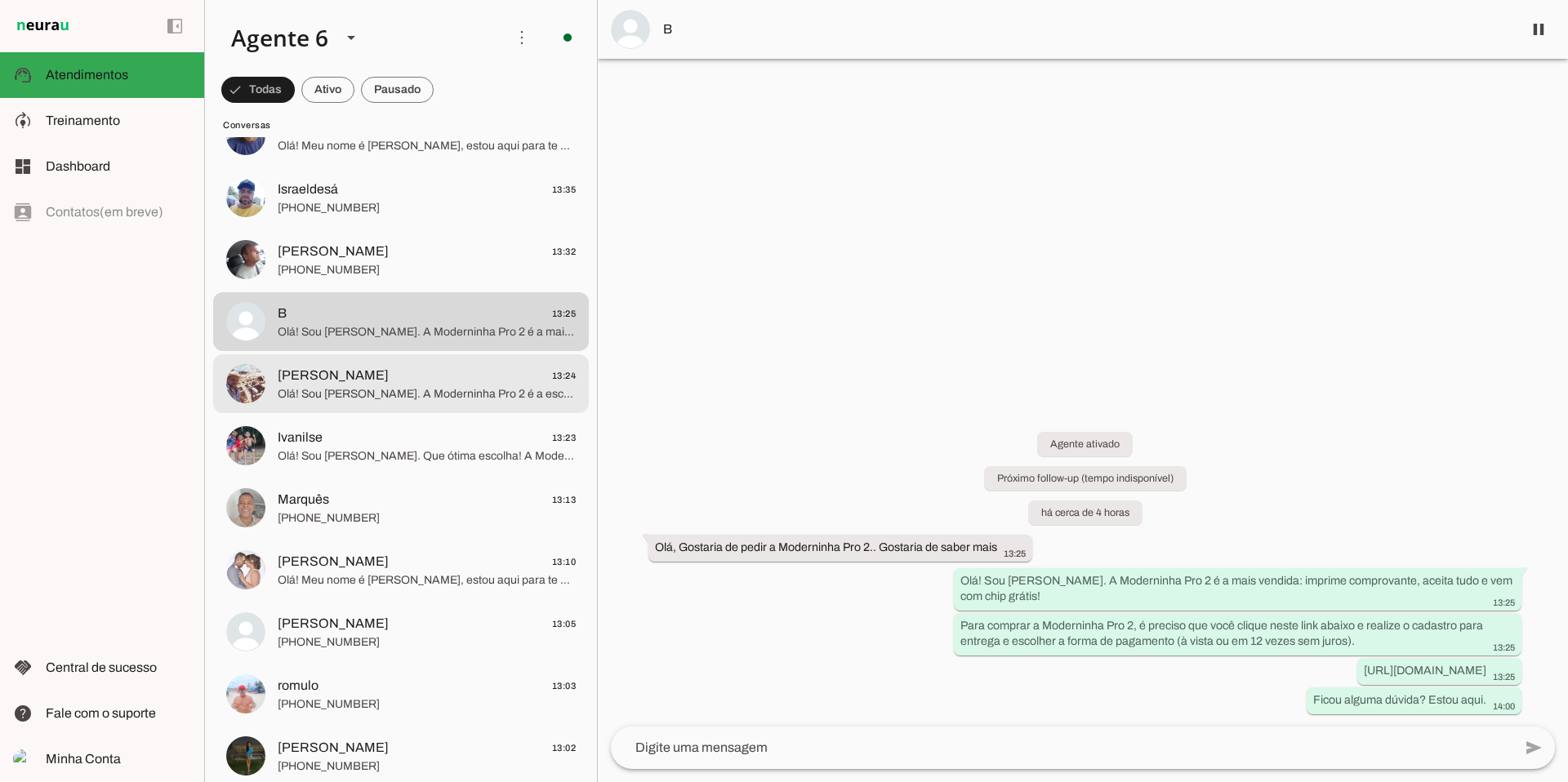
click at [467, 380] on span "[PERSON_NAME] 13:24" at bounding box center [427, 376] width 298 height 21
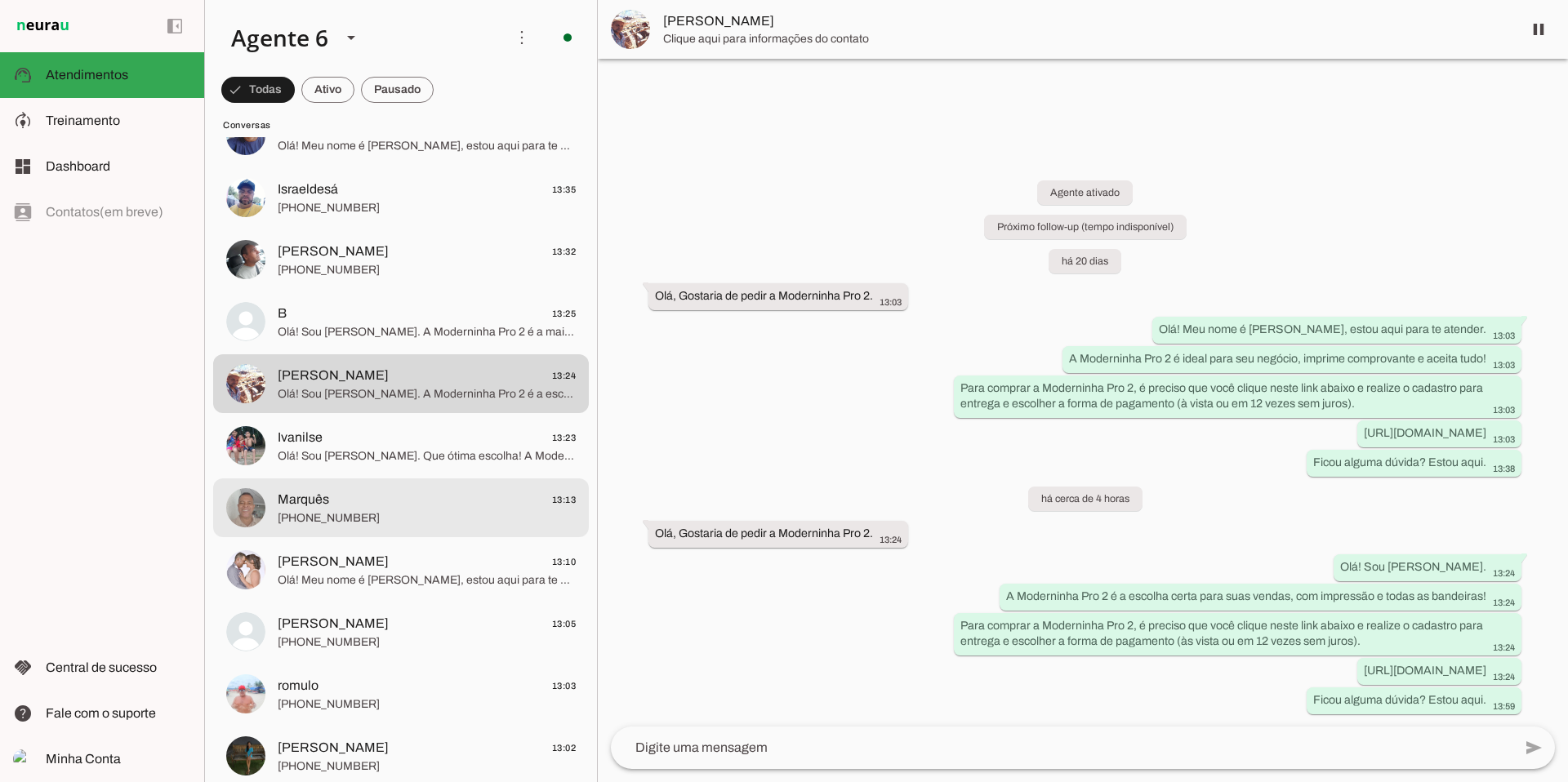
click at [440, 505] on span "Marquês 13:13" at bounding box center [427, 500] width 298 height 21
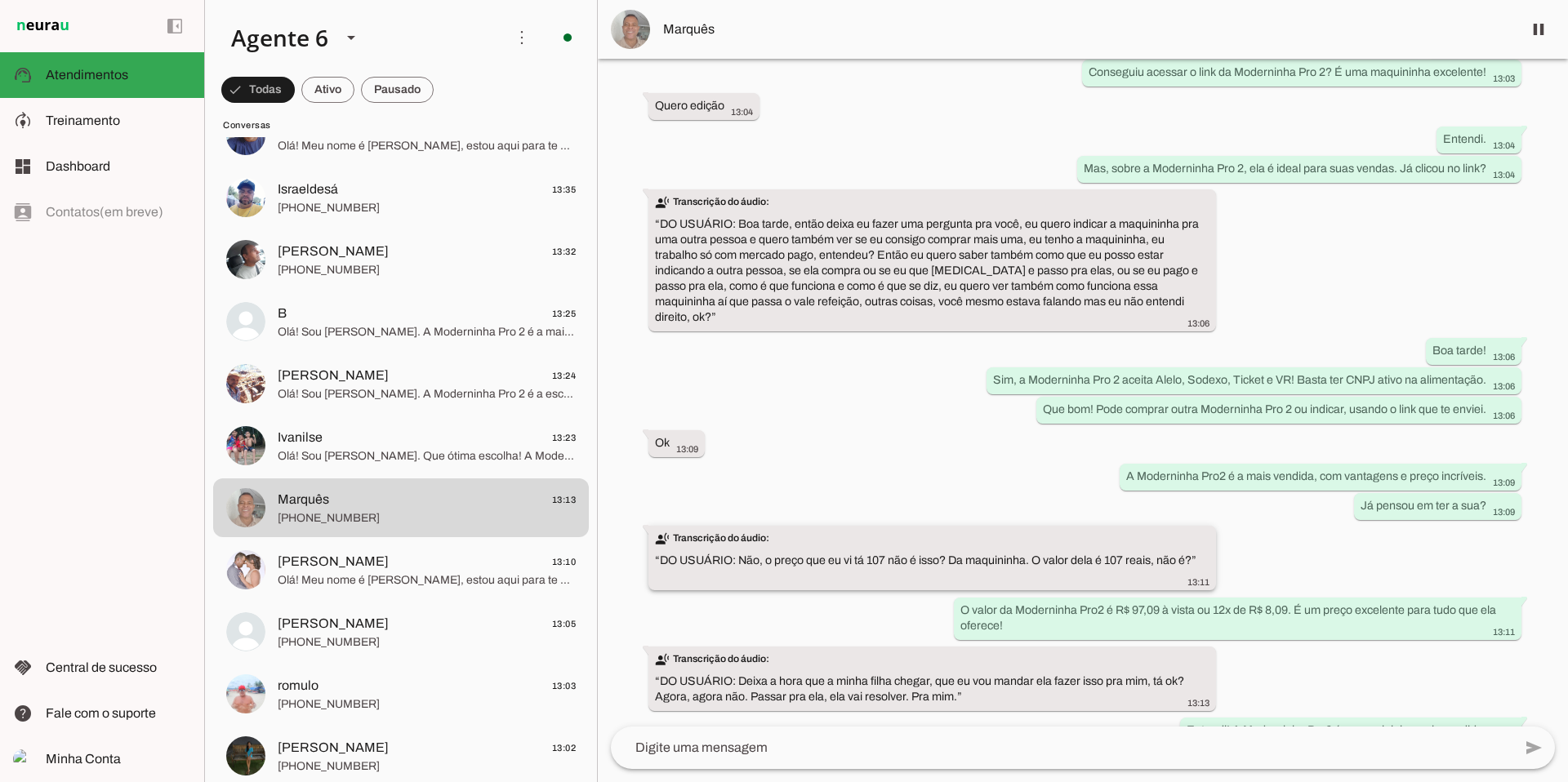
scroll to position [540, 0]
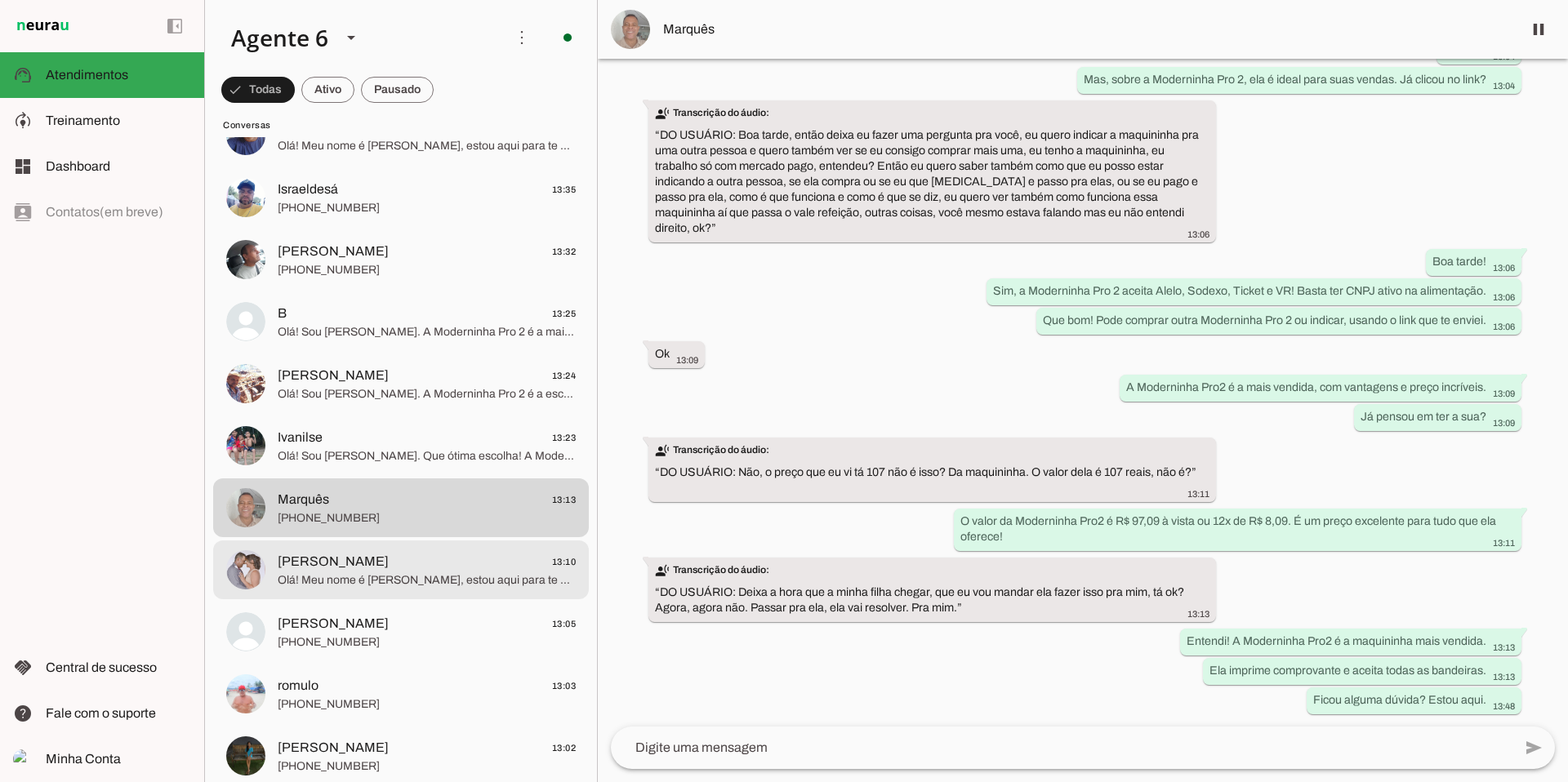
click at [398, 585] on span "Olá! Meu nome é [PERSON_NAME], estou aqui para te atender. A Moderninha Pro 2 é…" at bounding box center [427, 581] width 298 height 17
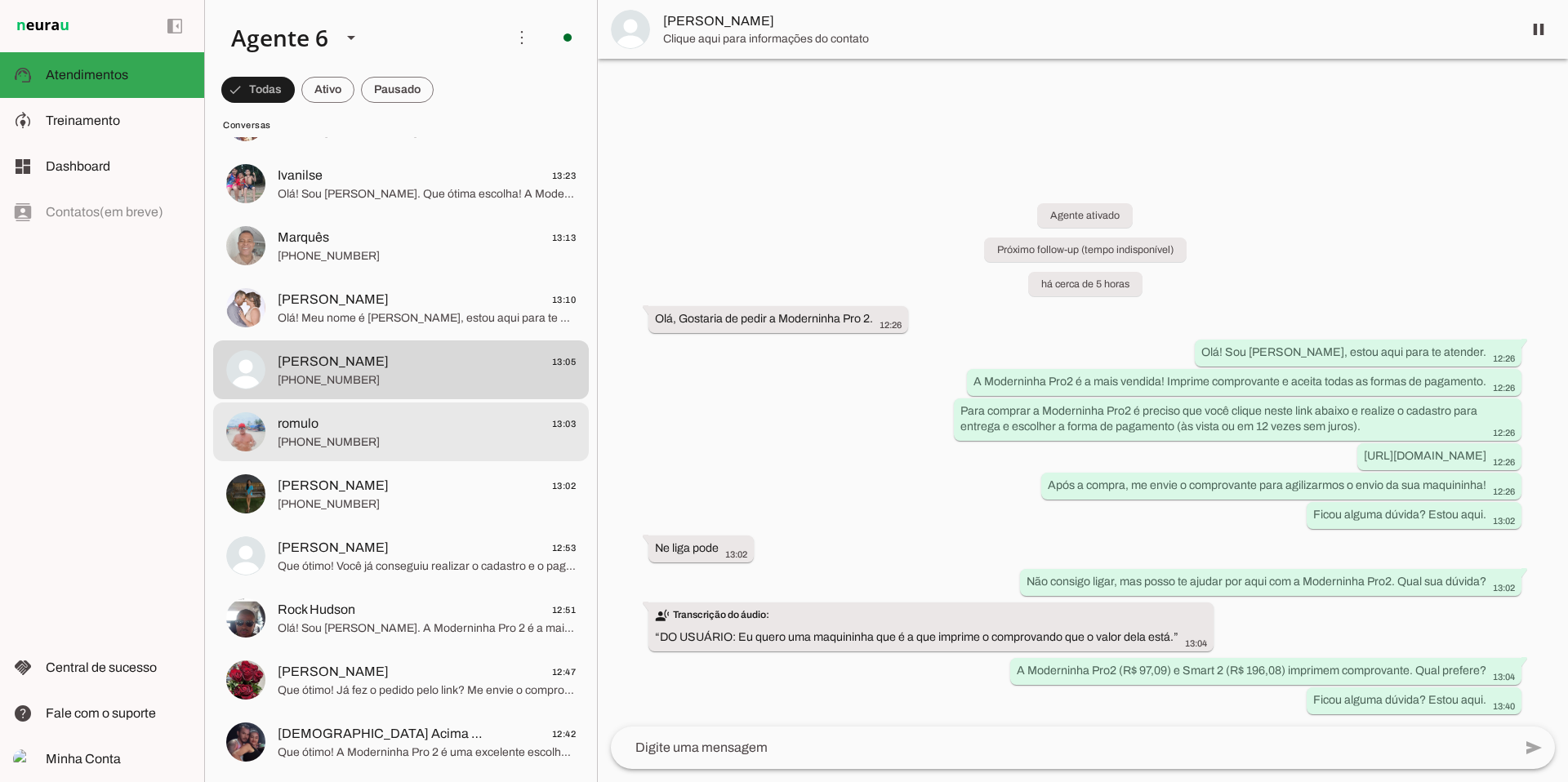
scroll to position [2007, 0]
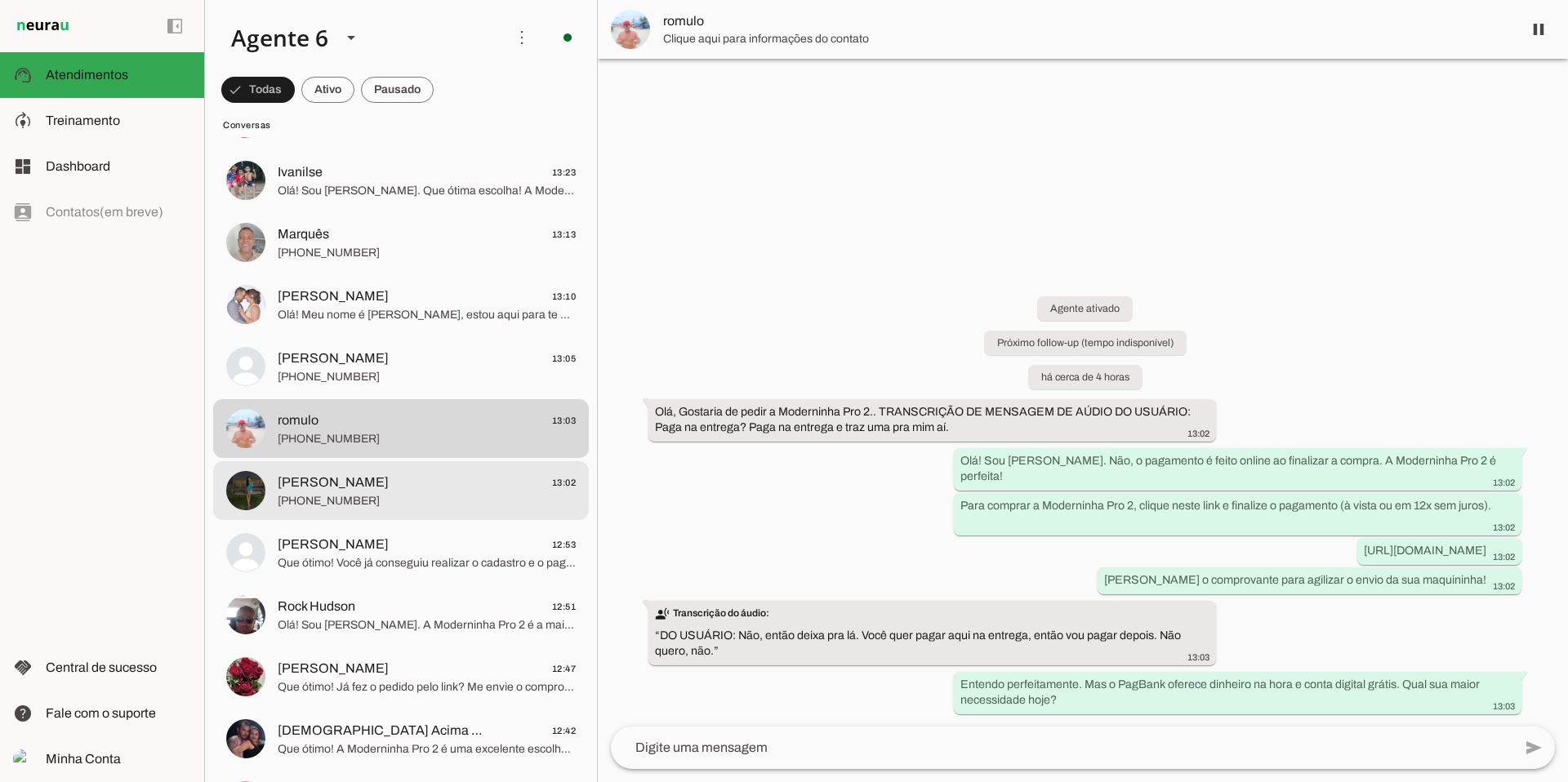
click at [419, 491] on span "[PERSON_NAME] 13:02" at bounding box center [427, 483] width 298 height 21
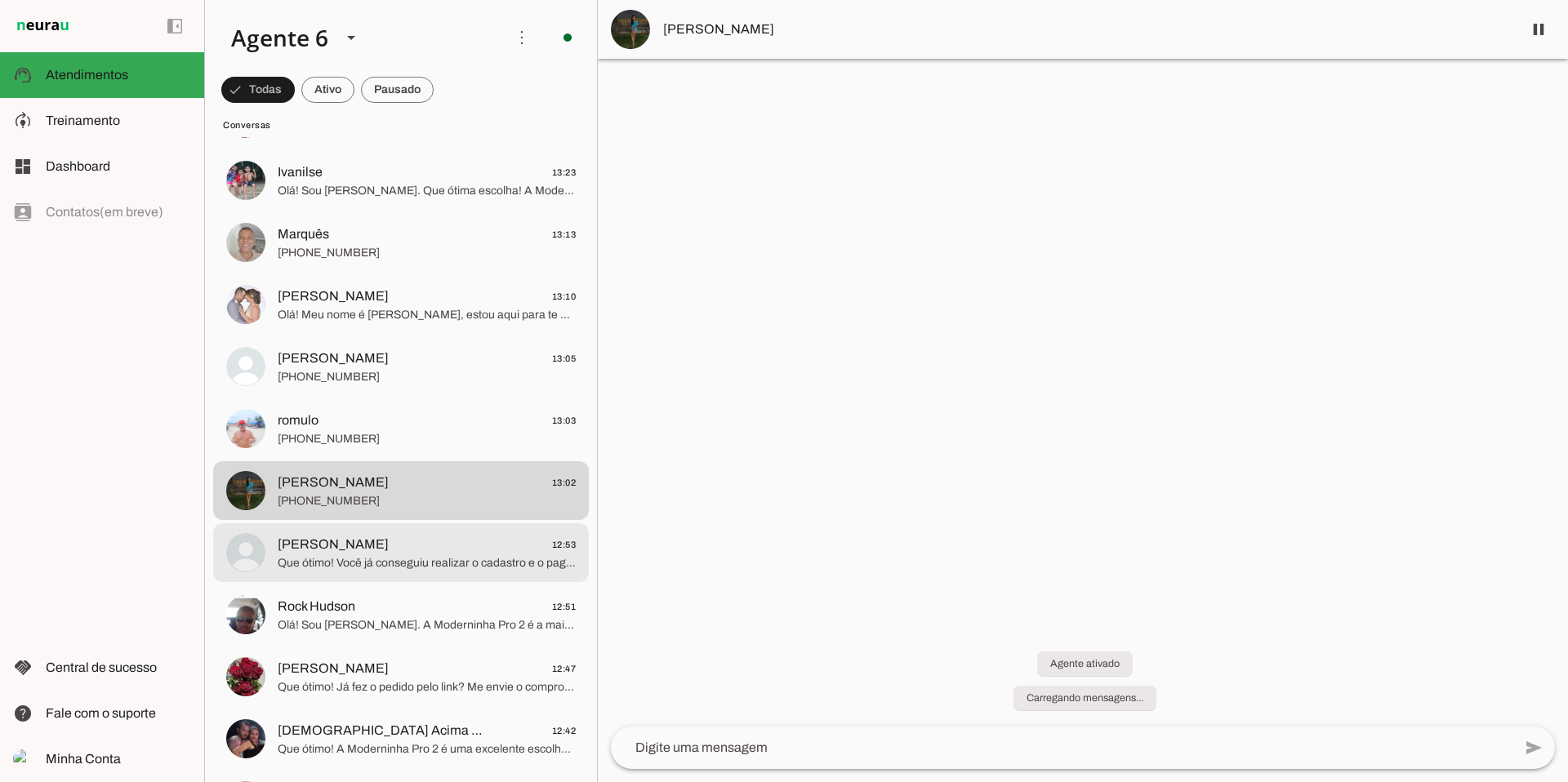
click at [494, 544] on span "[PERSON_NAME] 12:53" at bounding box center [427, 545] width 298 height 21
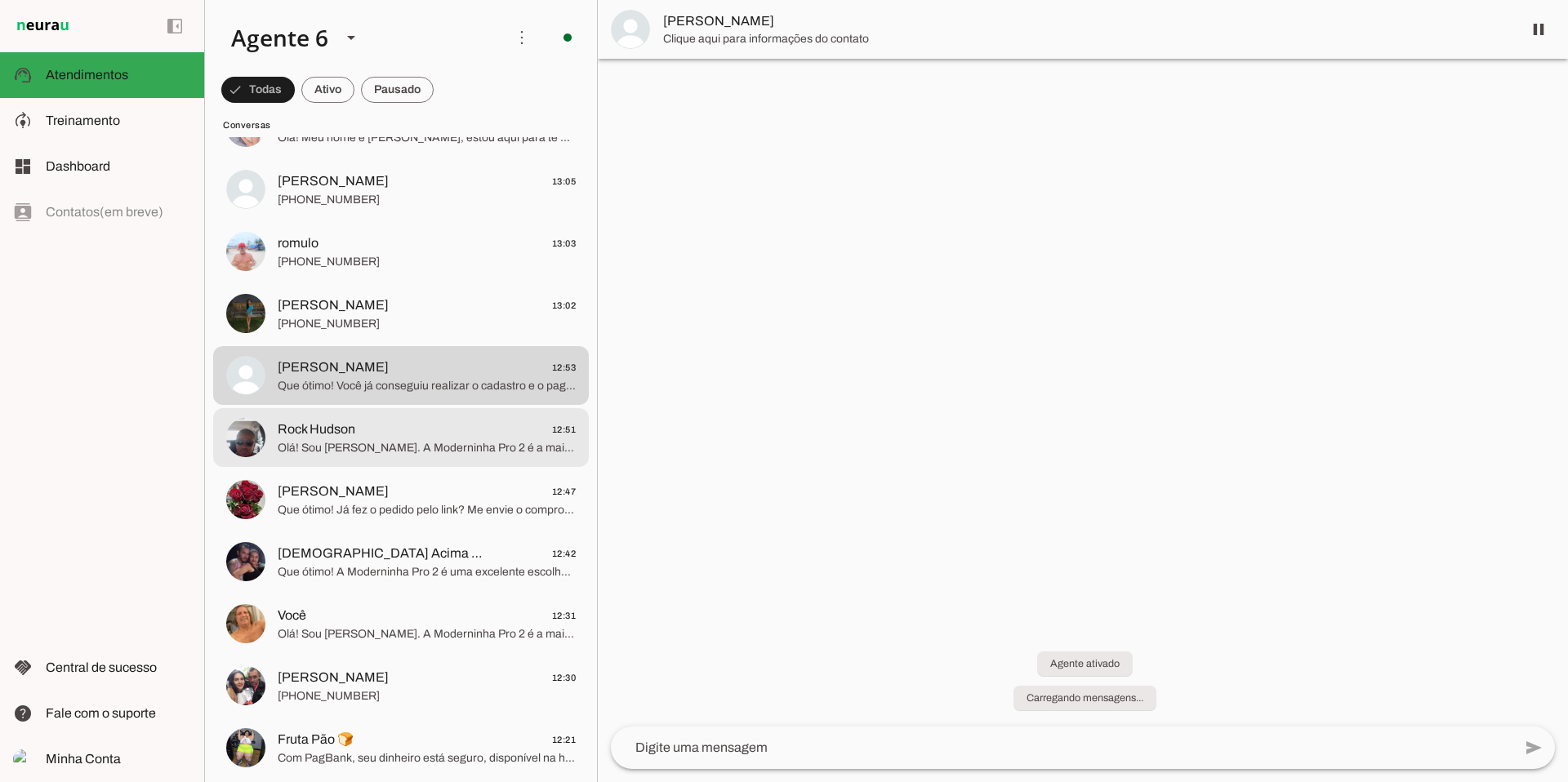
click at [439, 455] on span "Olá! Sou [PERSON_NAME]. A Moderninha Pro 2 é a mais vendida! Imprime comprovant…" at bounding box center [427, 448] width 298 height 17
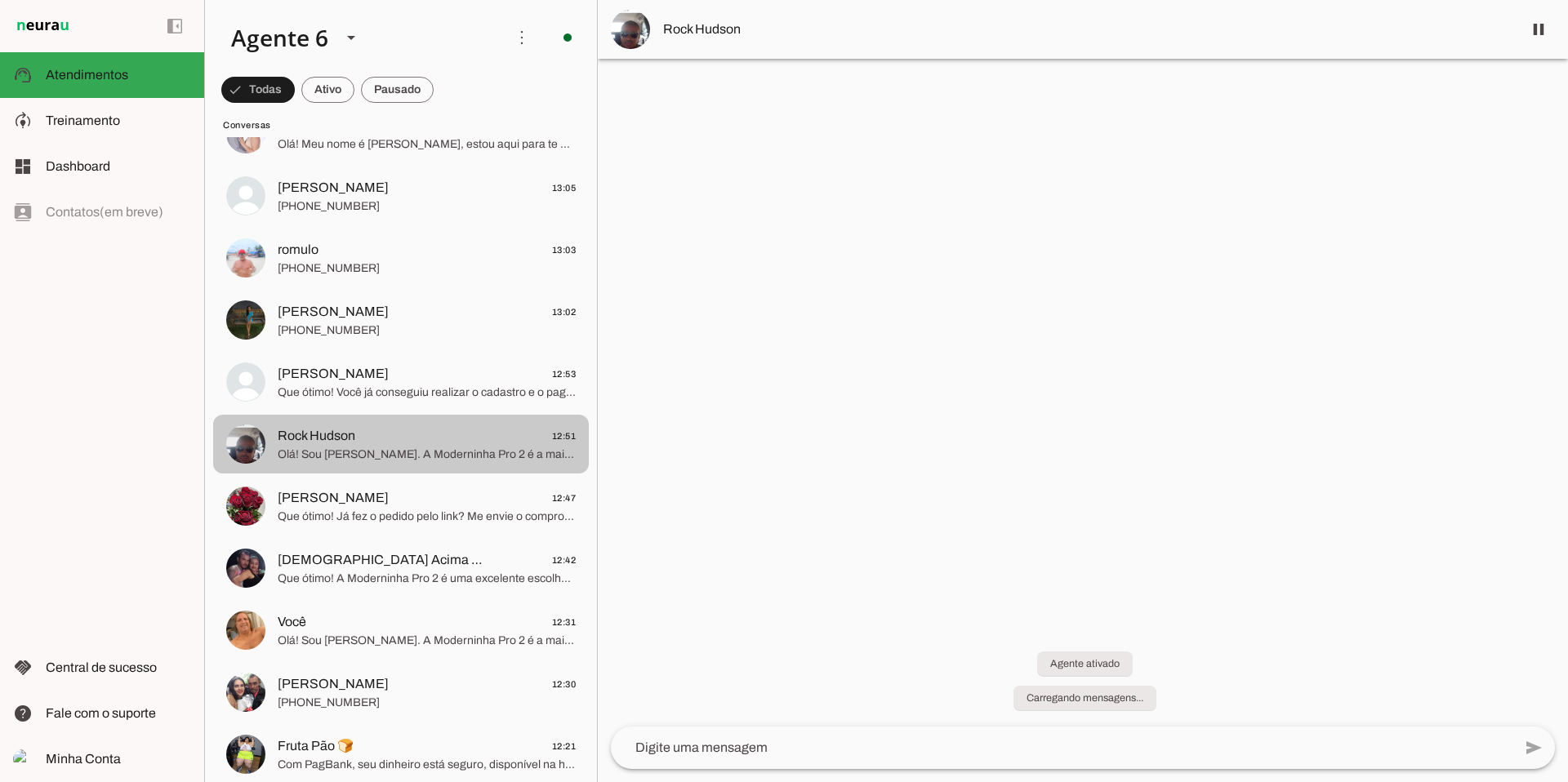
click at [420, 439] on span "Rock Hudson 12:51" at bounding box center [427, 436] width 298 height 21
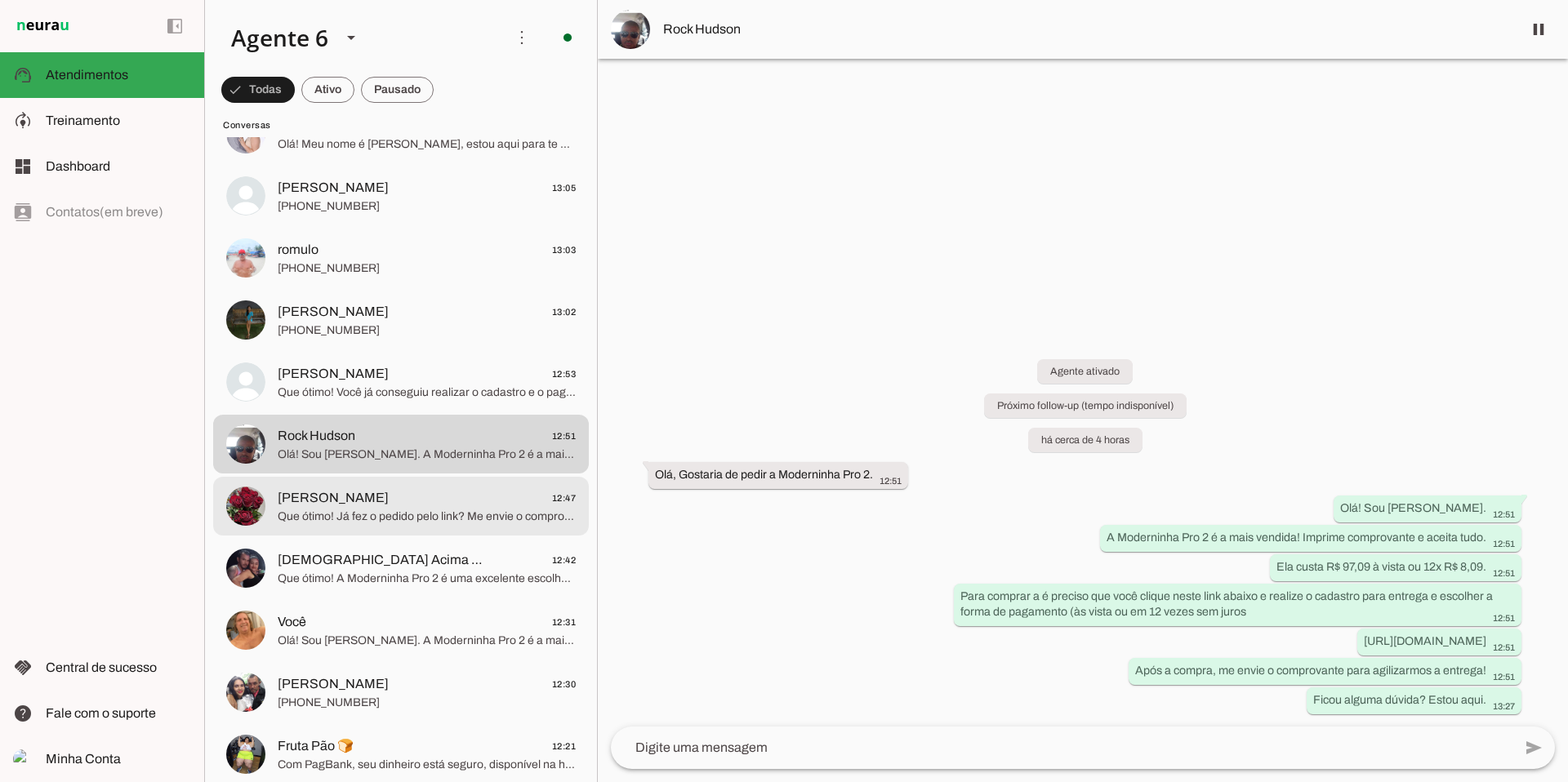
click at [461, 513] on span "Que ótimo! Já fez o pedido pelo link? Me envie o comprovante para agilizar o en…" at bounding box center [427, 517] width 298 height 17
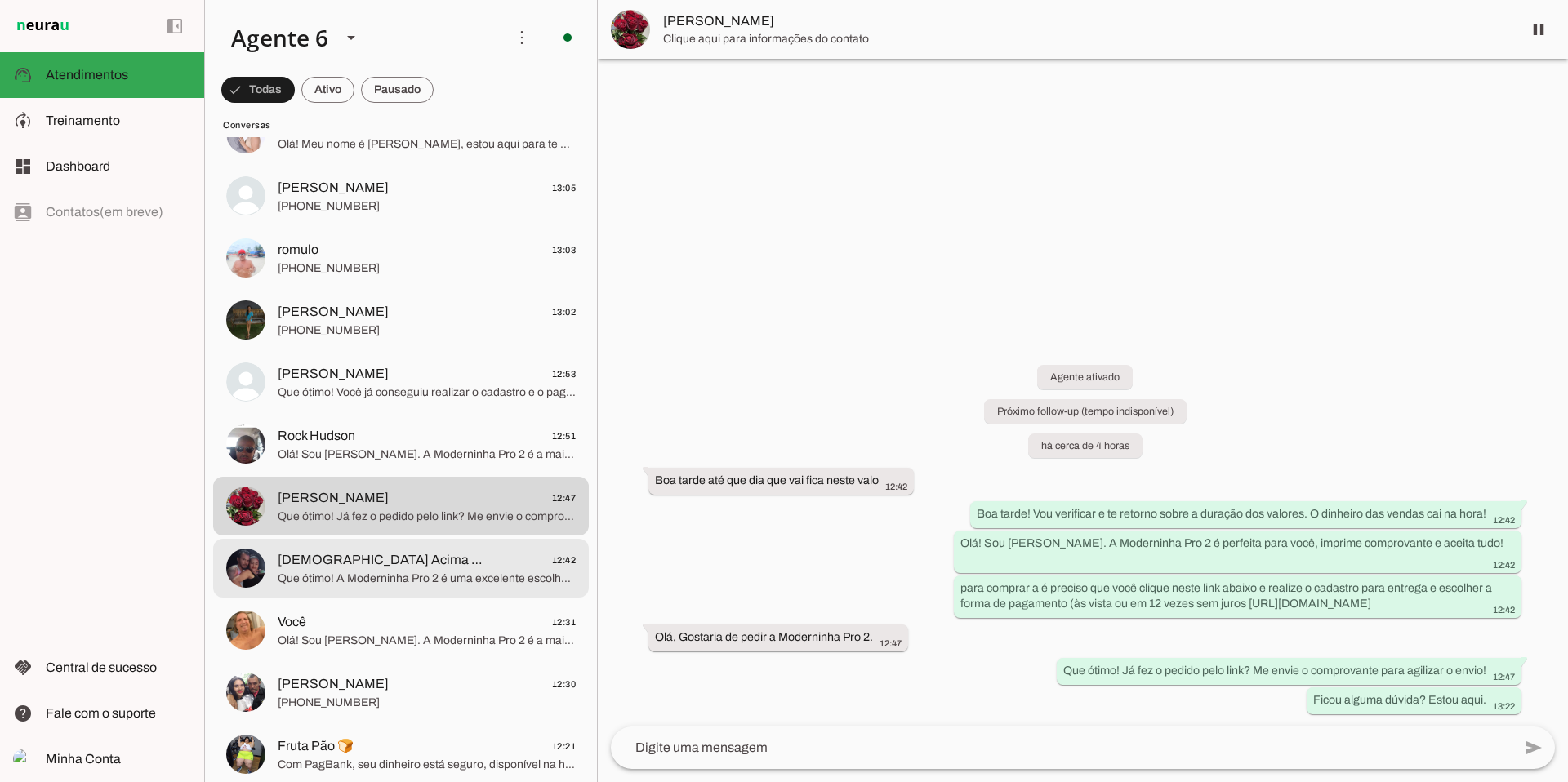
click at [471, 552] on span "[DEMOGRAPHIC_DATA] Acima De Tudo🙌🏼 12:42" at bounding box center [427, 560] width 298 height 21
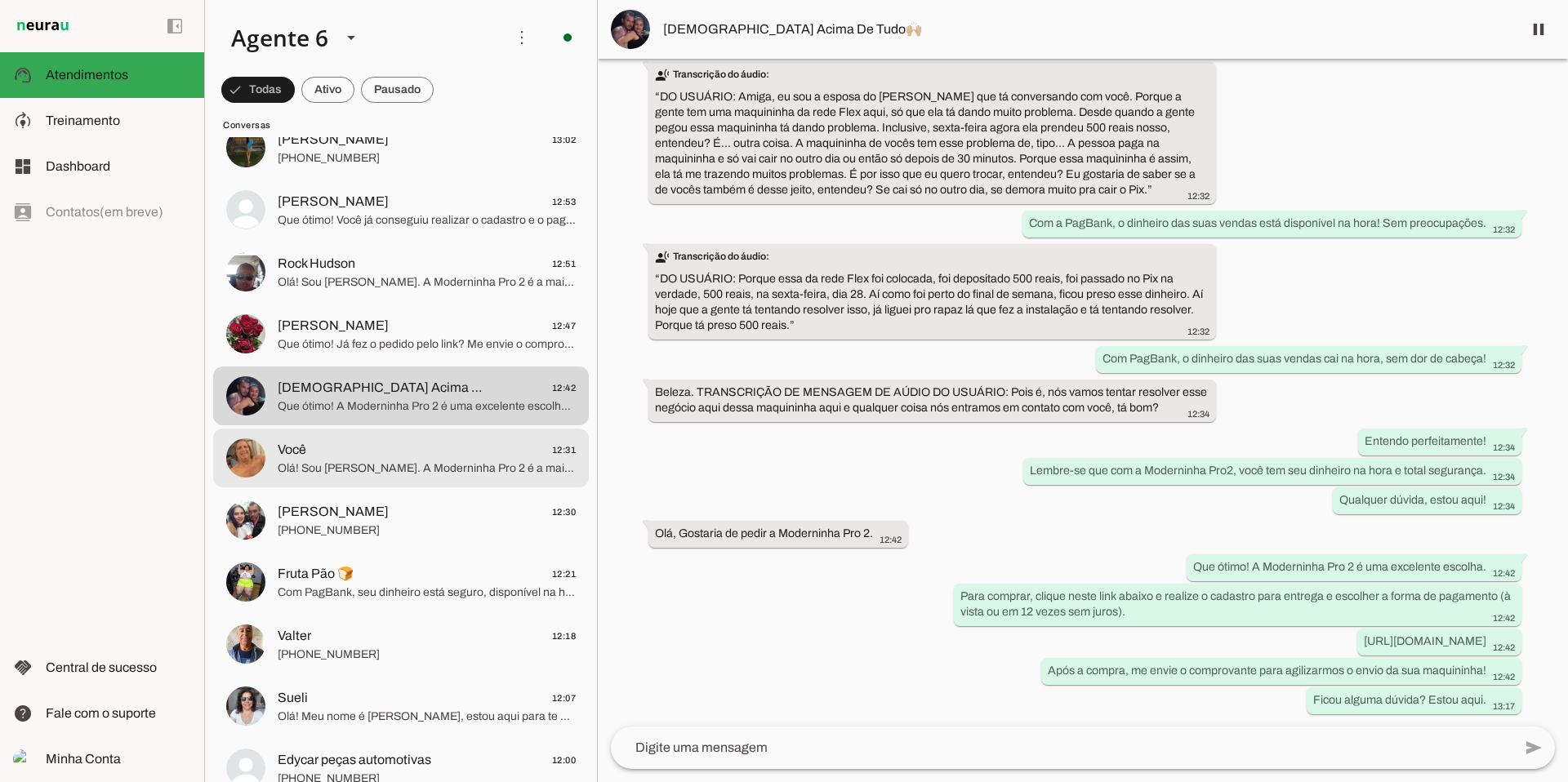
scroll to position [2353, 0]
click at [465, 438] on span "Você 12:31" at bounding box center [427, 448] width 298 height 21
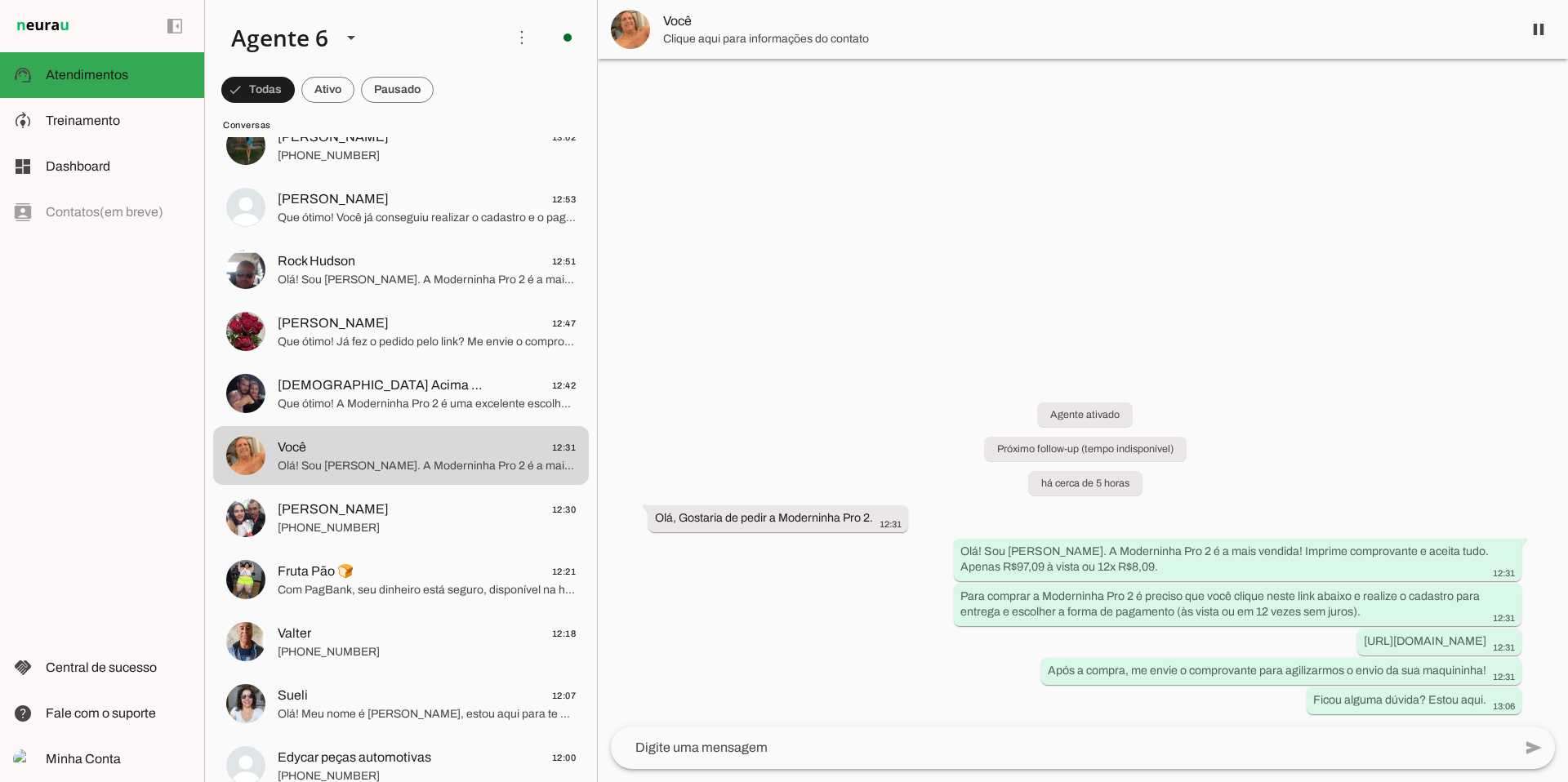
click at [625, 29] on img at bounding box center [630, 29] width 39 height 39
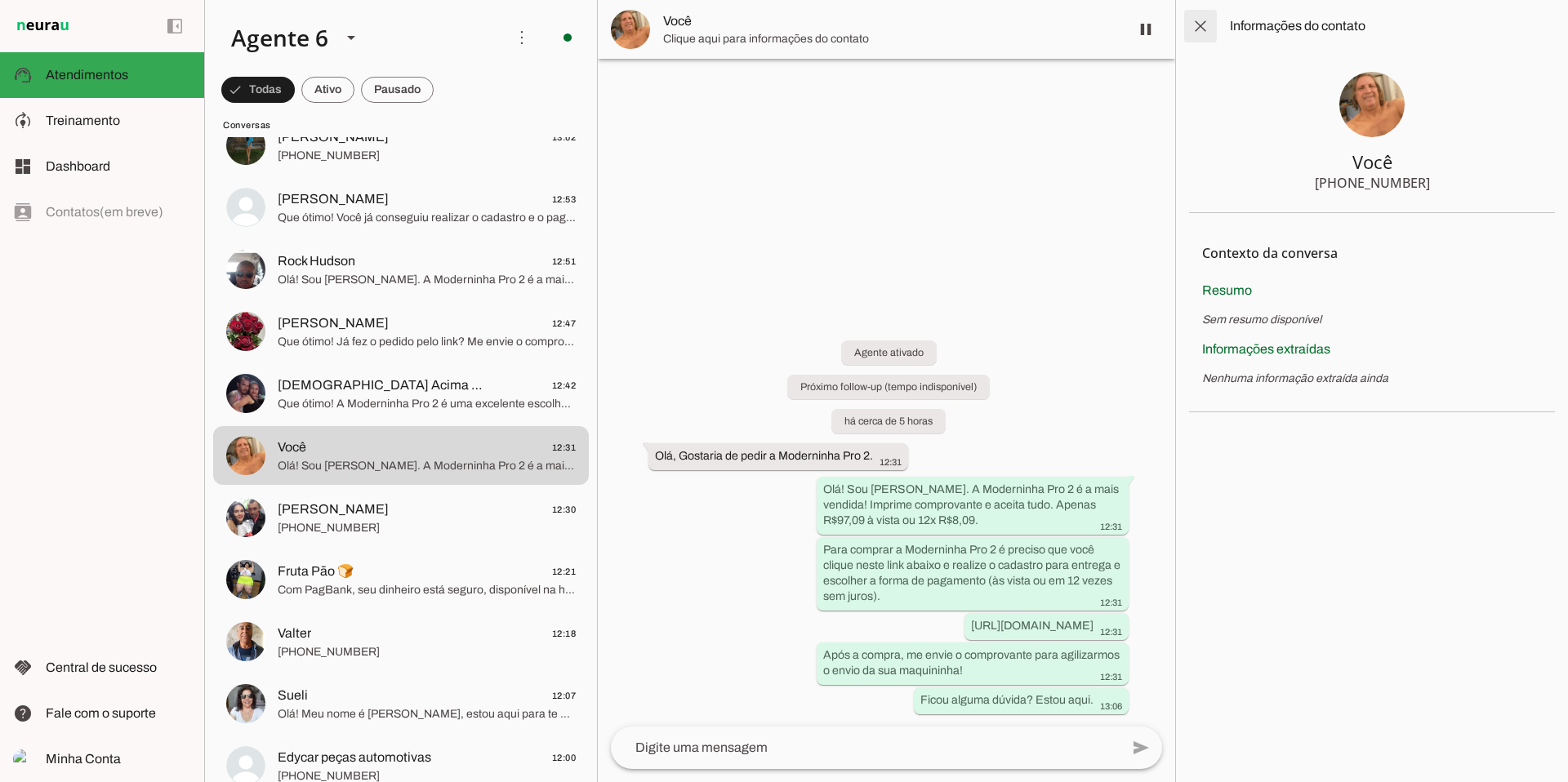
click at [1196, 22] on span at bounding box center [1200, 26] width 39 height 39
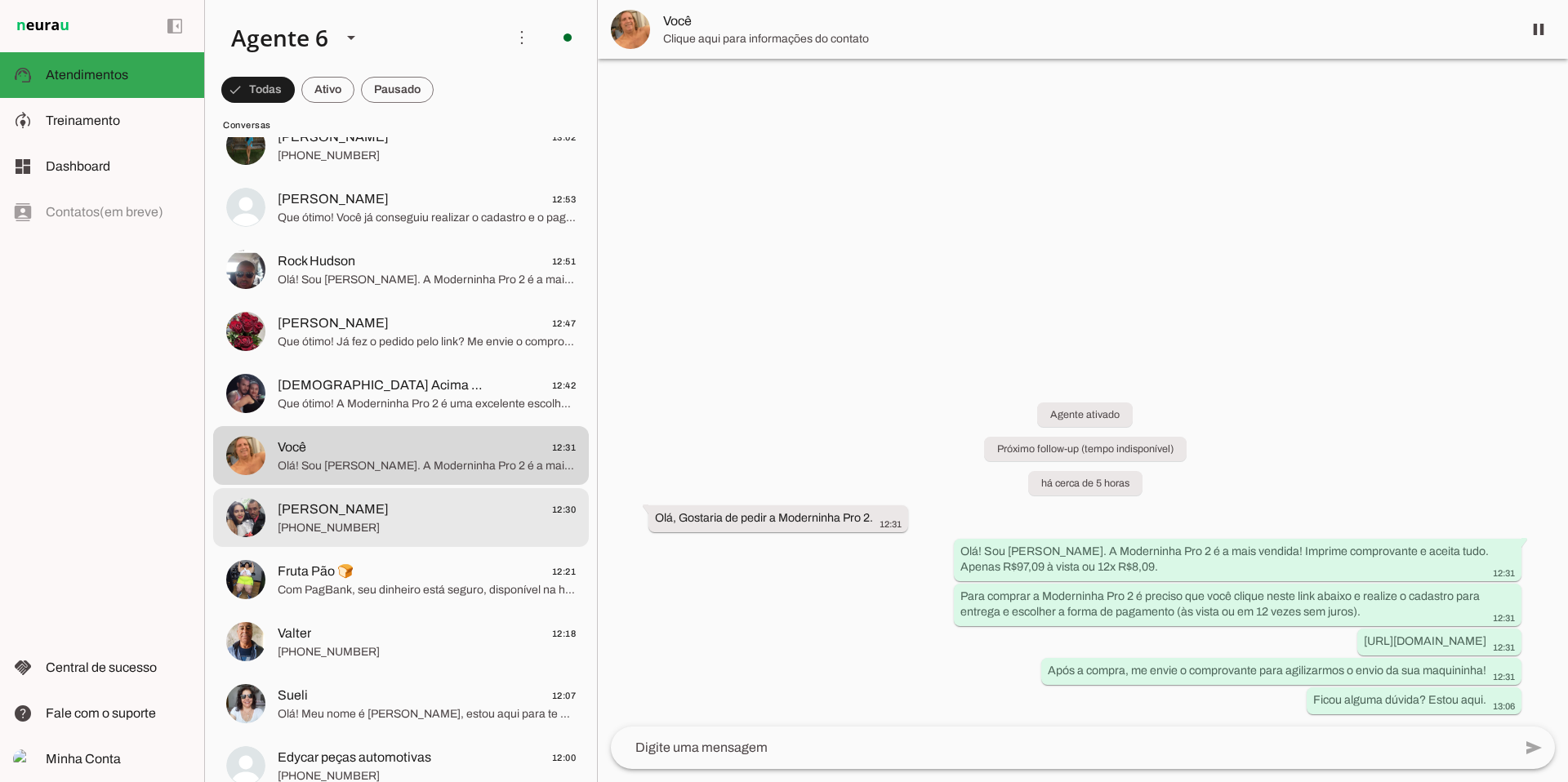
click at [463, 501] on span "[PERSON_NAME] 12:30" at bounding box center [427, 510] width 298 height 21
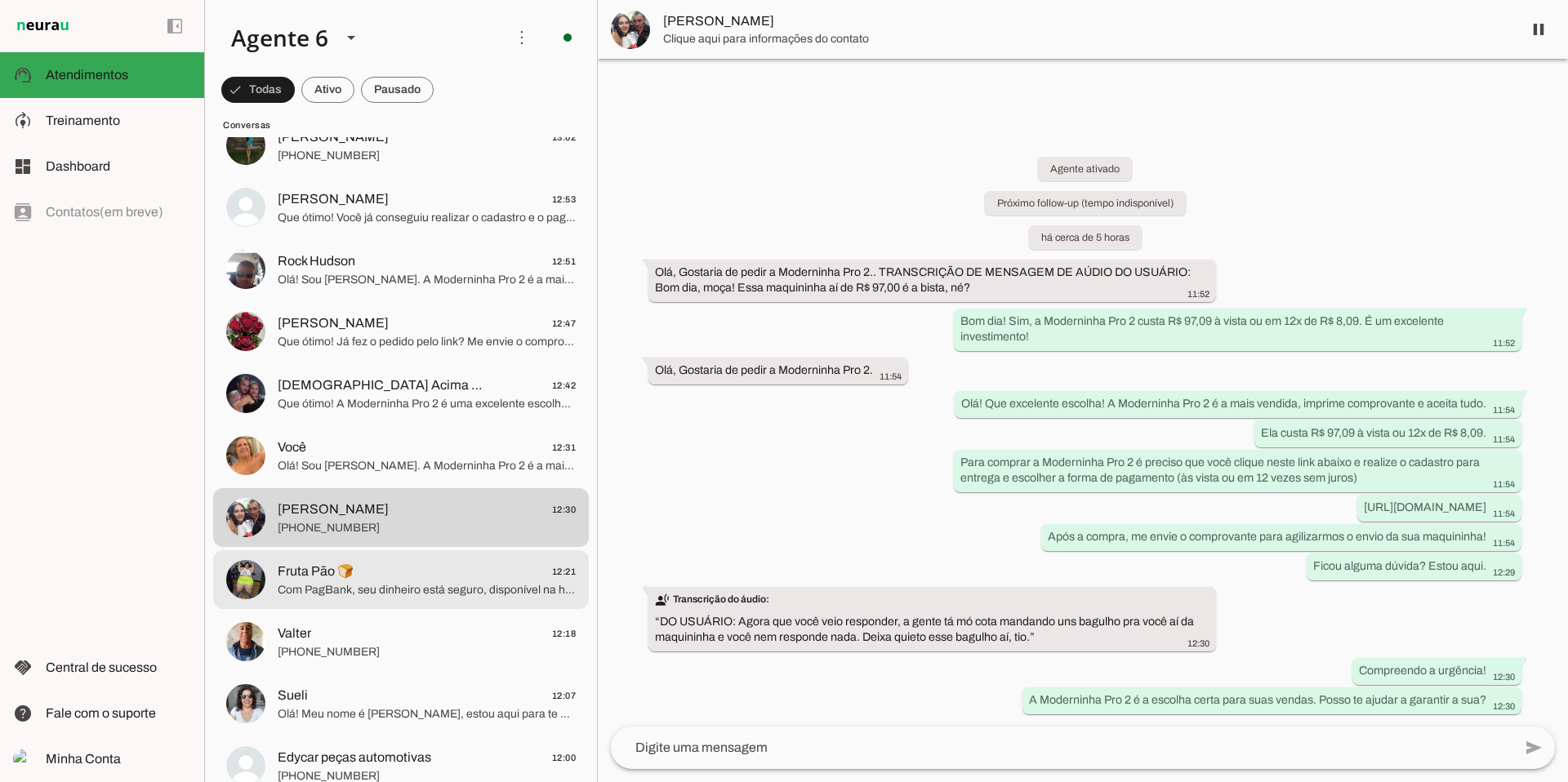
click at [469, 575] on span "Fruta Pão 🍞 12:21" at bounding box center [427, 572] width 298 height 21
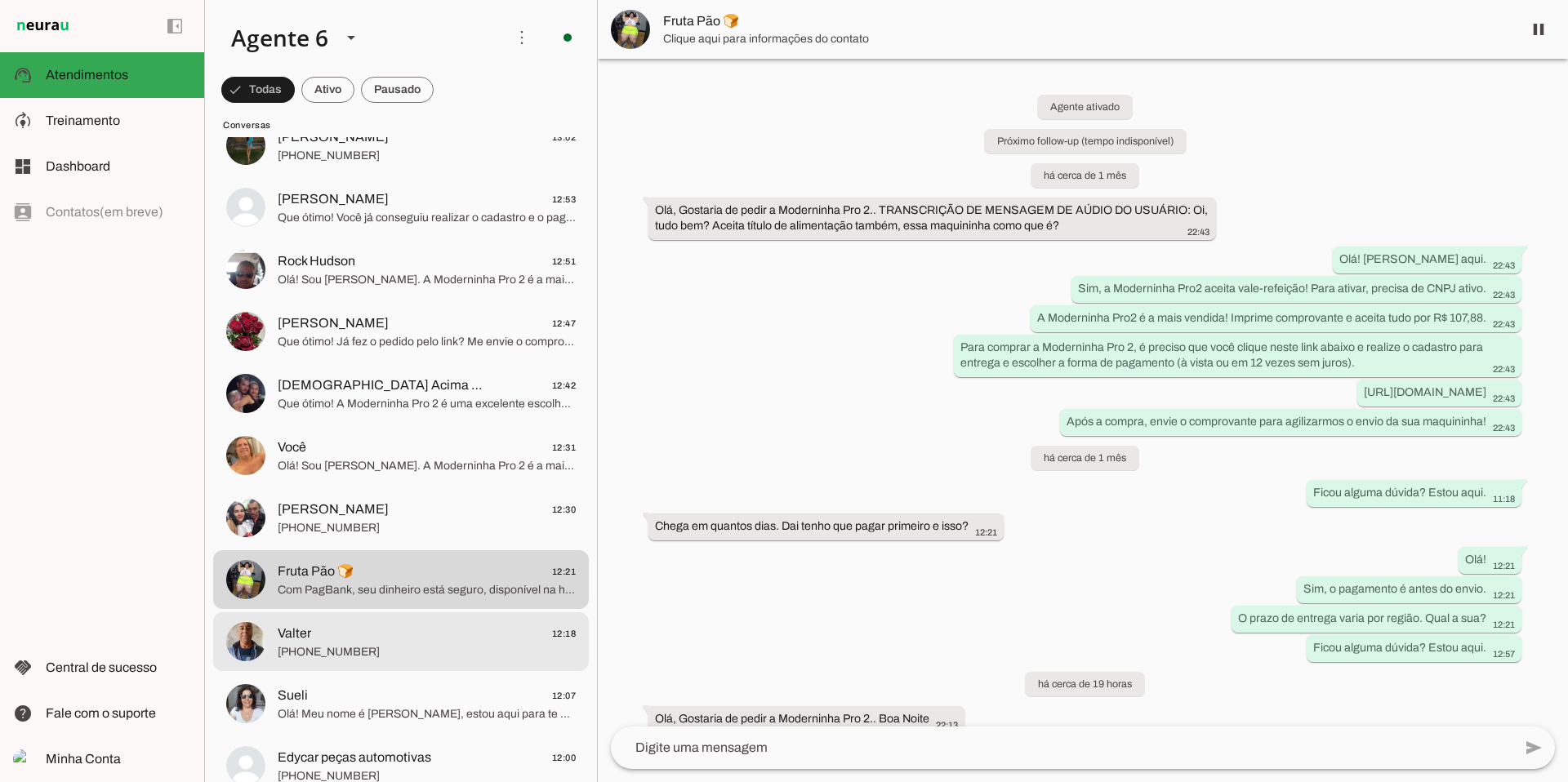
click at [503, 631] on span "Valter 12:18" at bounding box center [427, 634] width 298 height 21
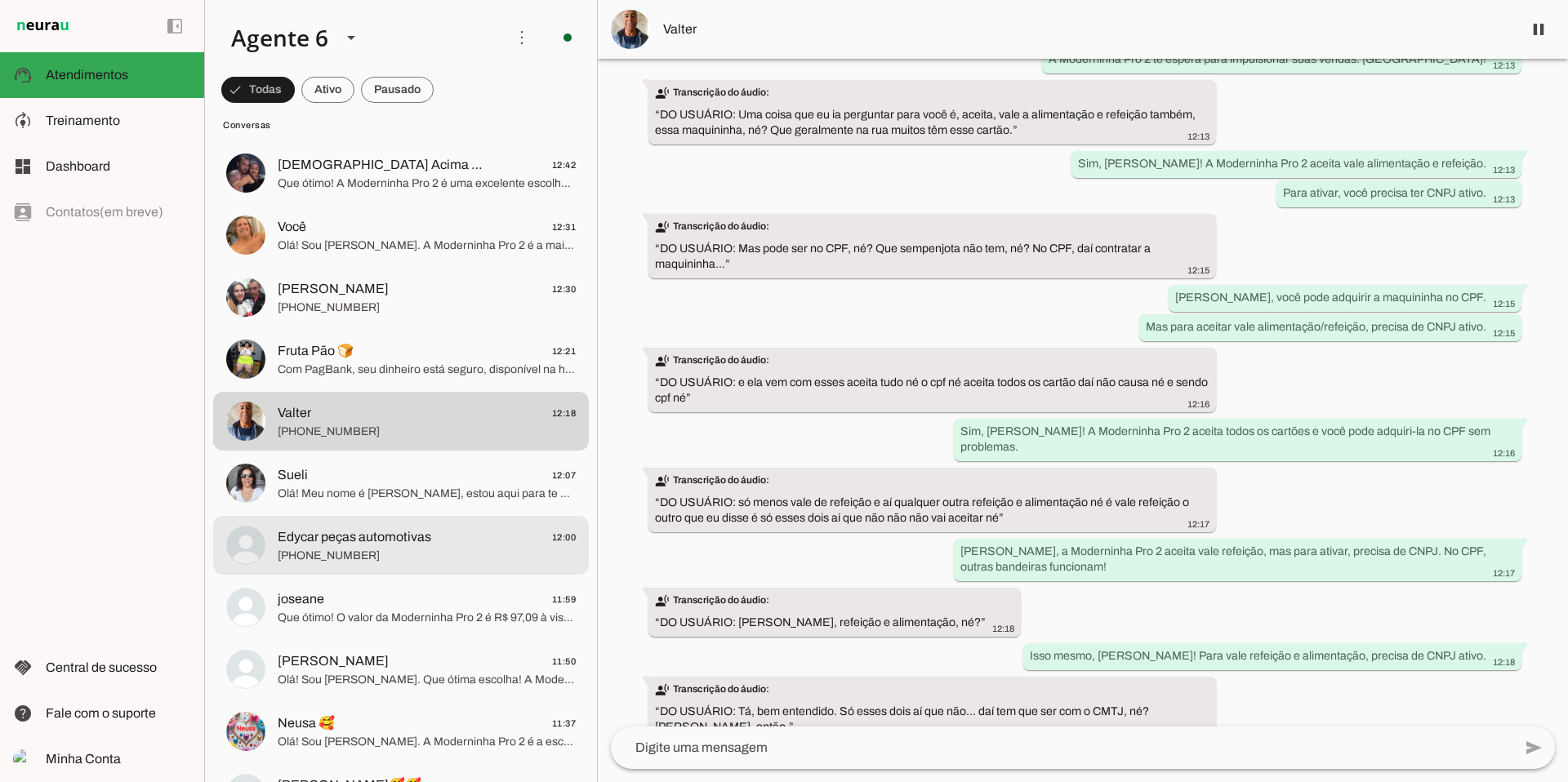
scroll to position [2576, 0]
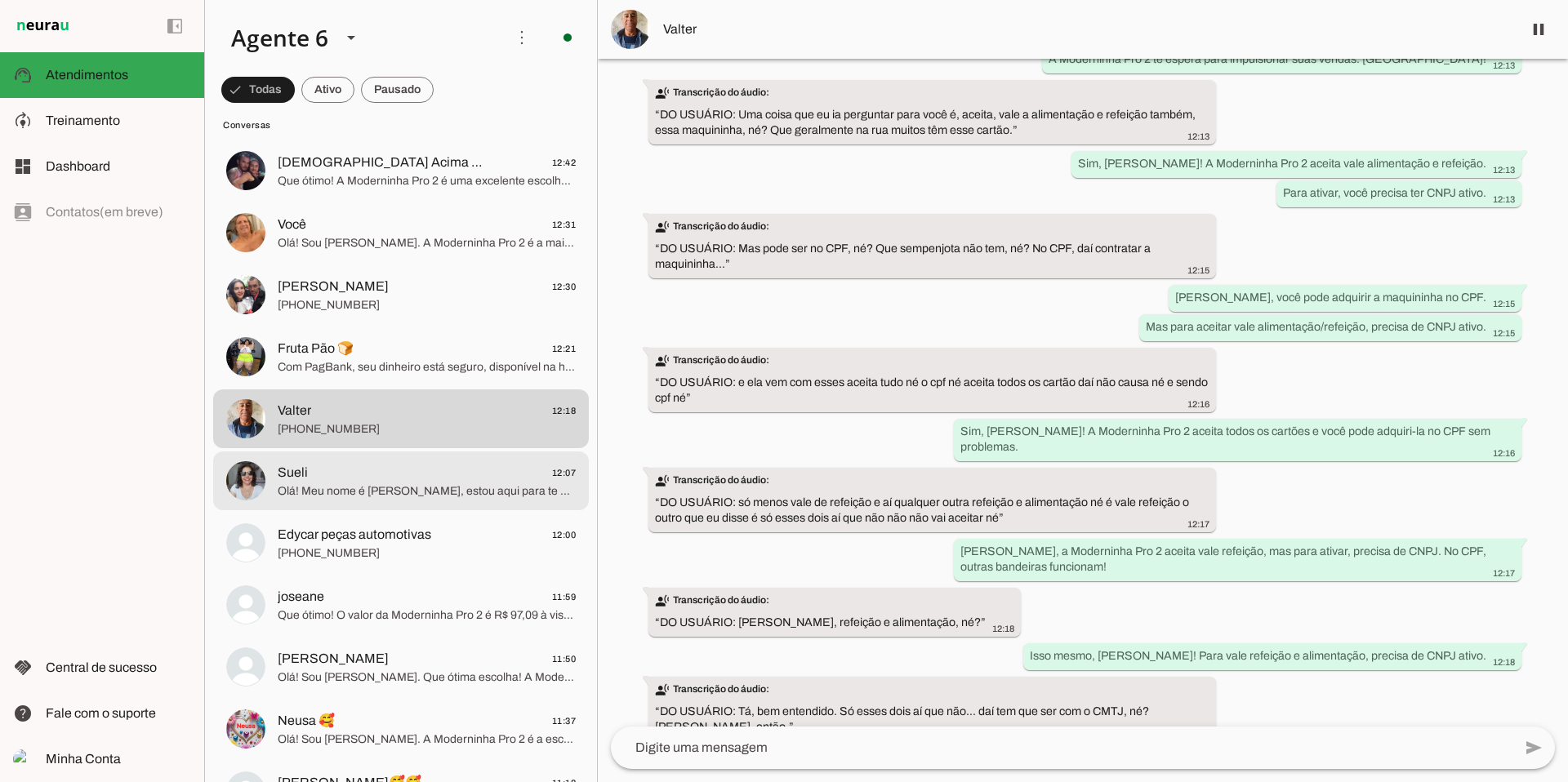
click at [460, 497] on span "Olá! Meu nome é [PERSON_NAME], estou aqui para te atender. Que ótima escolha! A…" at bounding box center [427, 492] width 298 height 17
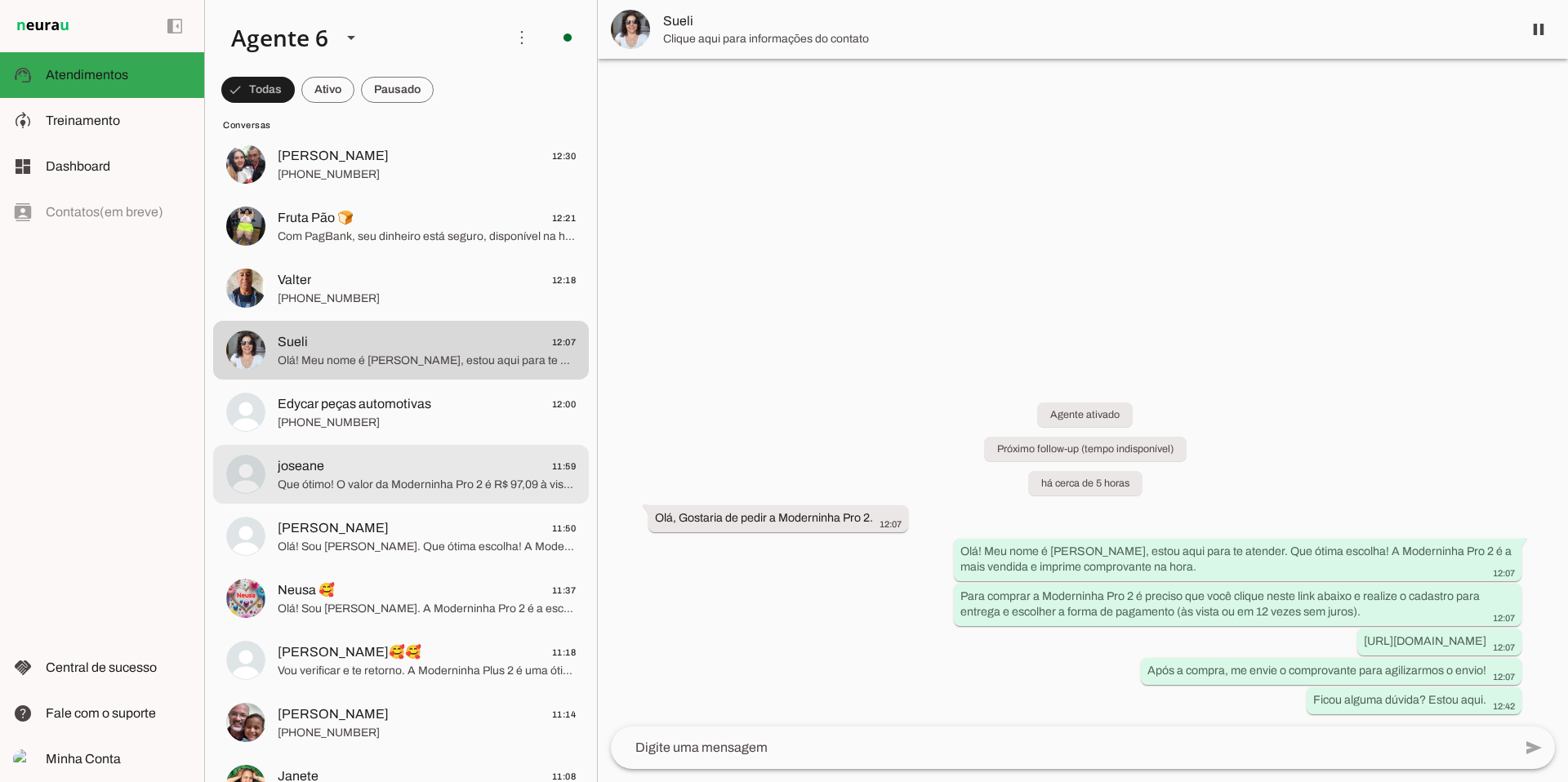
scroll to position [2754, 0]
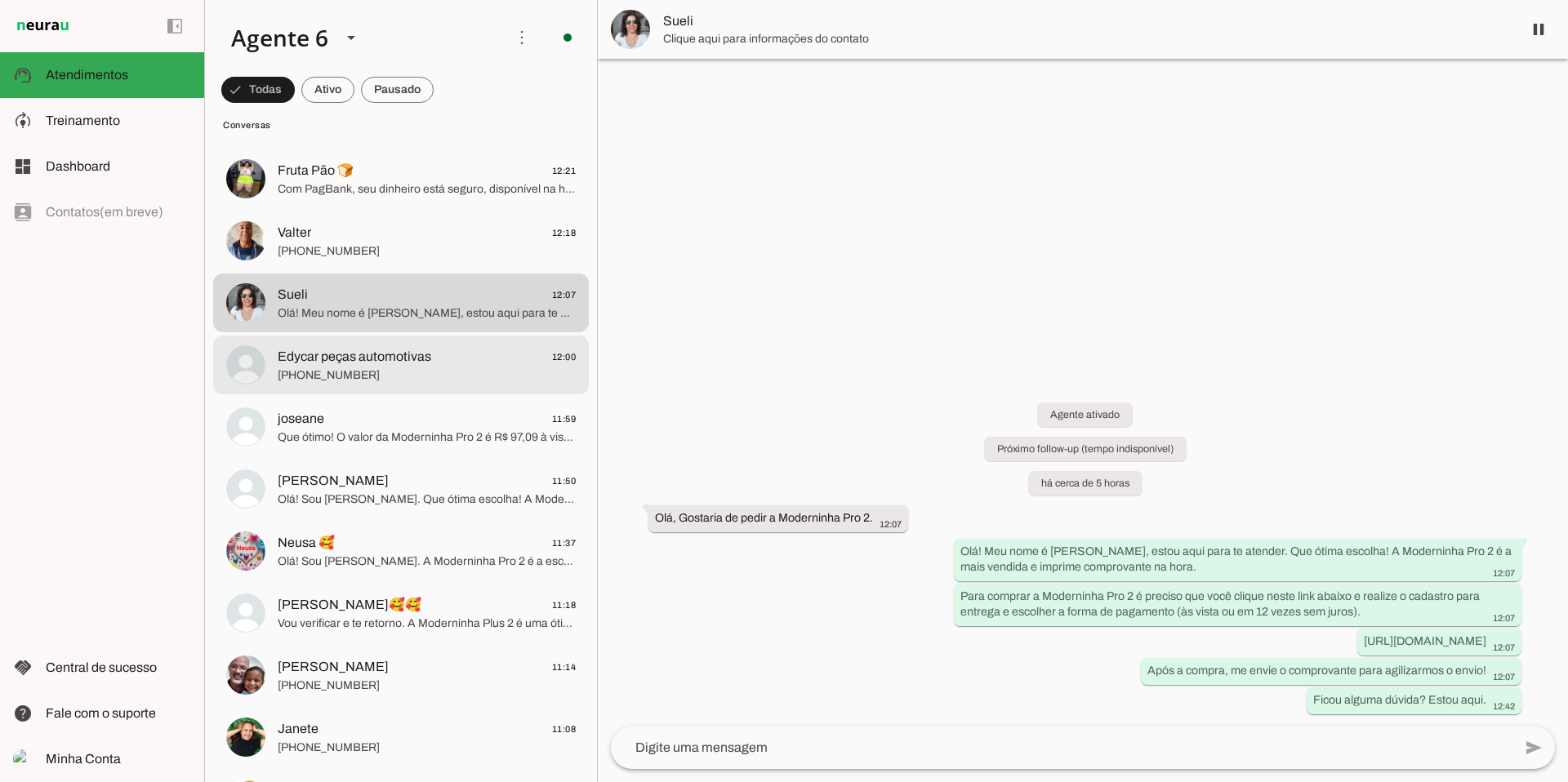
click at [475, 368] on span "[PHONE_NUMBER]" at bounding box center [427, 376] width 298 height 17
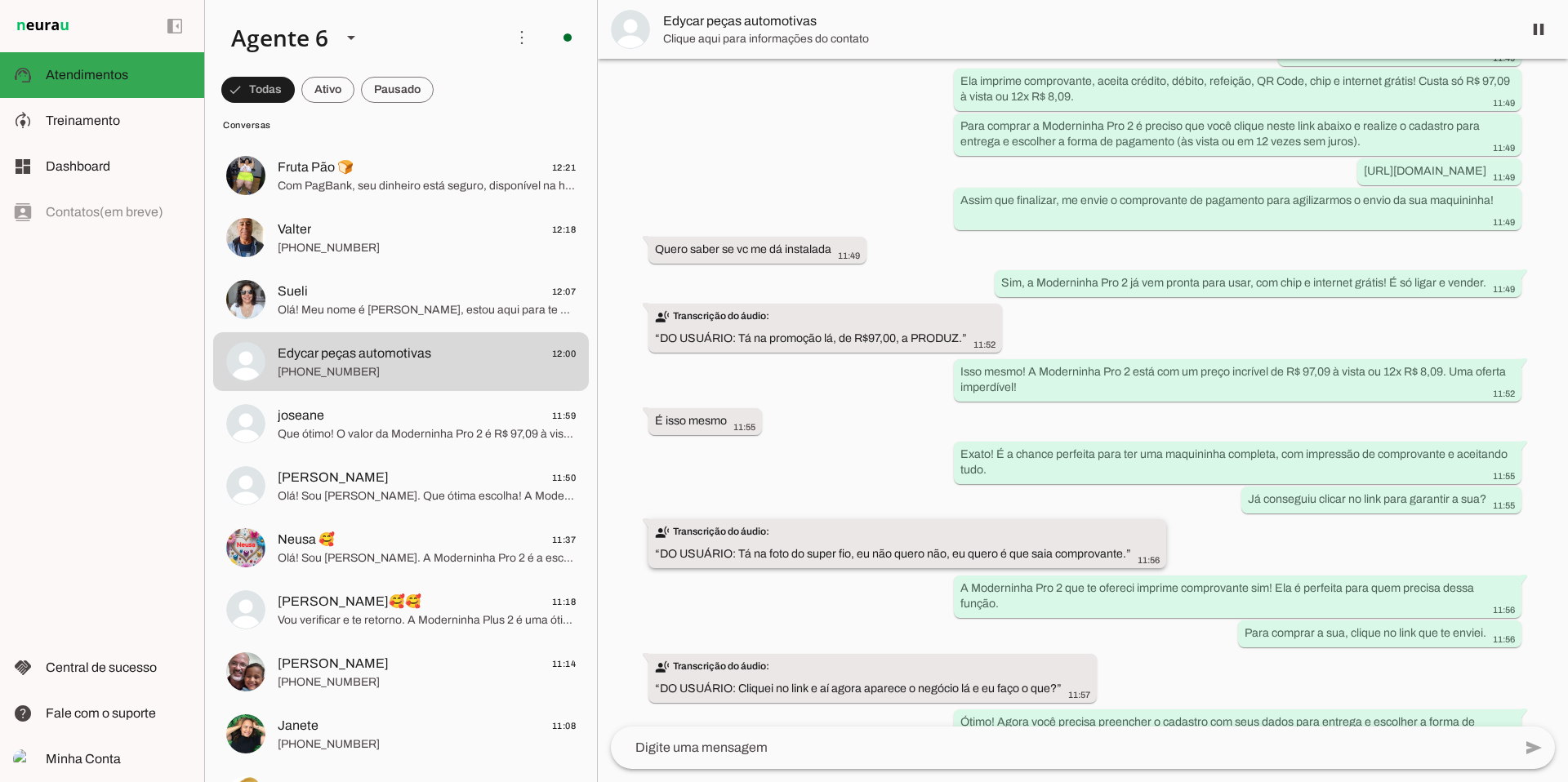
scroll to position [483, 0]
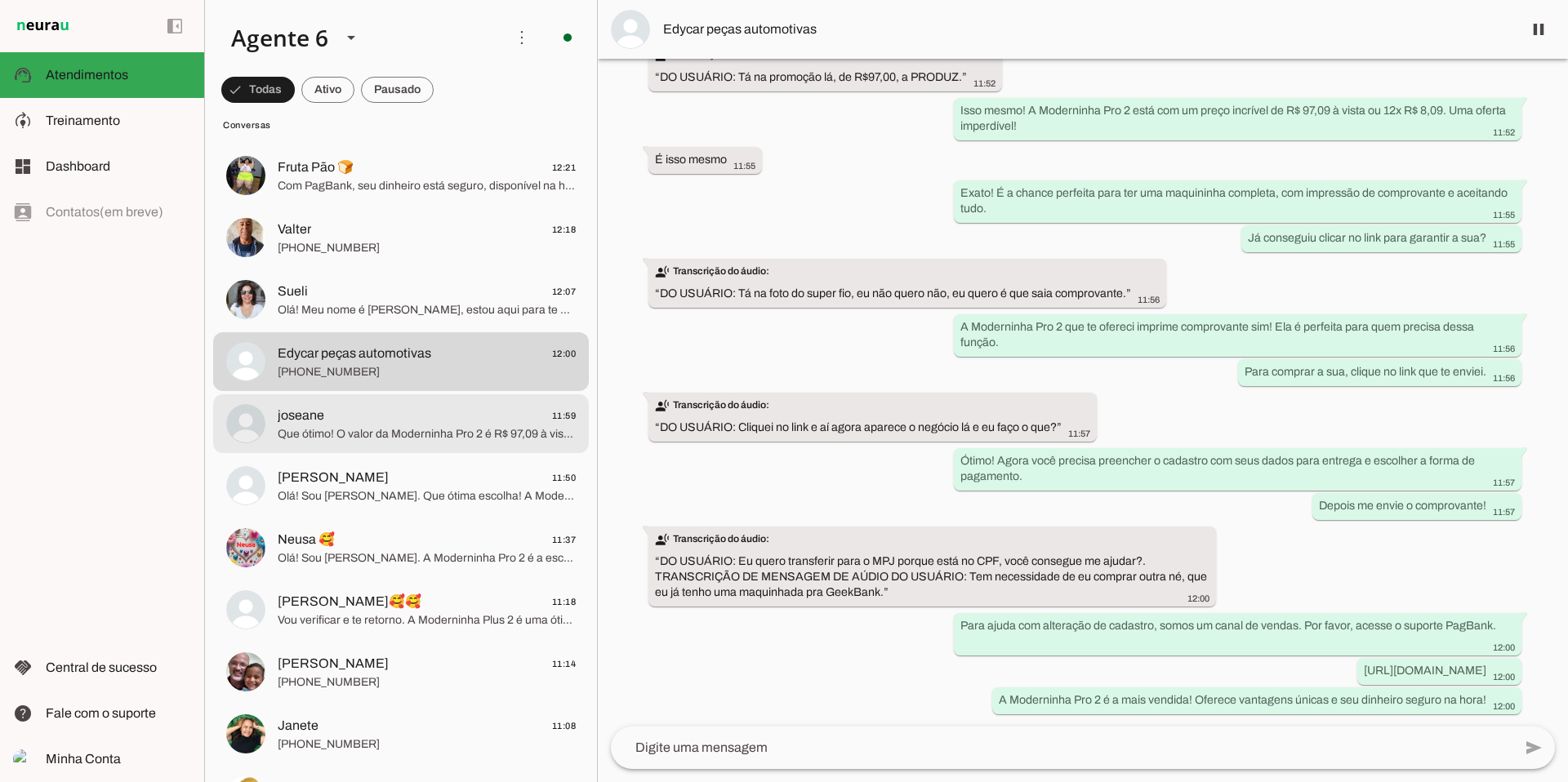
click at [380, 423] on span "joseane 11:59" at bounding box center [427, 416] width 298 height 21
